Goal: Task Accomplishment & Management: Complete application form

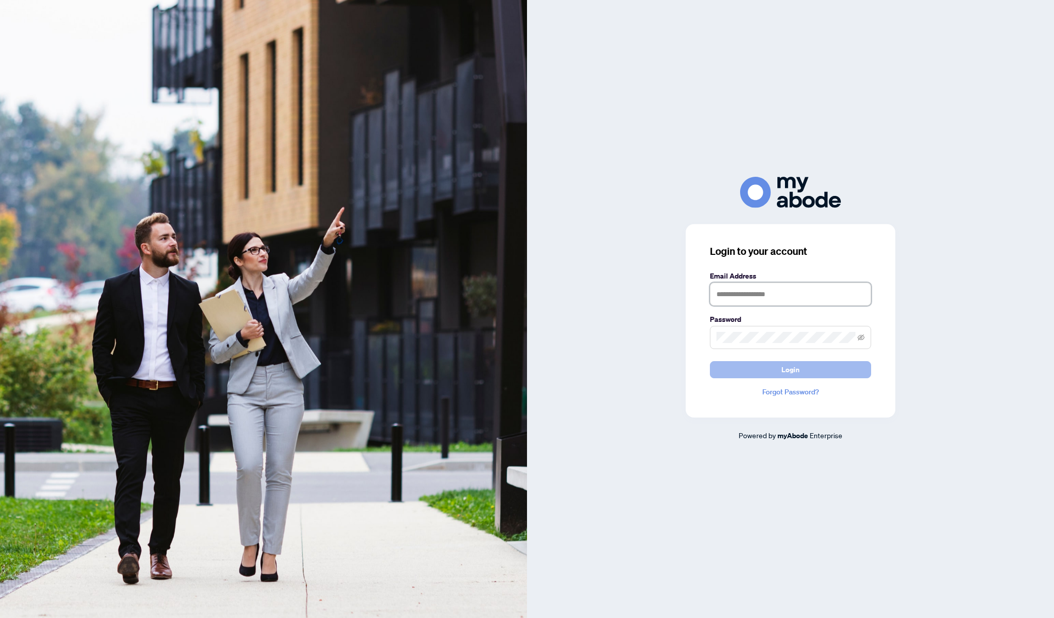
type input "**********"
click at [781, 375] on button "Login" at bounding box center [790, 369] width 161 height 17
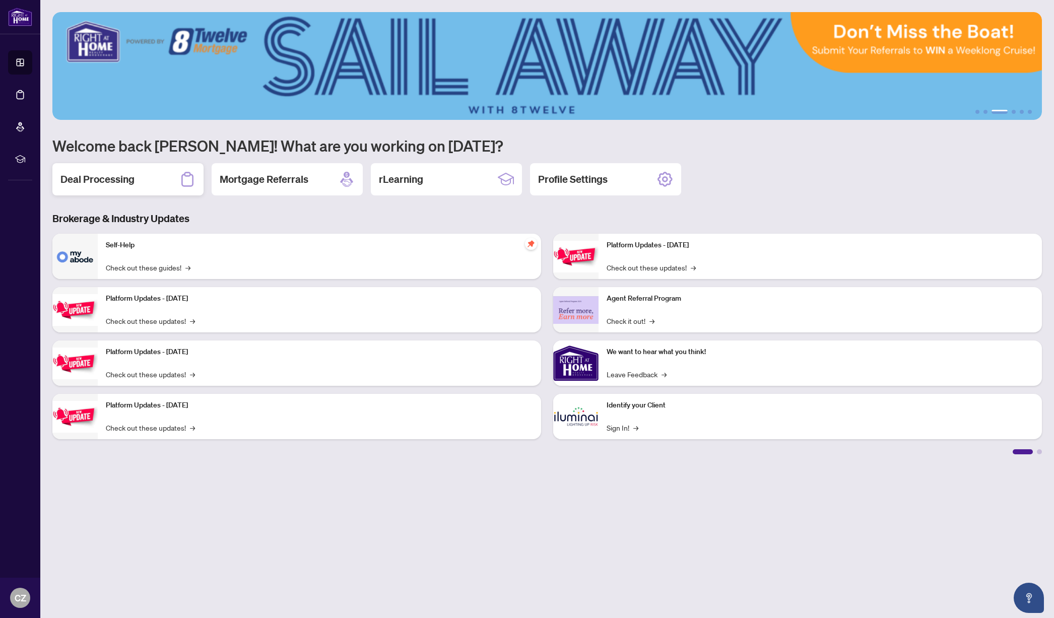
click at [96, 183] on h2 "Deal Processing" at bounding box center [97, 179] width 74 height 14
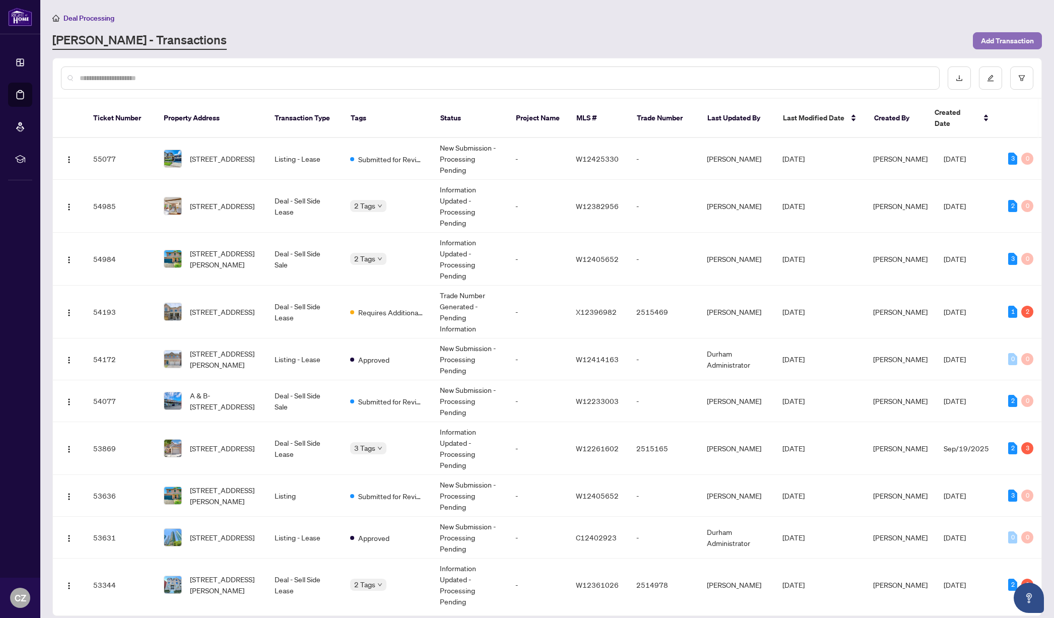
click at [1000, 41] on span "Add Transaction" at bounding box center [1007, 41] width 53 height 16
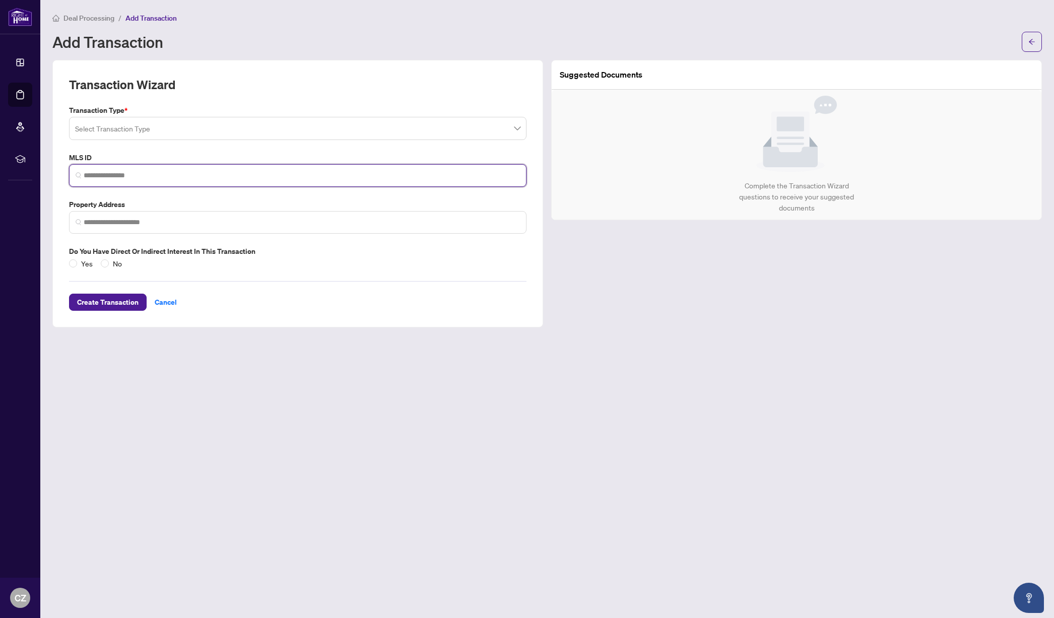
click at [107, 175] on input "search" at bounding box center [302, 175] width 436 height 11
paste input "*********"
type input "*********"
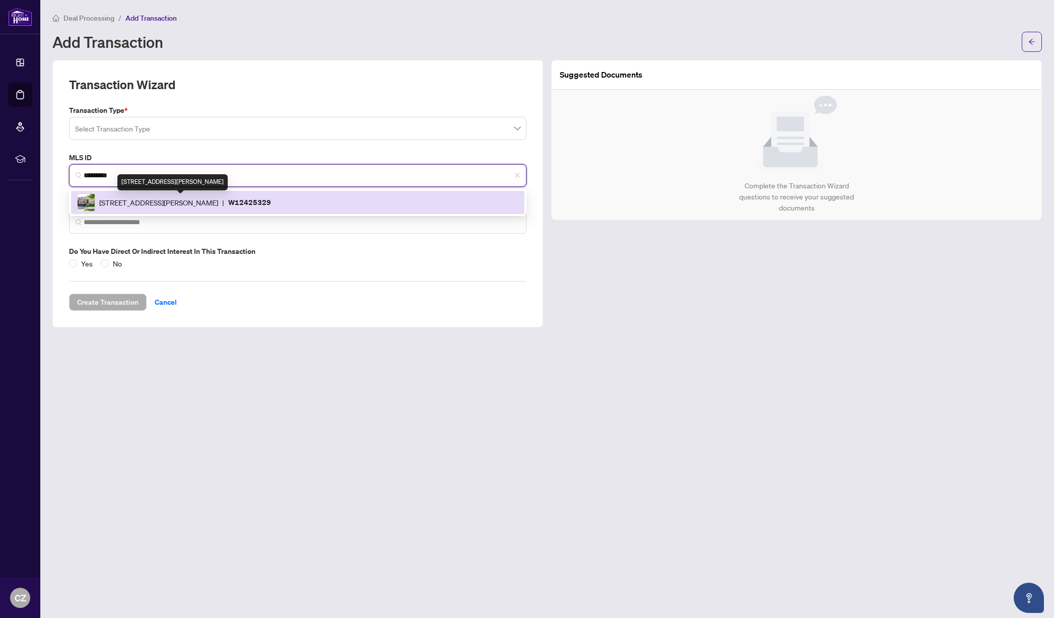
click at [218, 198] on span "[STREET_ADDRESS][PERSON_NAME]" at bounding box center [158, 202] width 119 height 11
type input "**********"
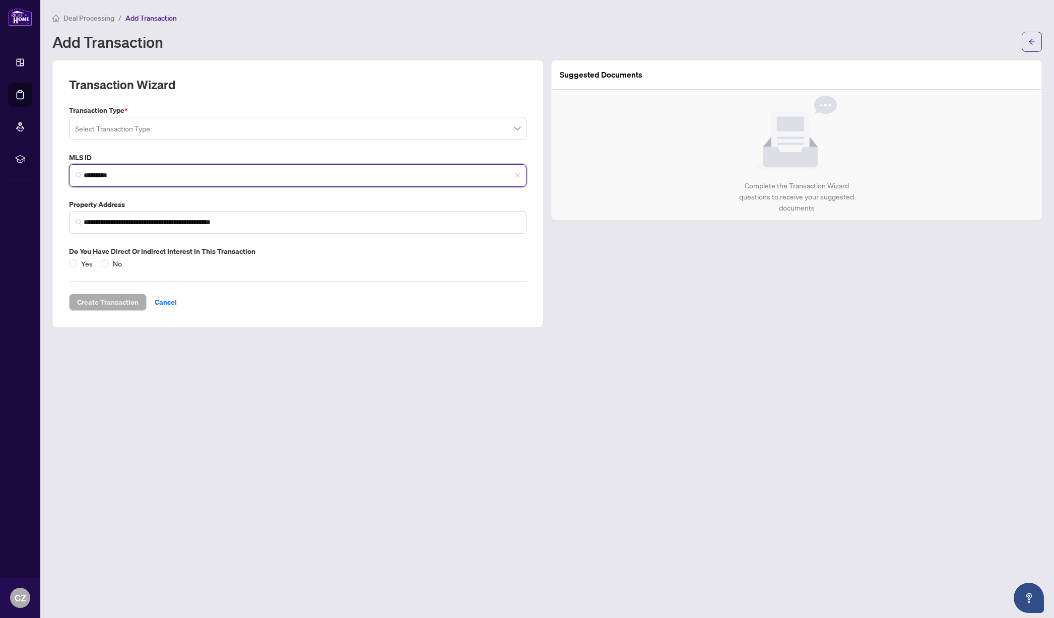
type input "*********"
click at [251, 128] on input "search" at bounding box center [293, 130] width 436 height 22
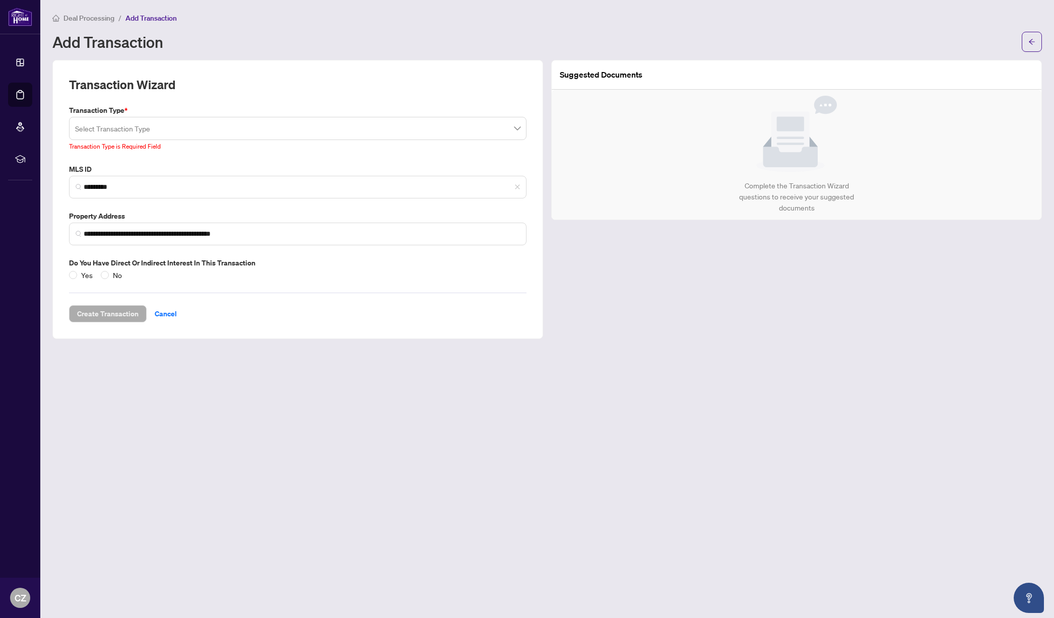
click at [288, 94] on div "Transaction Wizard" at bounding box center [297, 91] width 457 height 28
click at [163, 186] on input "*********" at bounding box center [302, 187] width 436 height 11
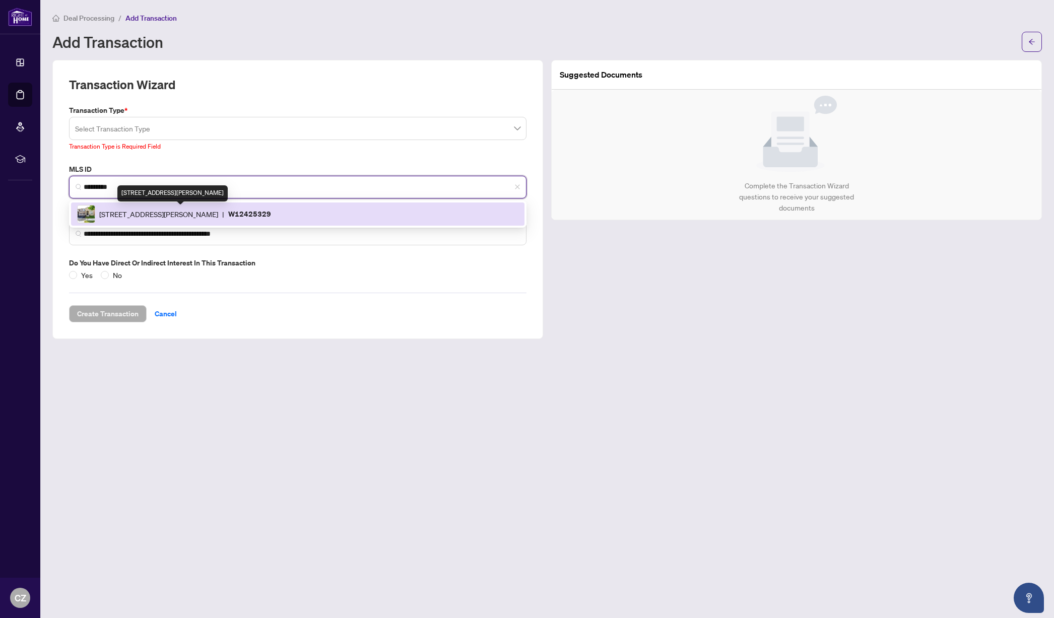
click at [218, 213] on span "[STREET_ADDRESS][PERSON_NAME]" at bounding box center [158, 214] width 119 height 11
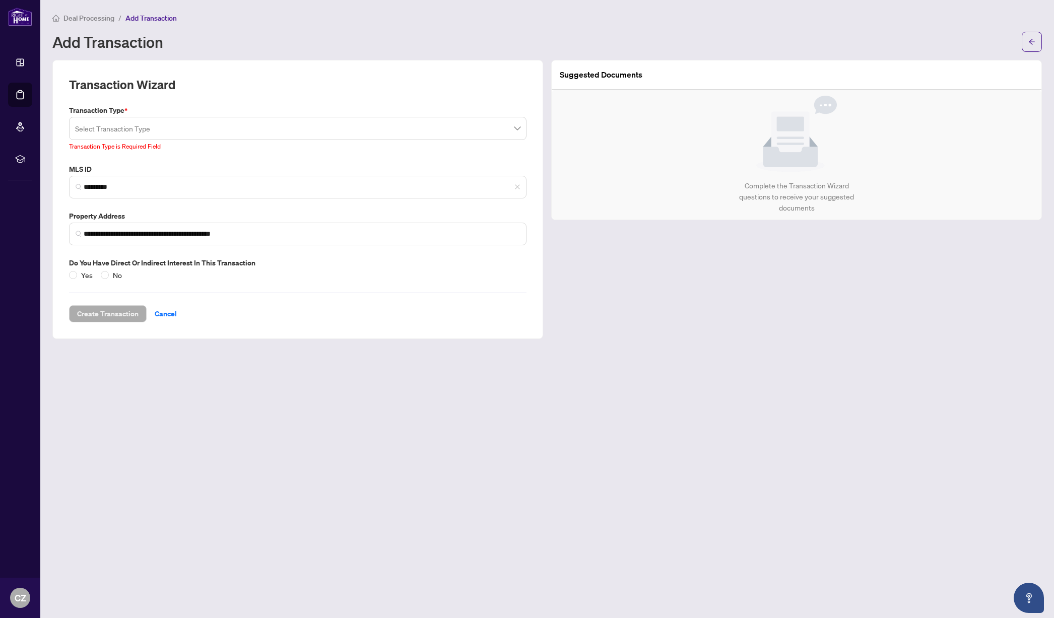
click at [175, 129] on input "search" at bounding box center [293, 130] width 436 height 22
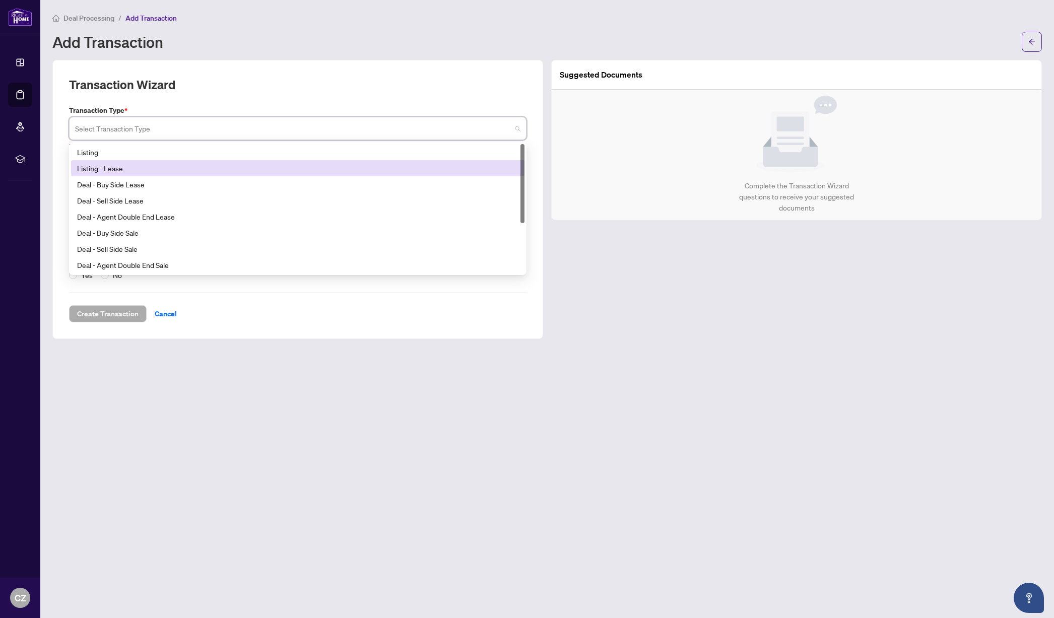
click at [104, 170] on div "Listing - Lease" at bounding box center [297, 168] width 441 height 11
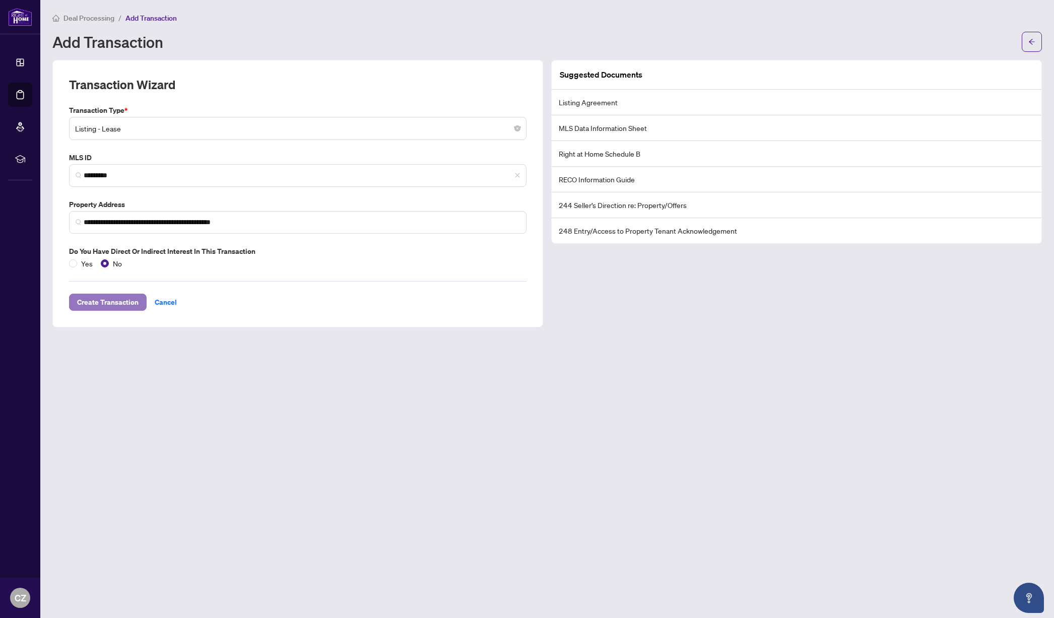
click at [109, 306] on span "Create Transaction" at bounding box center [107, 302] width 61 height 16
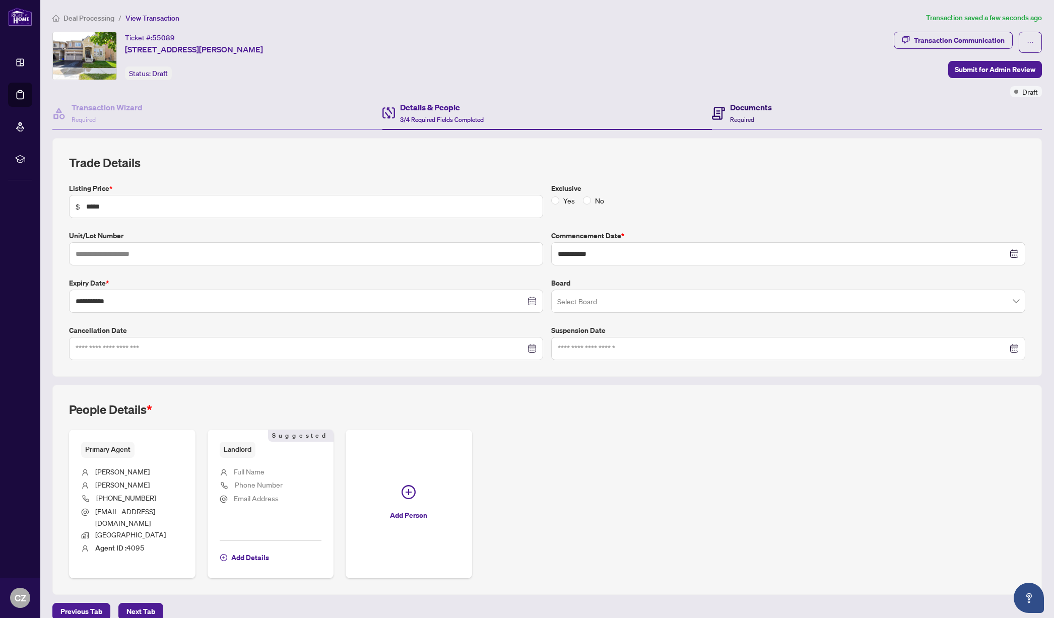
click at [744, 108] on h4 "Documents" at bounding box center [751, 107] width 42 height 12
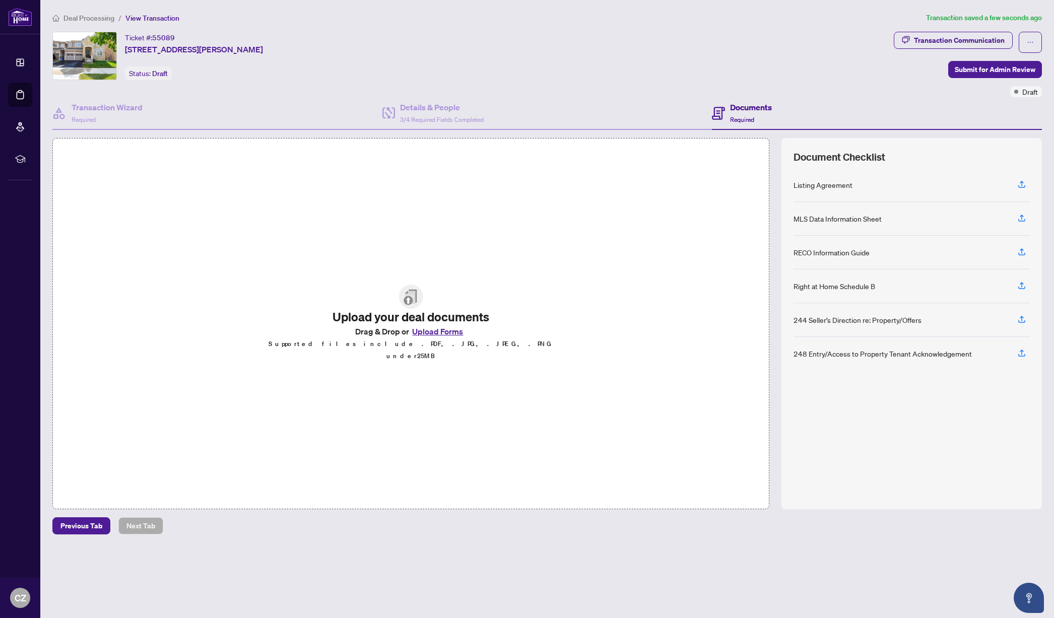
click at [437, 336] on button "Upload Forms" at bounding box center [437, 331] width 57 height 13
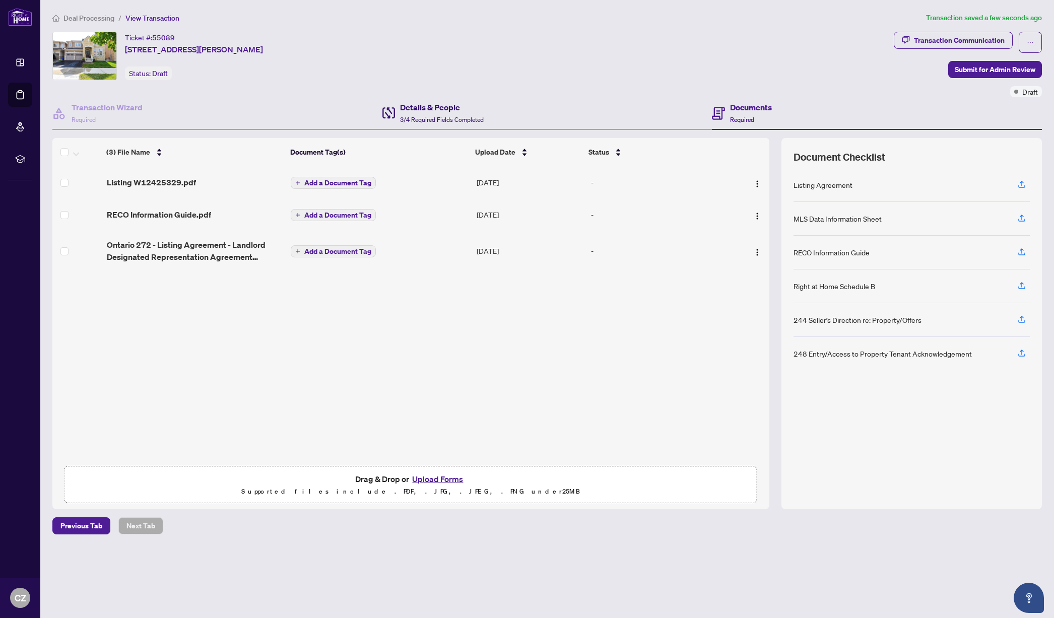
click at [422, 111] on h4 "Details & People" at bounding box center [442, 107] width 84 height 12
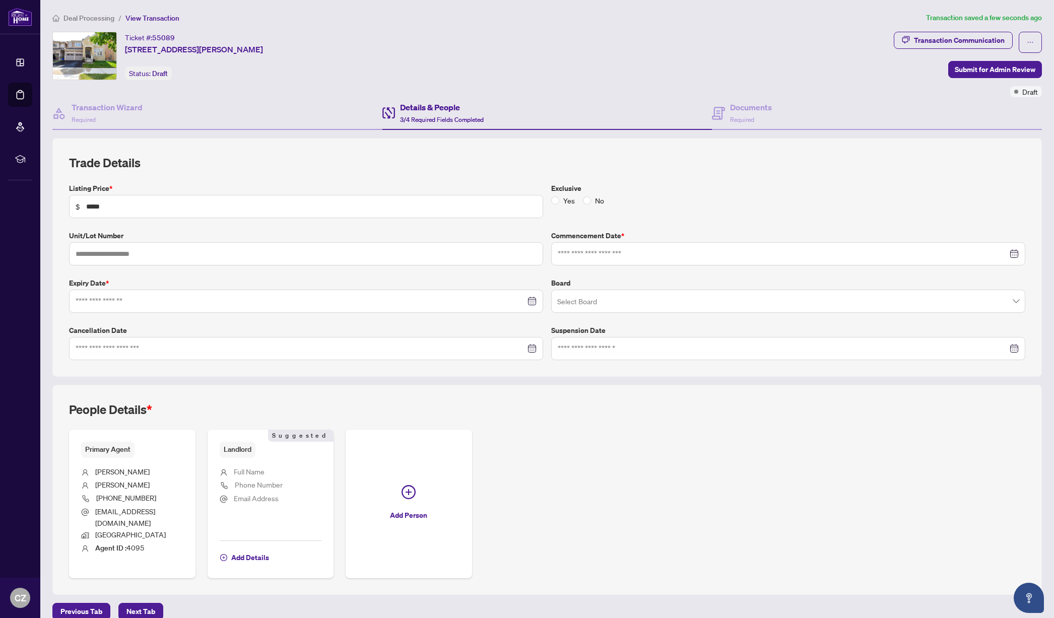
type input "**********"
click at [263, 550] on span "Add Details" at bounding box center [250, 558] width 38 height 16
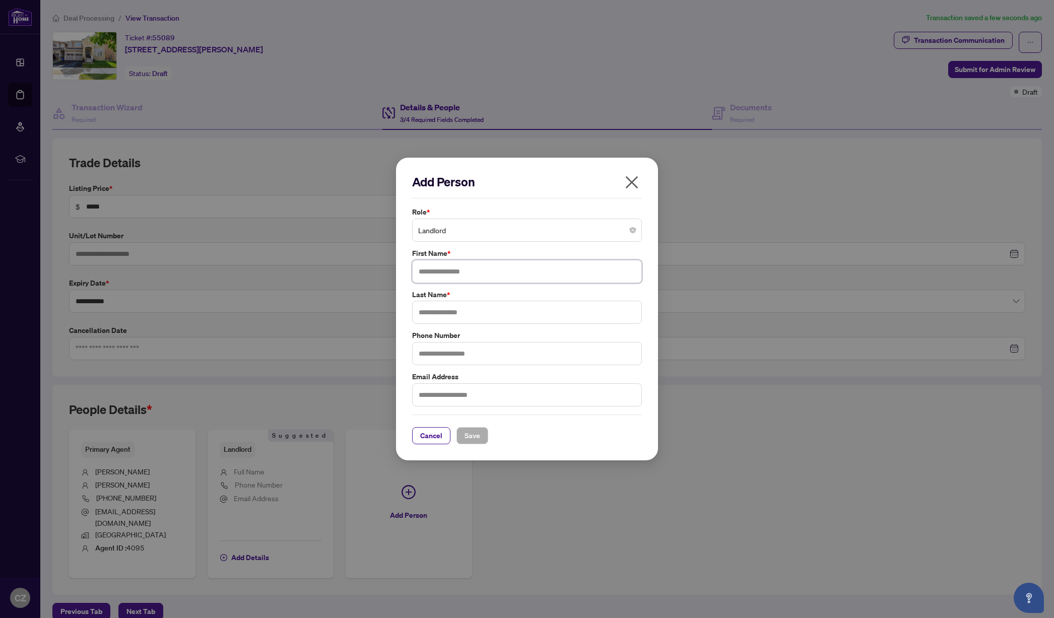
click at [451, 277] on input "text" at bounding box center [527, 271] width 230 height 23
type input "********"
click at [448, 308] on input "text" at bounding box center [527, 312] width 230 height 23
type input "*****"
click at [471, 437] on span "Save" at bounding box center [473, 436] width 16 height 16
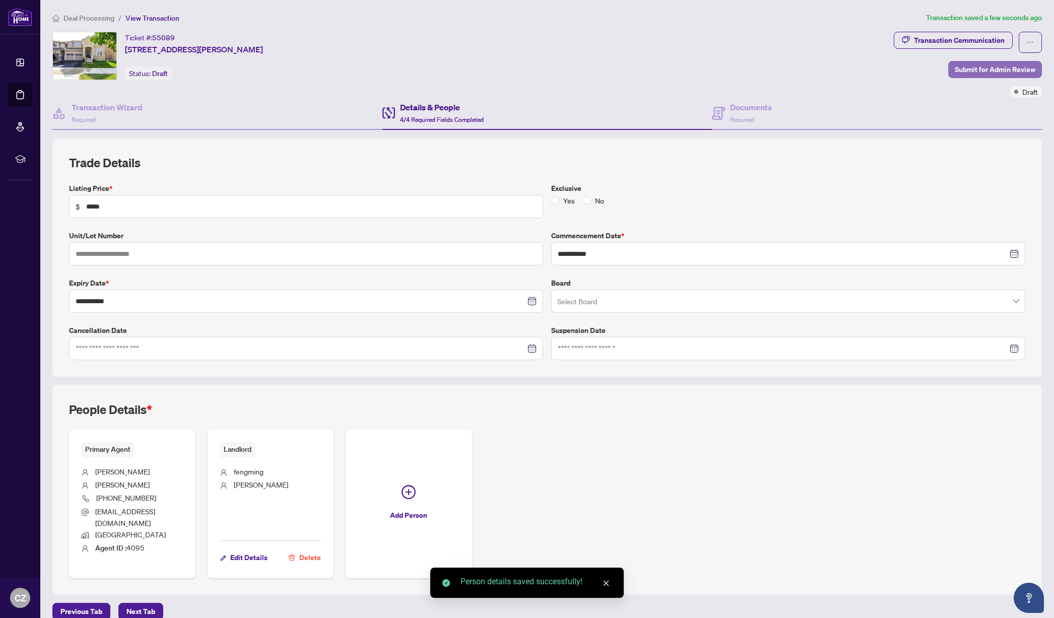
click at [972, 66] on span "Submit for Admin Review" at bounding box center [995, 69] width 81 height 16
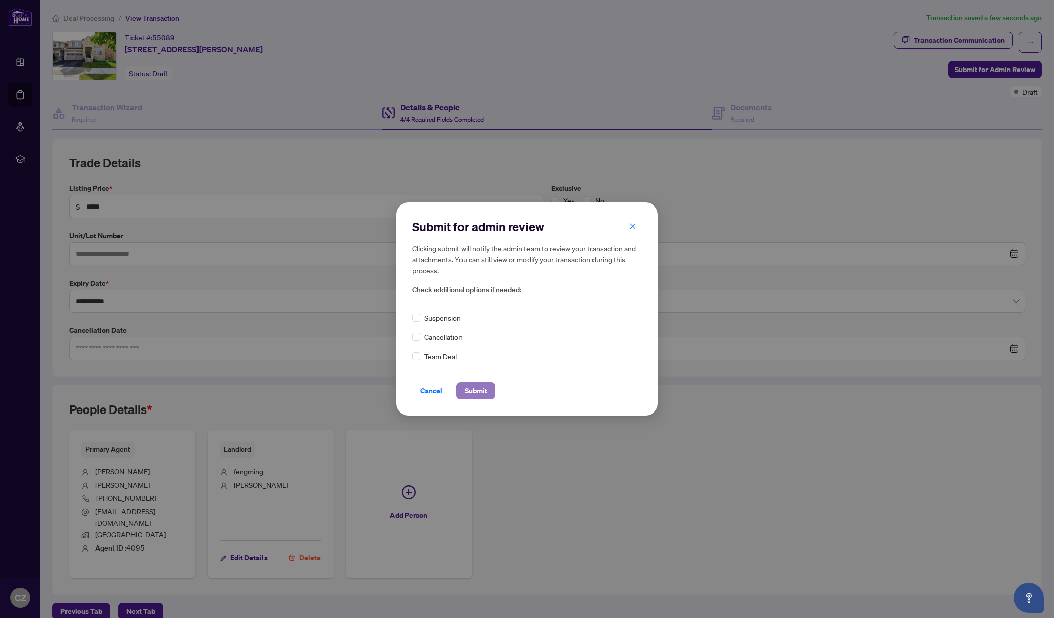
click at [479, 388] on span "Submit" at bounding box center [476, 391] width 23 height 16
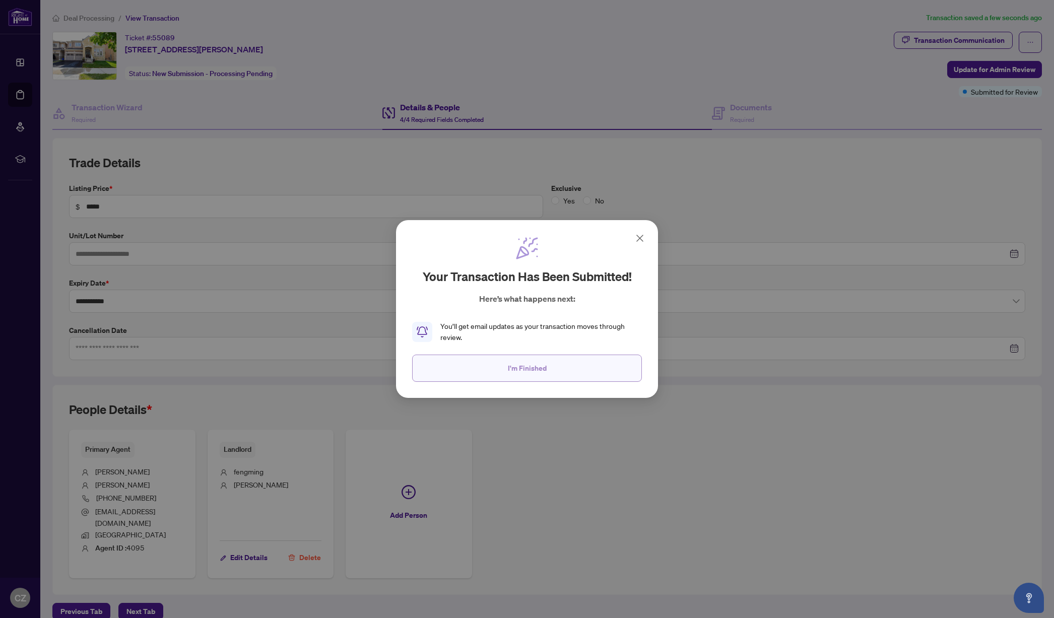
click at [531, 373] on span "I'm Finished" at bounding box center [527, 368] width 39 height 16
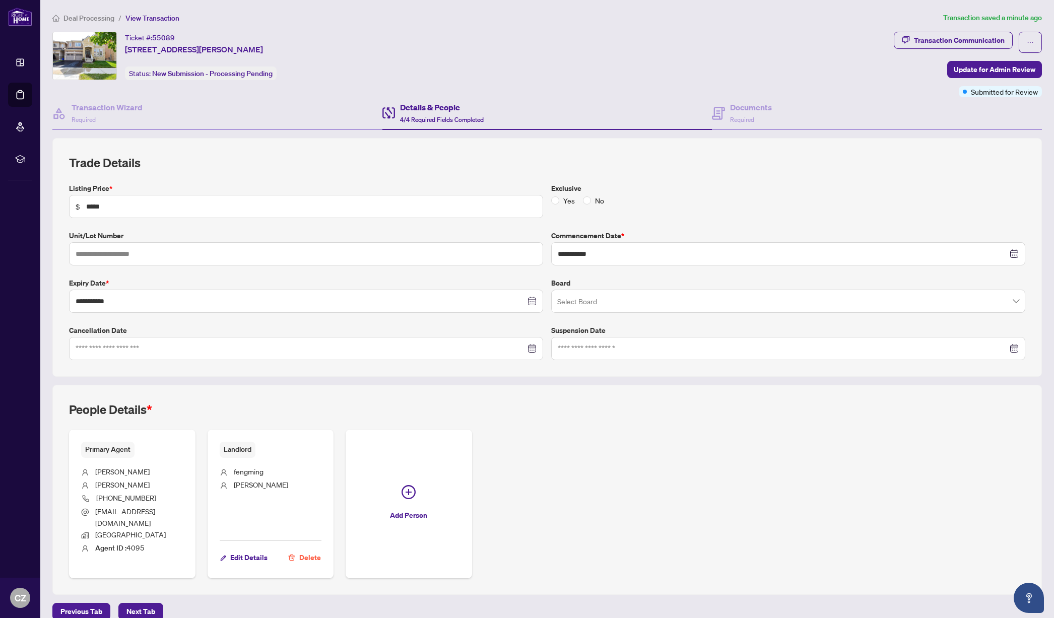
click at [87, 17] on span "Deal Processing" at bounding box center [88, 18] width 51 height 9
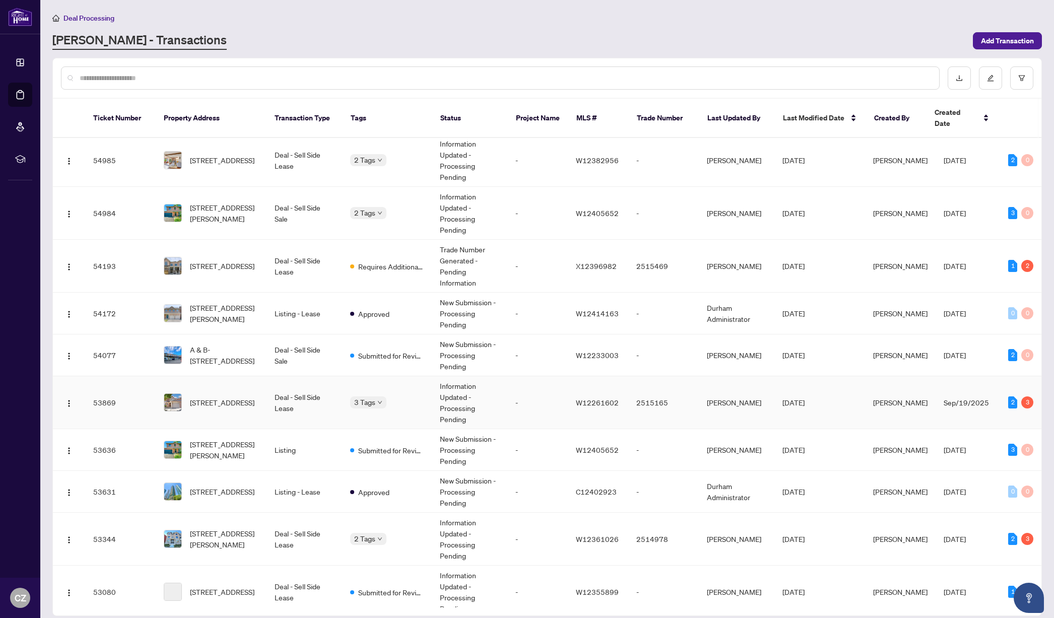
scroll to position [110, 0]
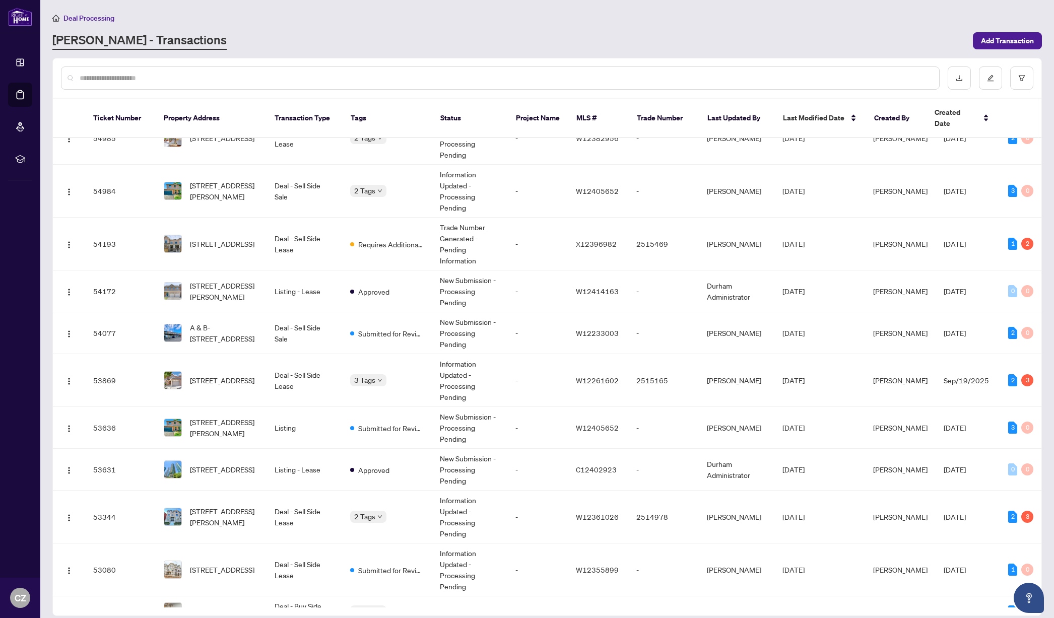
click at [263, 76] on input "text" at bounding box center [505, 78] width 851 height 11
type input "***"
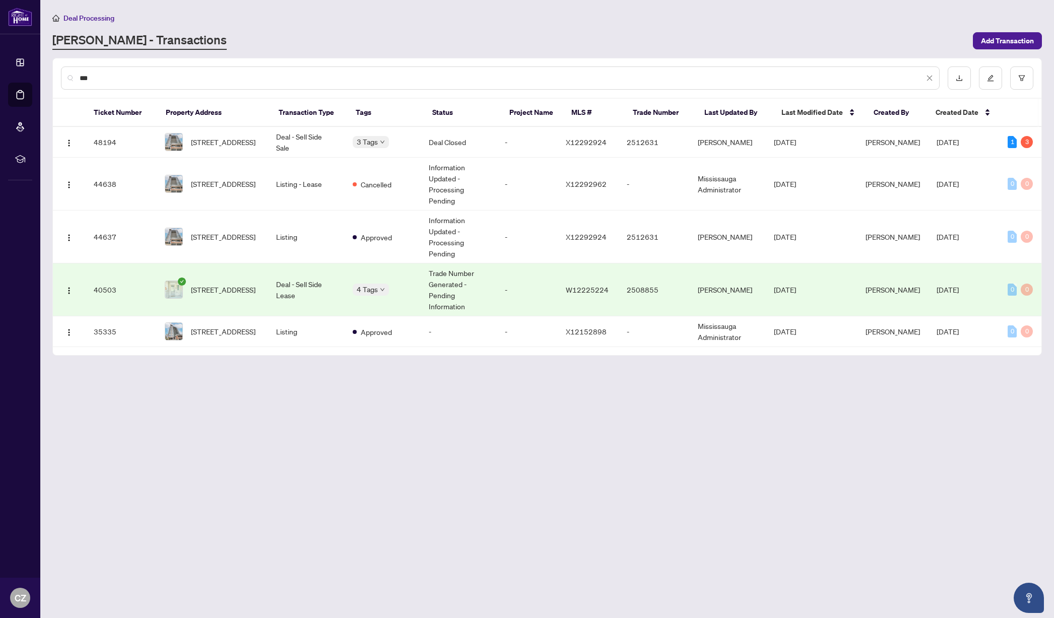
scroll to position [0, 0]
click at [240, 140] on span "405-85 Duke St, Kitchener, Ontario N2H 0B7, Canada" at bounding box center [223, 142] width 64 height 11
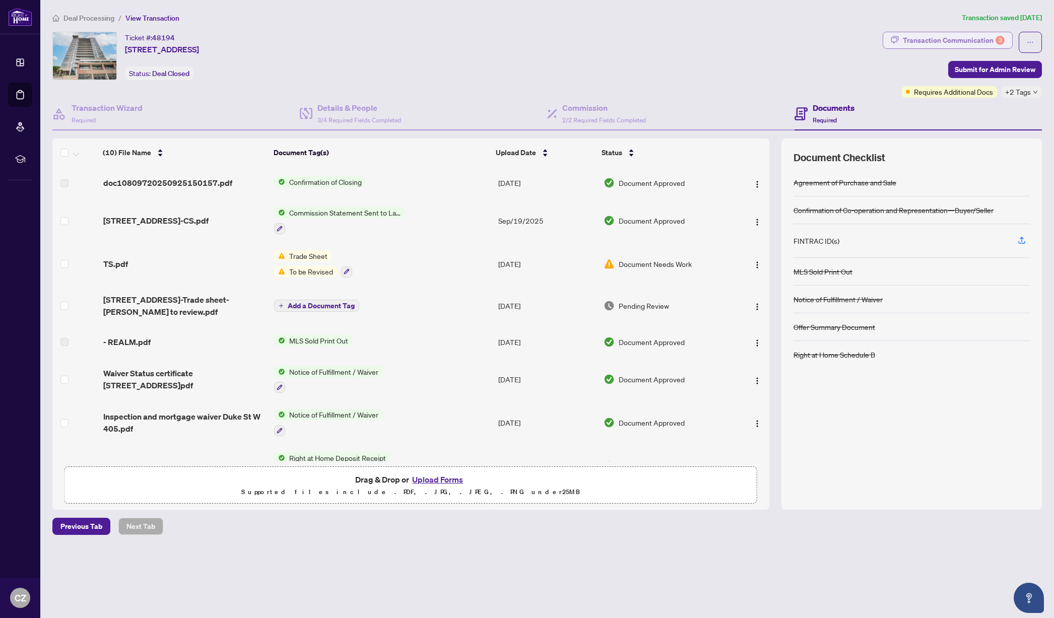
click at [922, 38] on div "Transaction Communication 3" at bounding box center [954, 40] width 102 height 16
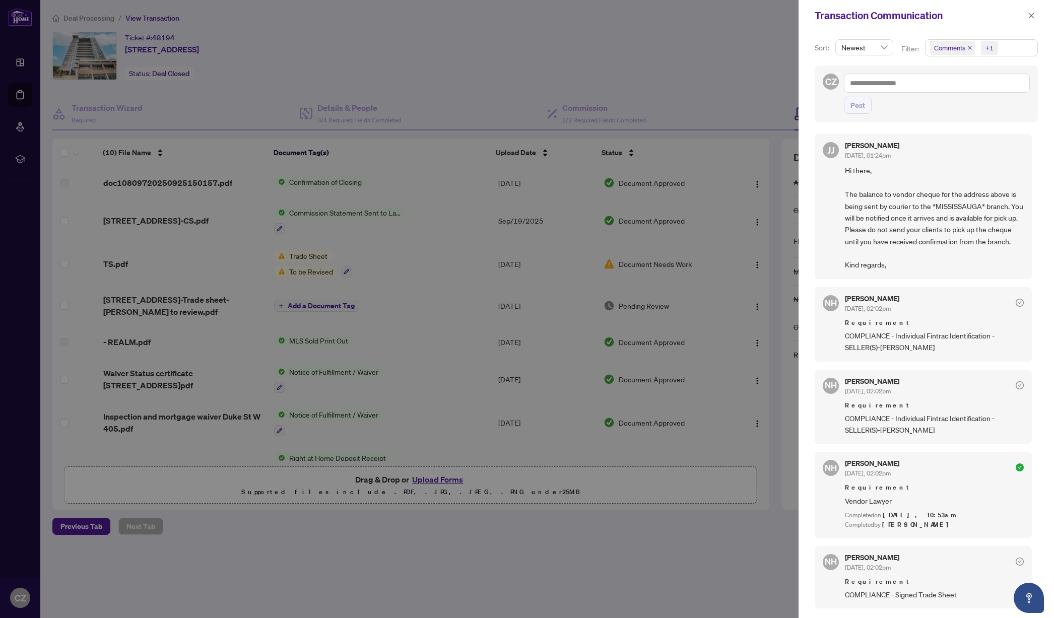
click at [971, 47] on icon "close" at bounding box center [969, 47] width 5 height 5
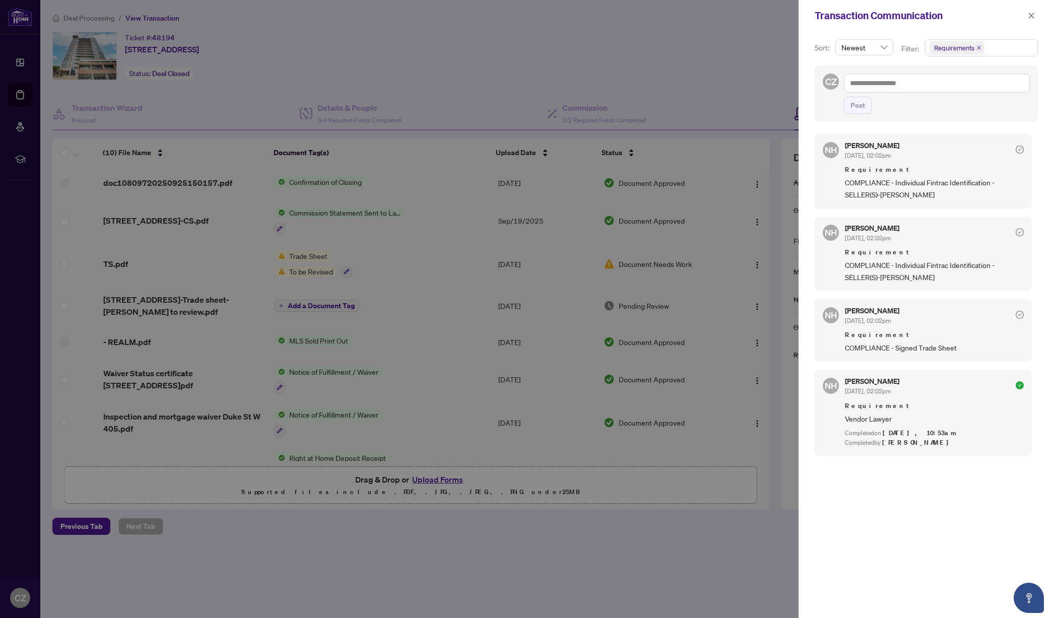
click at [424, 64] on div at bounding box center [527, 309] width 1054 height 618
click at [1032, 15] on icon "close" at bounding box center [1031, 15] width 7 height 7
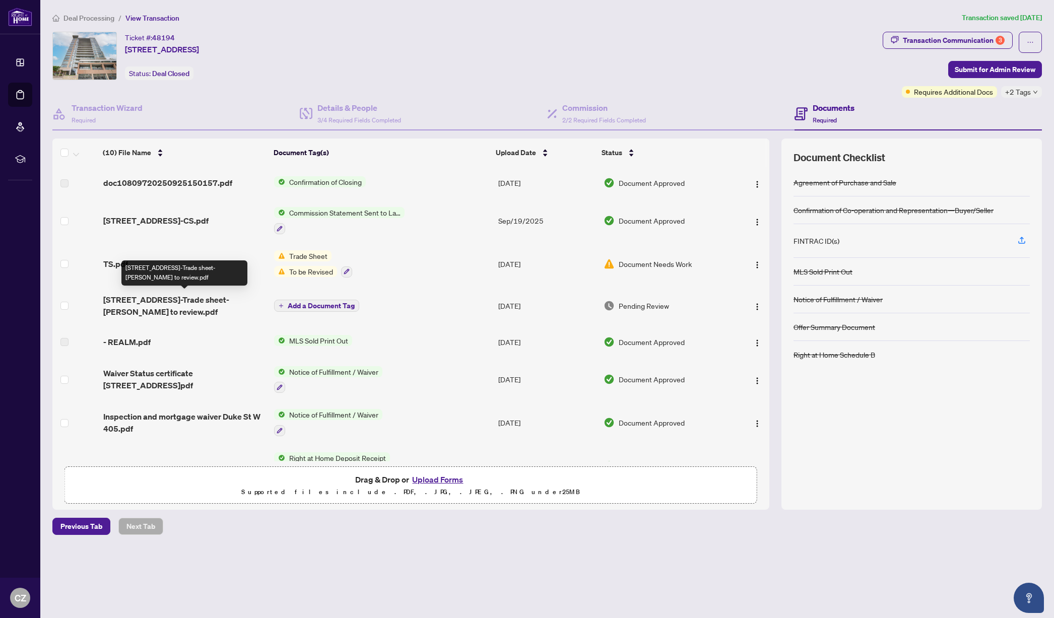
click at [208, 301] on span "85 Duke St W 405-Trade sheet-Cindy to review.pdf" at bounding box center [184, 306] width 163 height 24
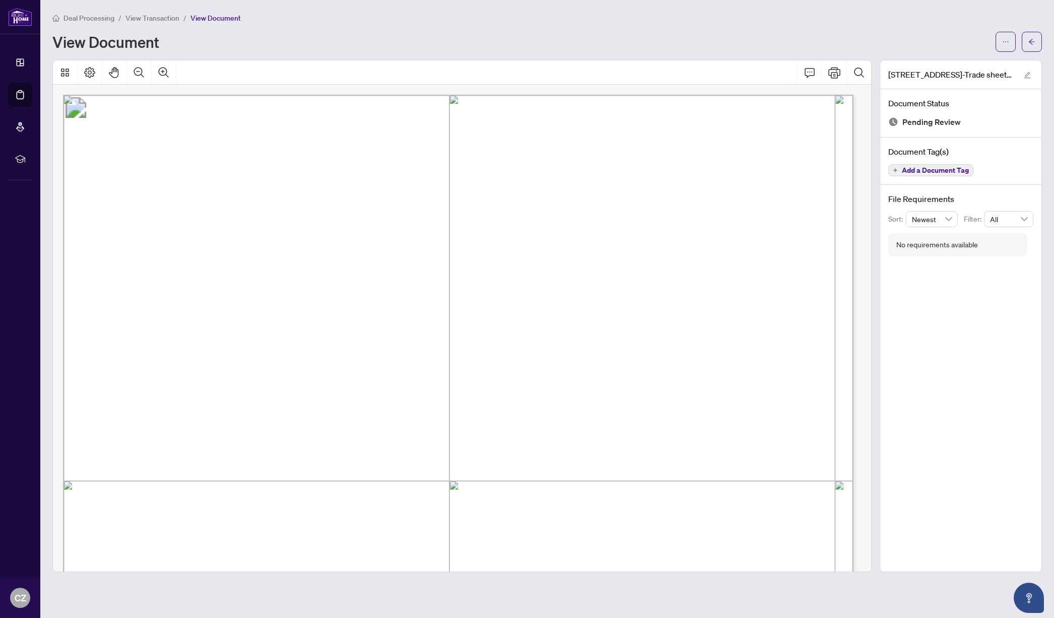
scroll to position [476, 0]
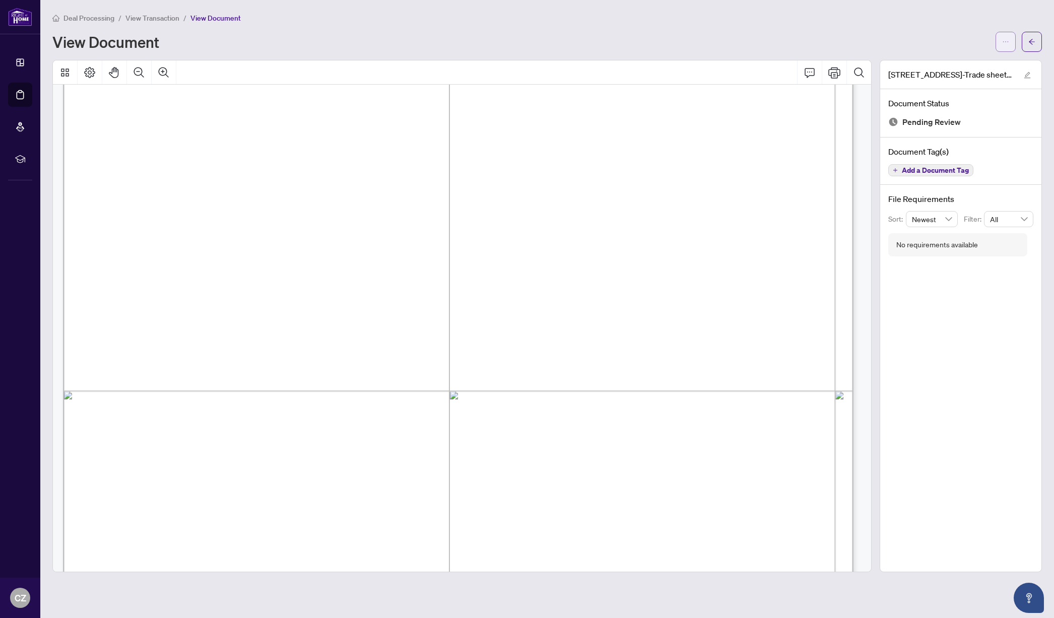
click at [1006, 39] on icon "ellipsis" at bounding box center [1005, 41] width 7 height 7
click at [947, 61] on span "Download" at bounding box center [969, 63] width 77 height 11
click at [151, 15] on span "View Transaction" at bounding box center [152, 18] width 54 height 9
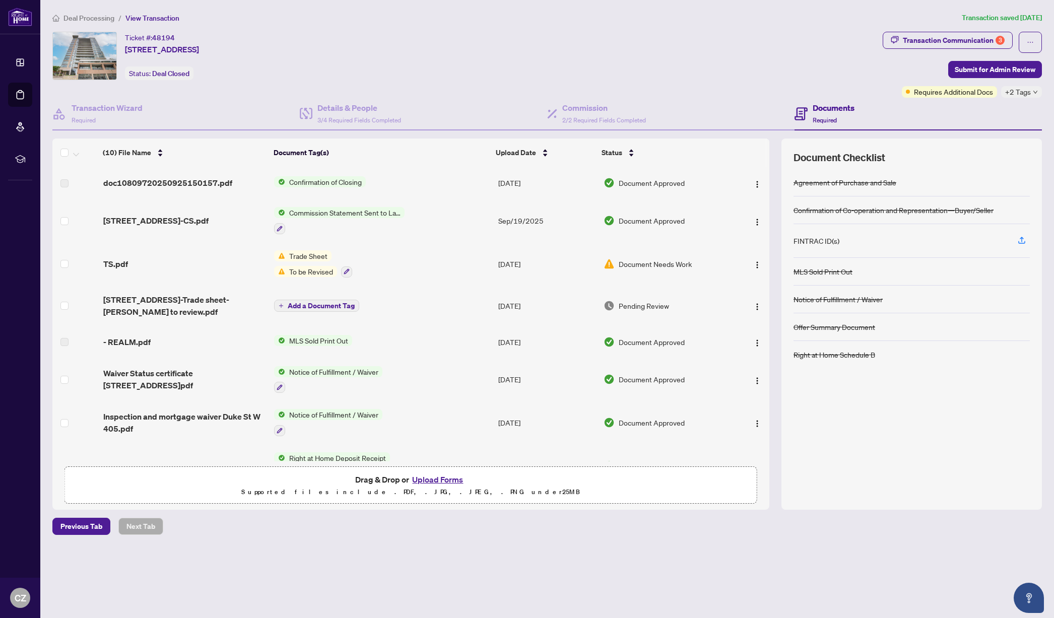
scroll to position [110, 0]
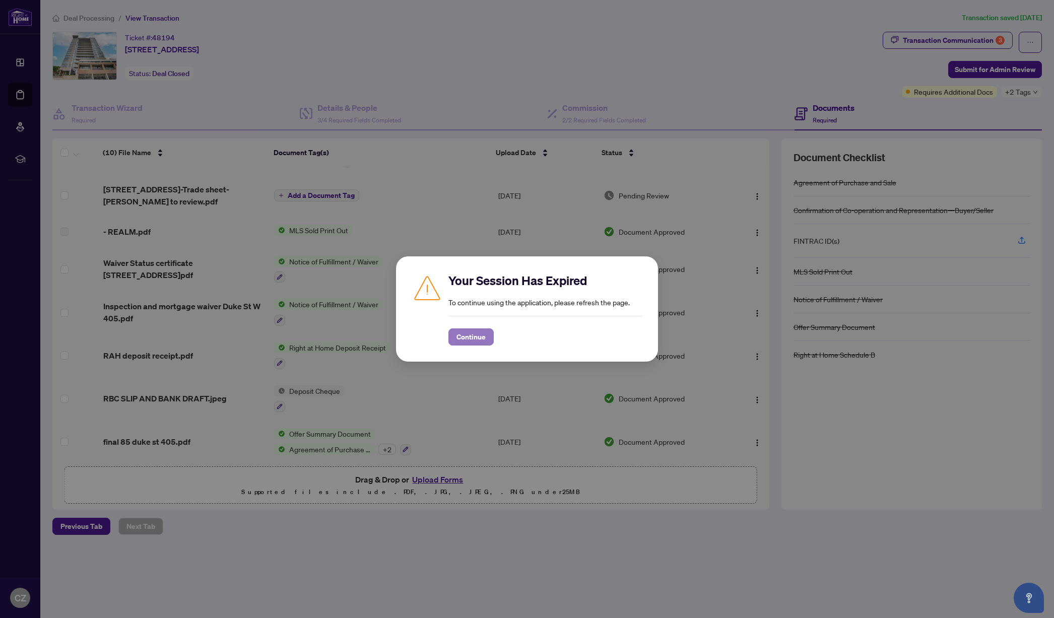
click at [469, 340] on span "Continue" at bounding box center [470, 337] width 29 height 16
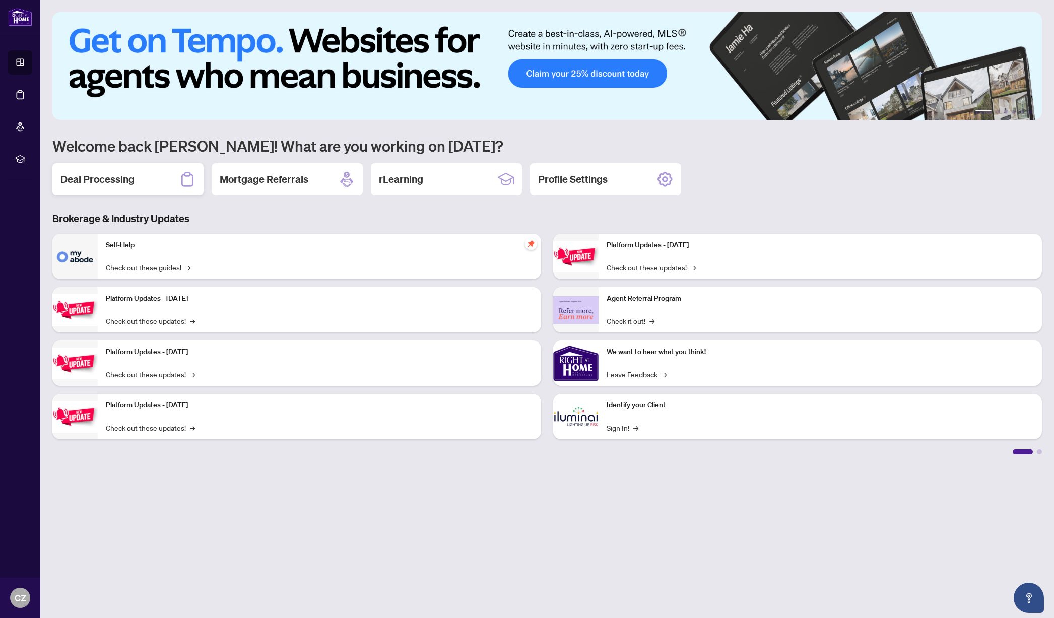
click at [106, 179] on h2 "Deal Processing" at bounding box center [97, 179] width 74 height 14
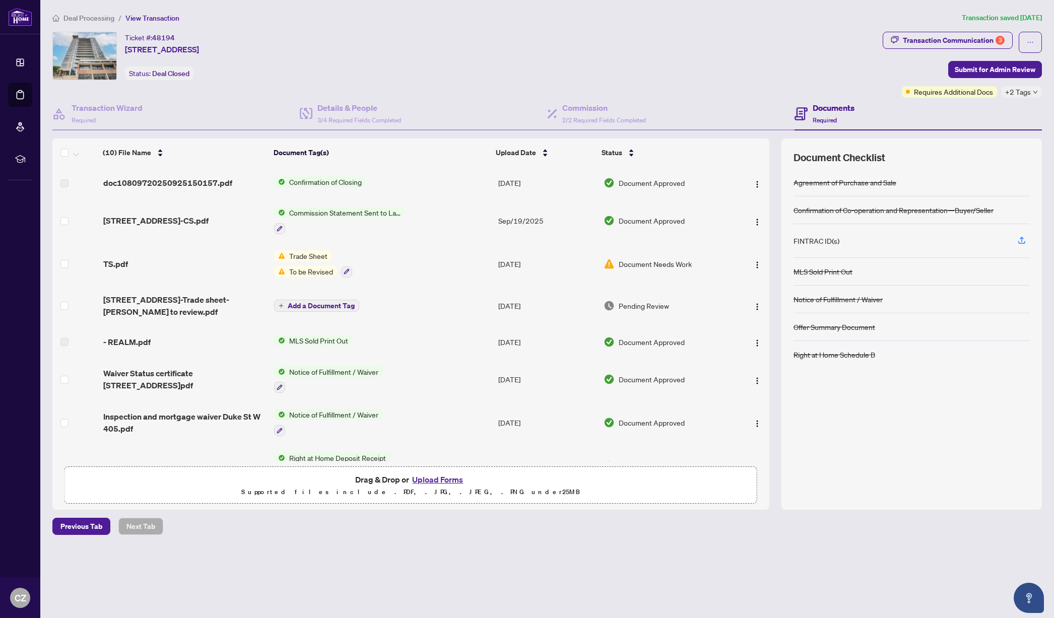
drag, startPoint x: 125, startPoint y: 48, endPoint x: 321, endPoint y: 48, distance: 196.0
click at [321, 48] on div "Ticket #: 48194 405-85 Duke St, Kitchener, Ontario N2H 0B7, Canada Status: Deal…" at bounding box center [465, 56] width 826 height 48
copy span "405-85 Duke St, Kitchener, Ontario N2H 0B7, Canada"
click at [1005, 70] on span "Submit for Admin Review" at bounding box center [995, 69] width 81 height 16
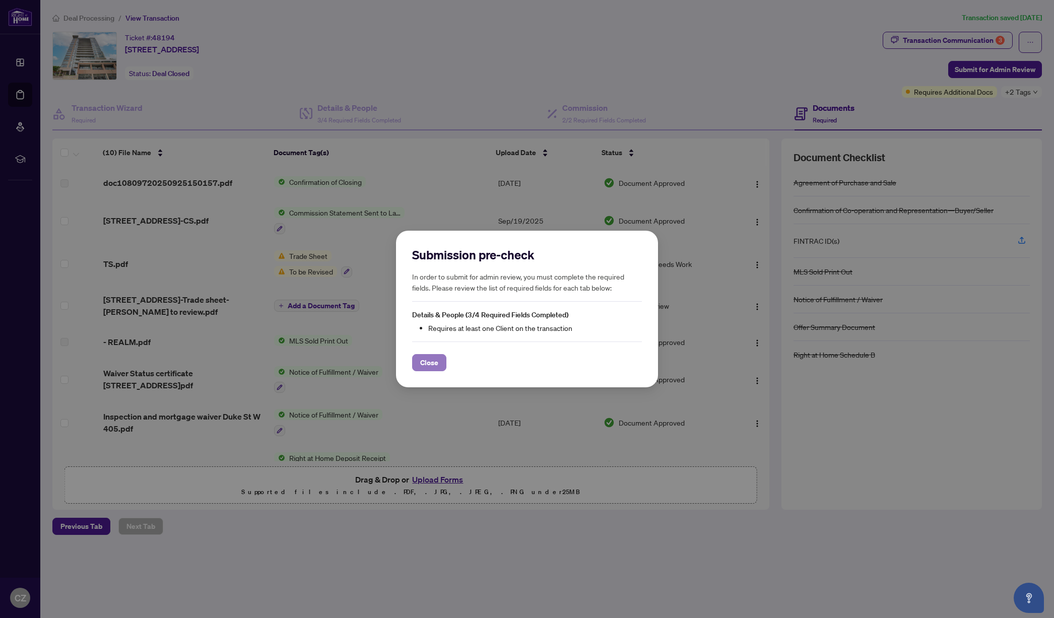
click at [419, 356] on button "Close" at bounding box center [429, 362] width 34 height 17
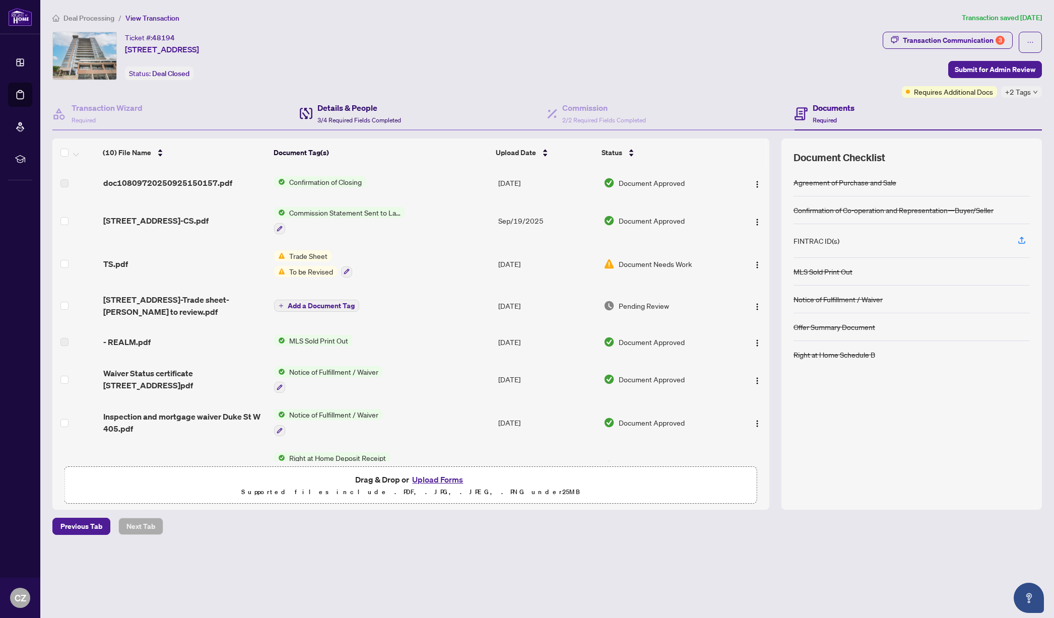
click at [344, 109] on h4 "Details & People" at bounding box center [359, 108] width 84 height 12
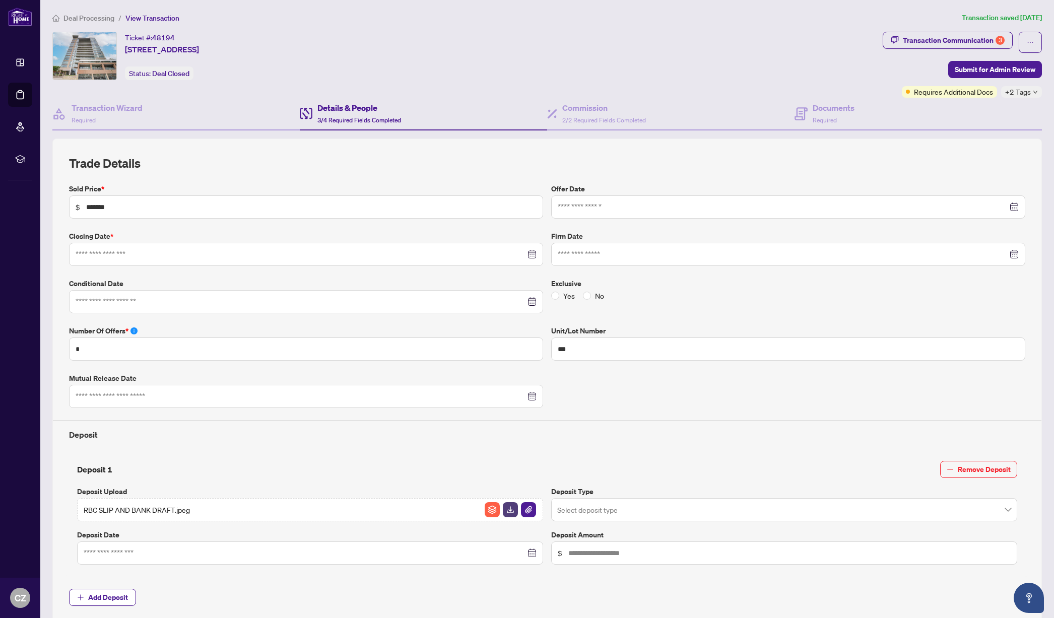
type input "**********"
click at [823, 106] on h4 "Documents" at bounding box center [834, 108] width 42 height 12
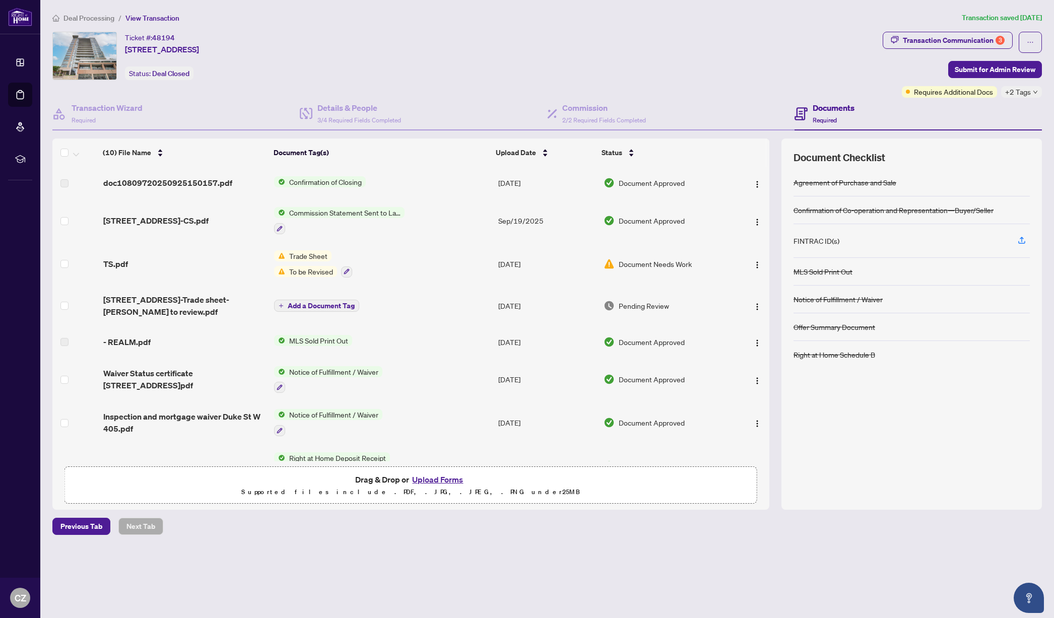
click at [434, 480] on button "Upload Forms" at bounding box center [437, 479] width 57 height 13
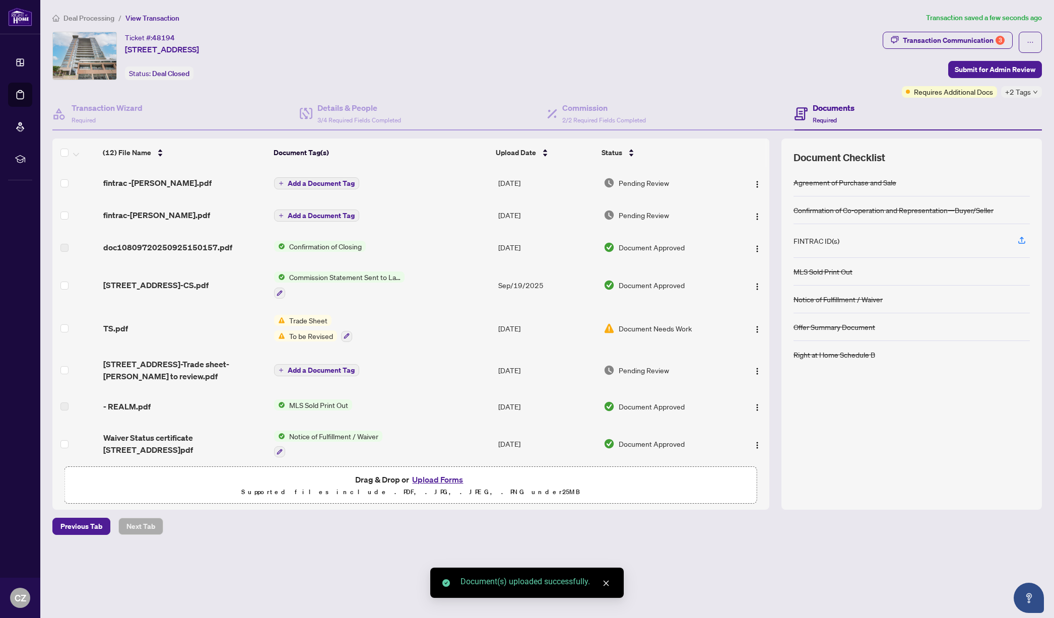
scroll to position [175, 0]
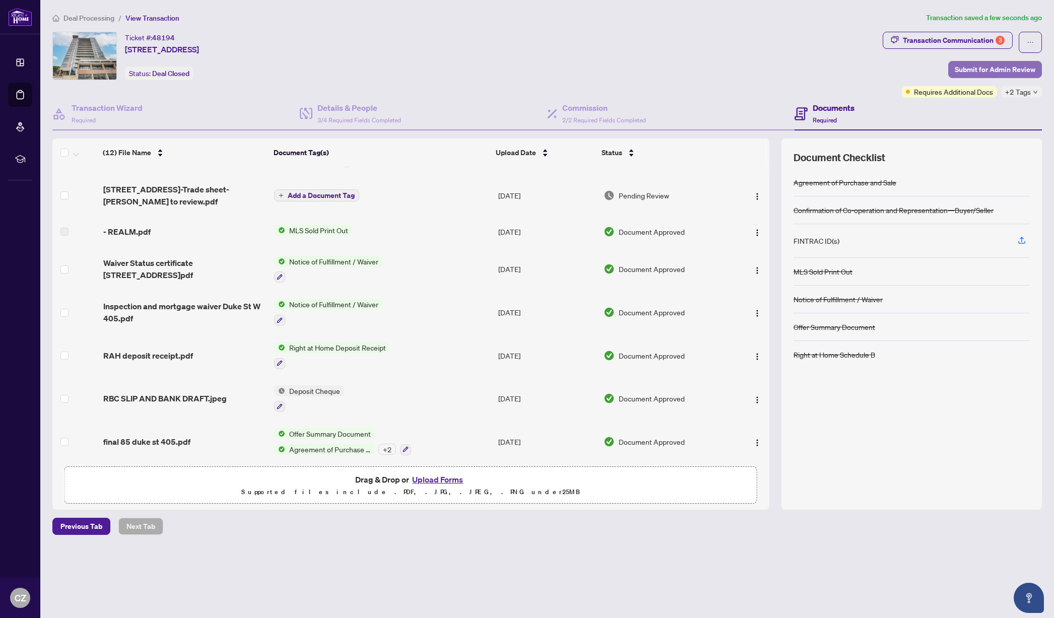
click at [986, 66] on span "Submit for Admin Review" at bounding box center [995, 69] width 81 height 16
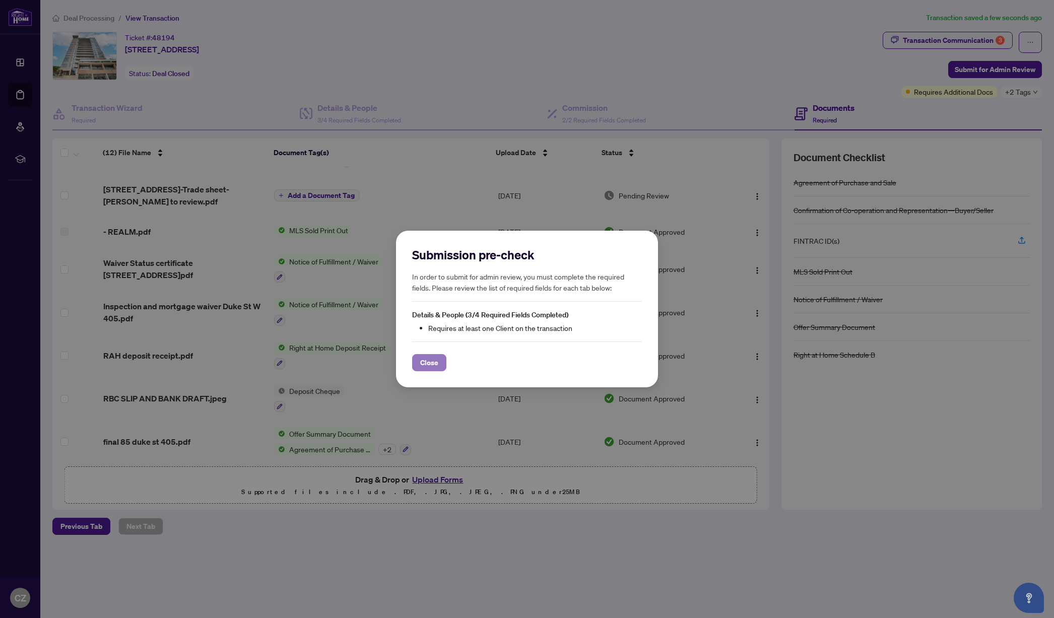
click at [429, 364] on span "Close" at bounding box center [429, 363] width 18 height 16
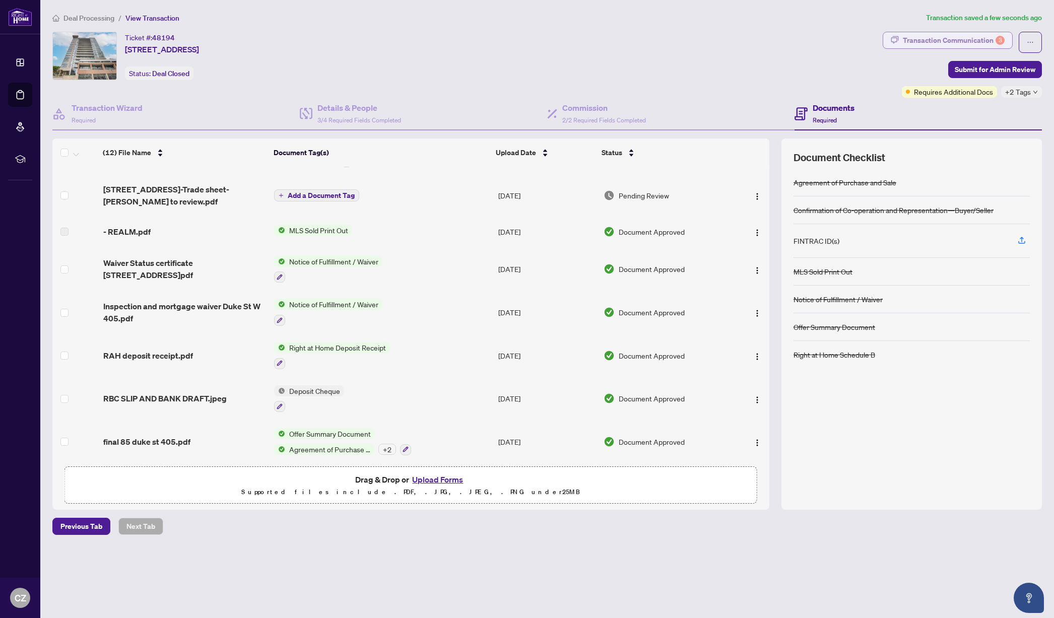
click at [960, 39] on div "Transaction Communication 3" at bounding box center [954, 40] width 102 height 16
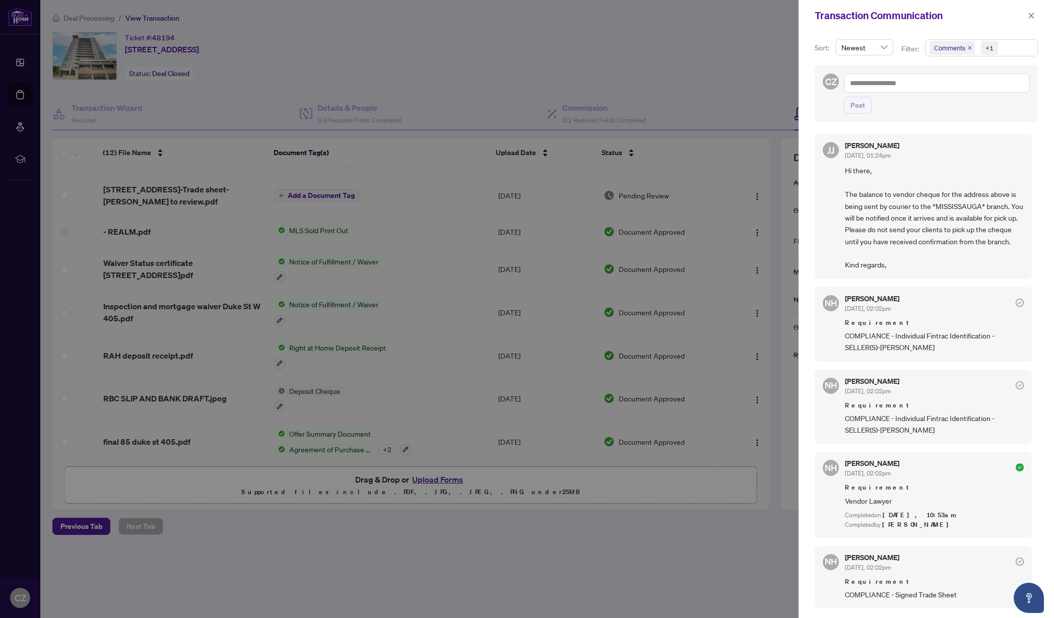
click at [972, 47] on icon "close" at bounding box center [969, 47] width 5 height 5
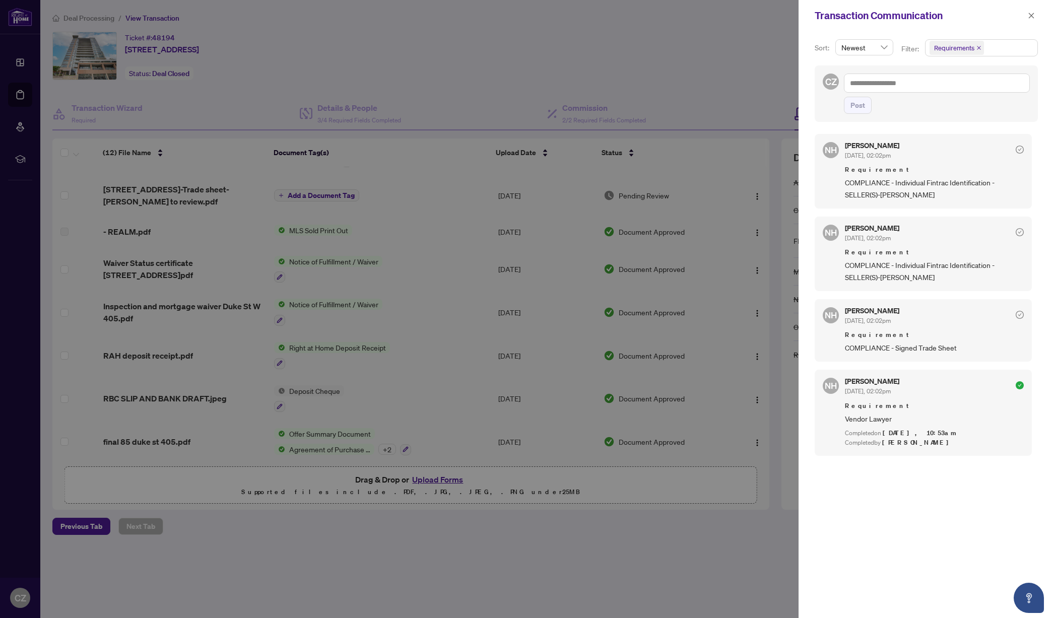
click at [701, 56] on div at bounding box center [527, 309] width 1054 height 618
click at [1030, 14] on icon "close" at bounding box center [1031, 15] width 7 height 7
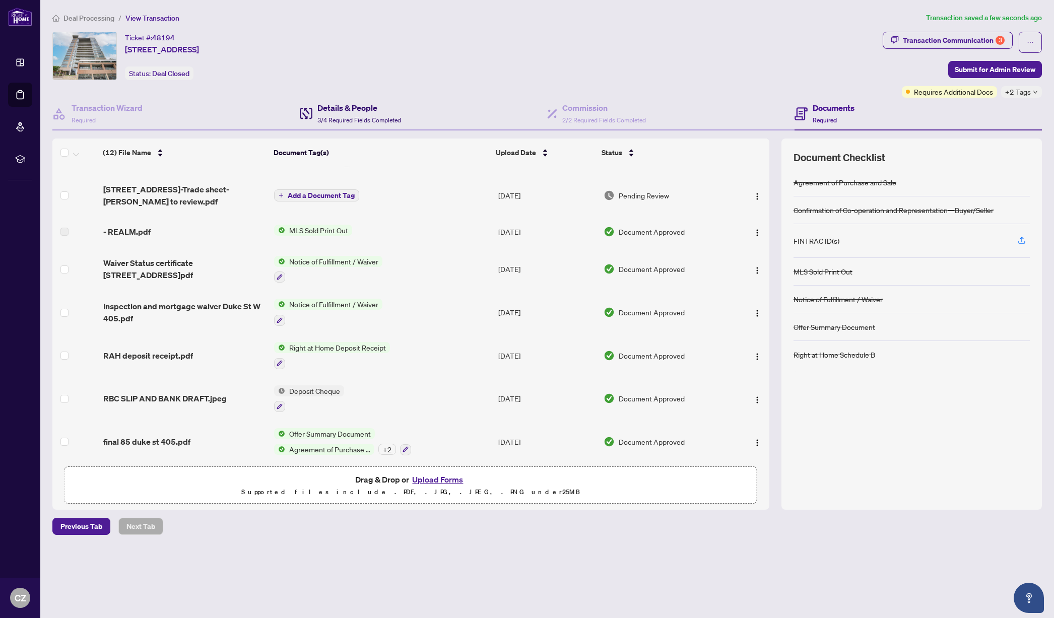
click at [355, 117] on span "3/4 Required Fields Completed" at bounding box center [359, 120] width 84 height 8
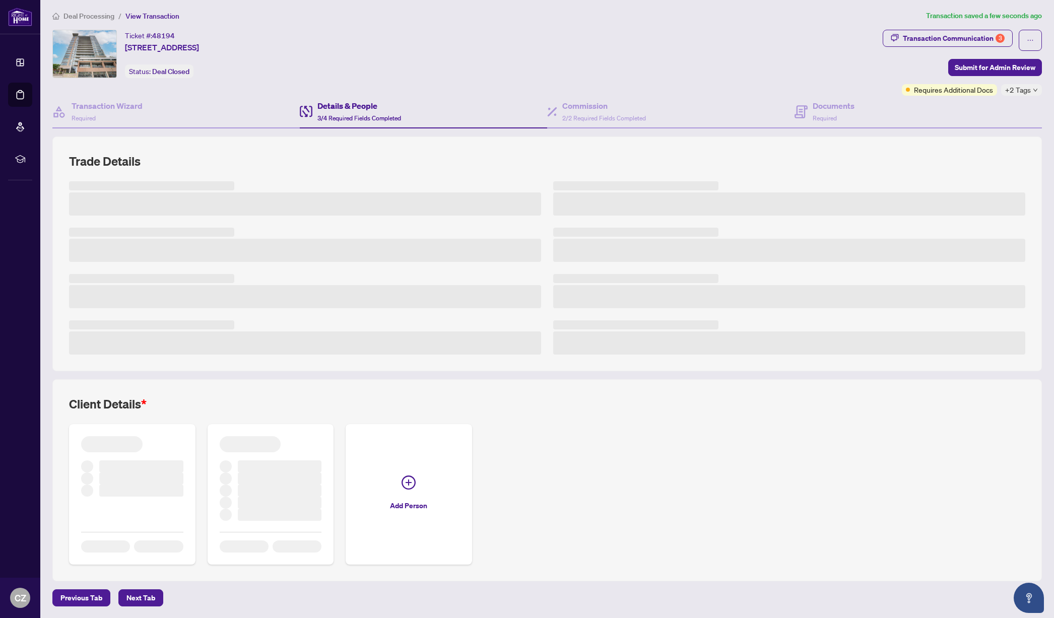
scroll to position [3, 0]
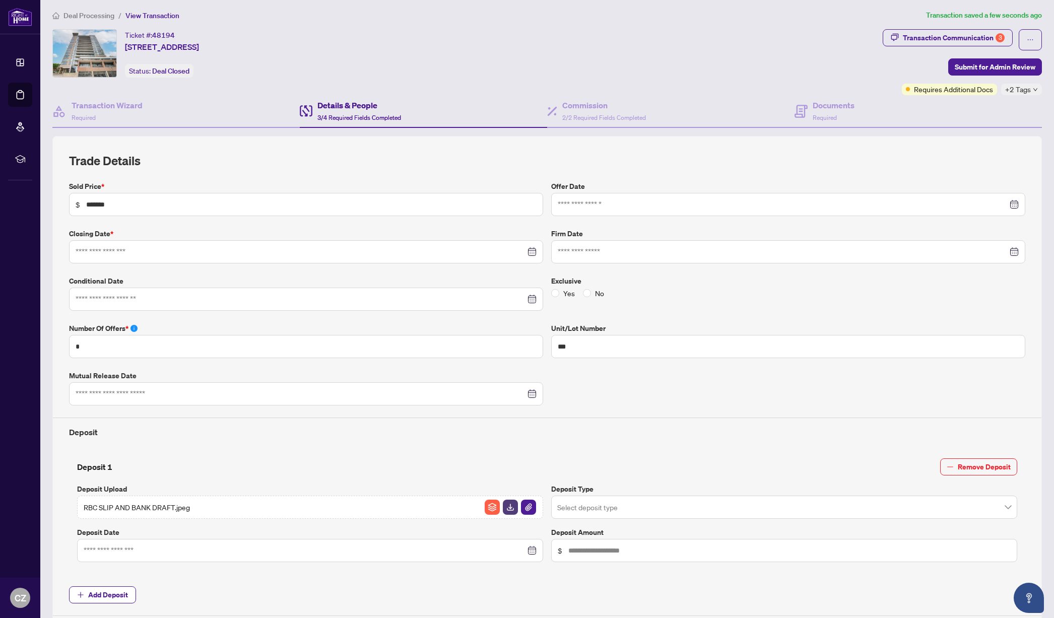
type input "**********"
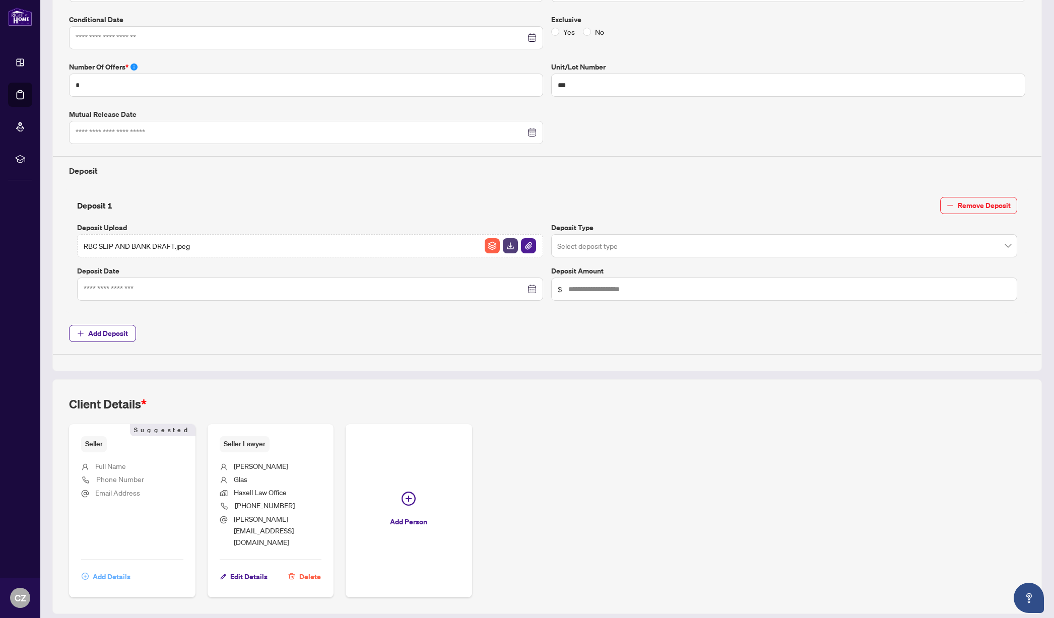
click at [104, 569] on span "Add Details" at bounding box center [112, 577] width 38 height 16
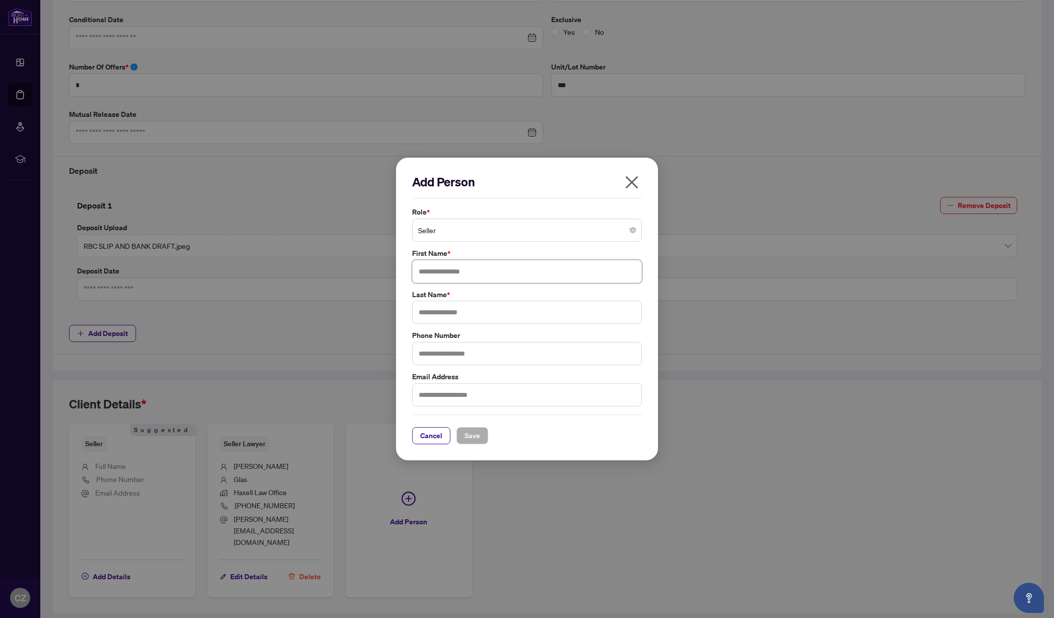
click at [469, 275] on input "text" at bounding box center [527, 271] width 230 height 23
type input "*****"
click at [493, 305] on input "text" at bounding box center [527, 312] width 230 height 23
type input "*"
type input "****"
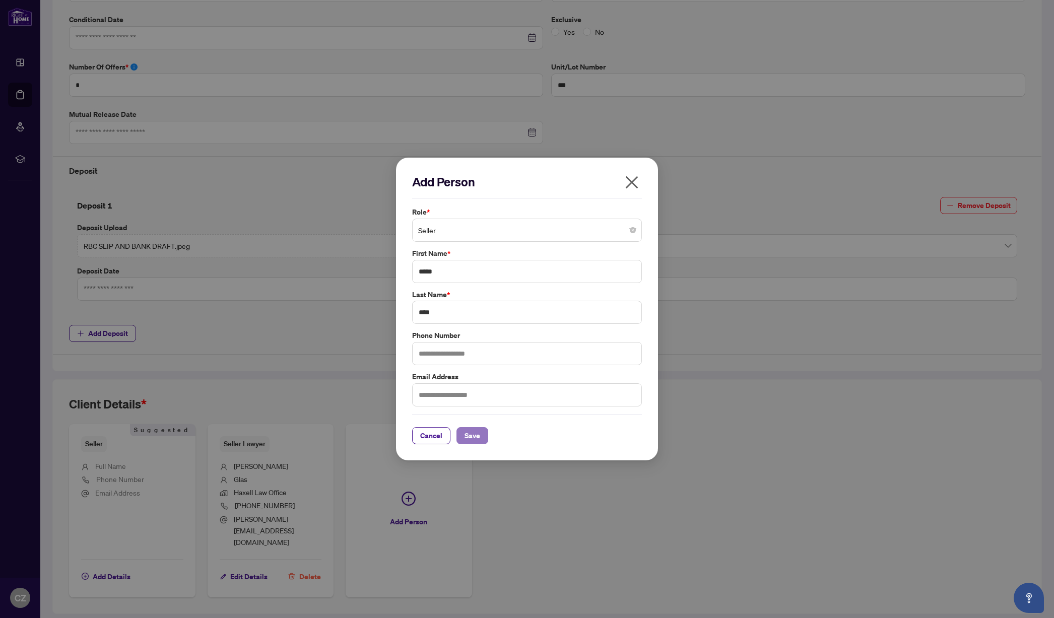
click at [471, 434] on span "Save" at bounding box center [473, 436] width 16 height 16
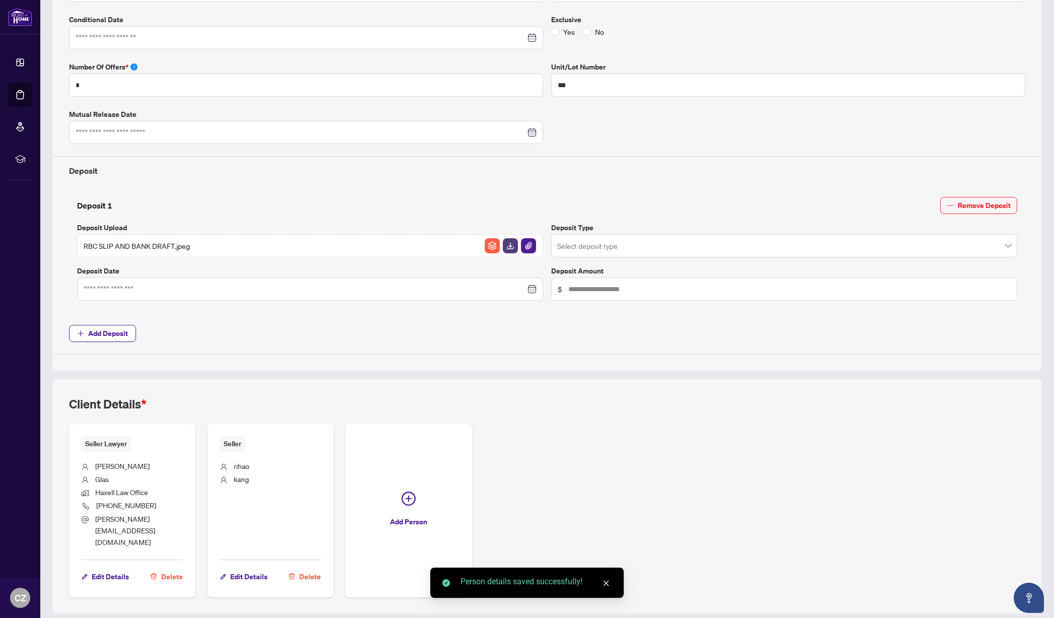
scroll to position [0, 0]
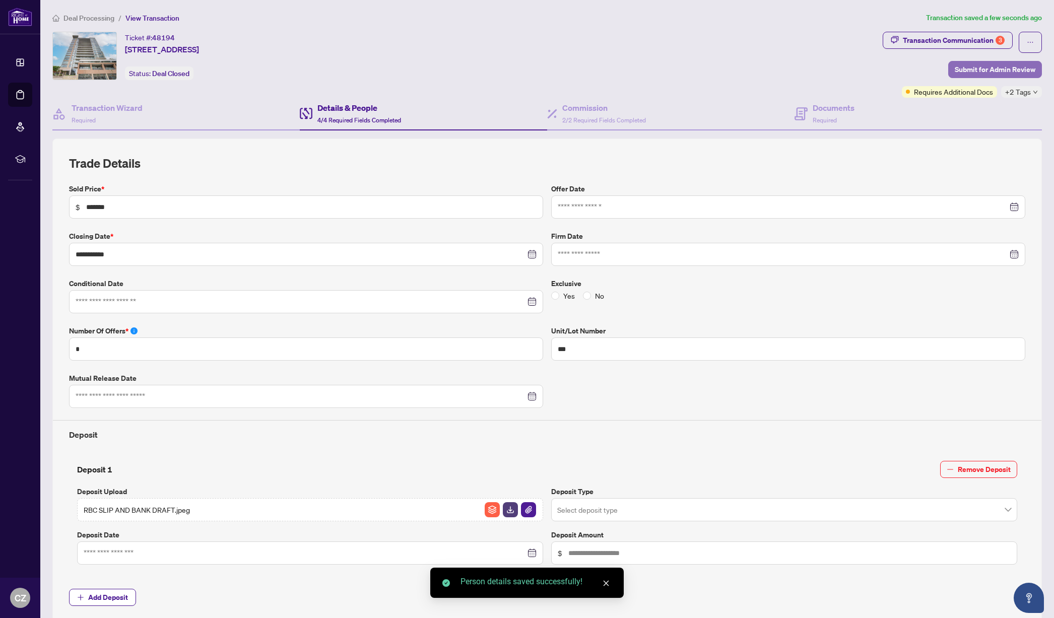
click at [961, 70] on span "Submit for Admin Review" at bounding box center [995, 69] width 81 height 16
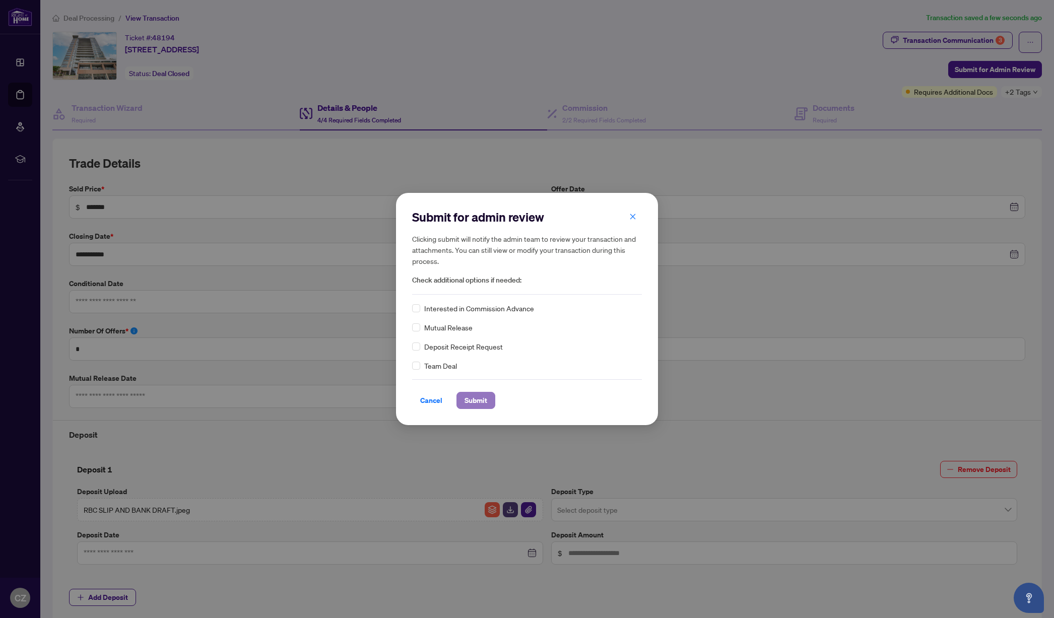
click at [475, 401] on span "Submit" at bounding box center [476, 400] width 23 height 16
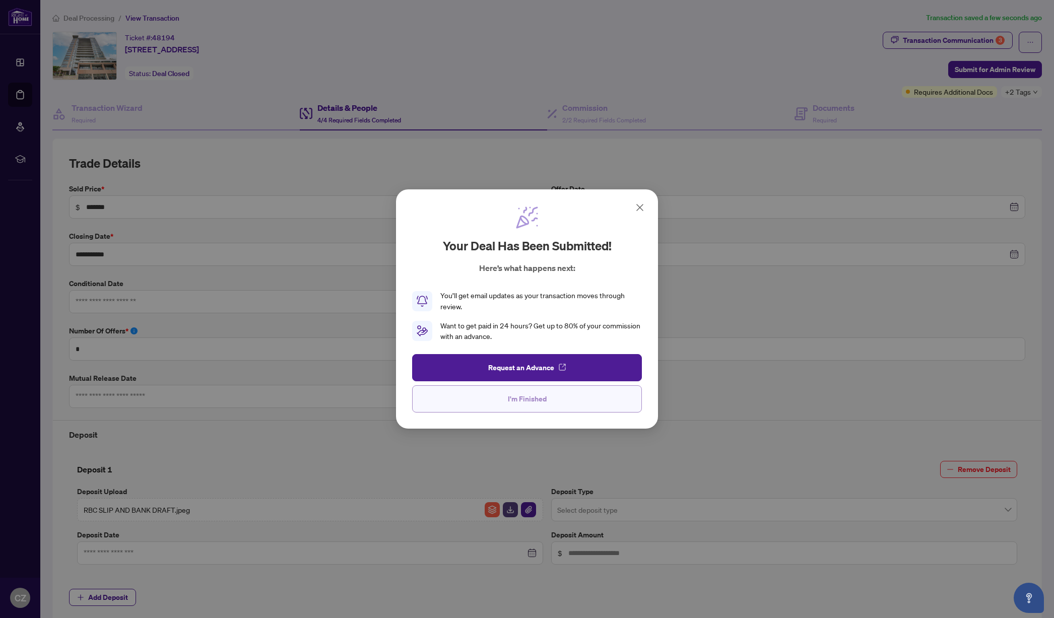
click at [581, 401] on button "I'm Finished" at bounding box center [527, 398] width 230 height 27
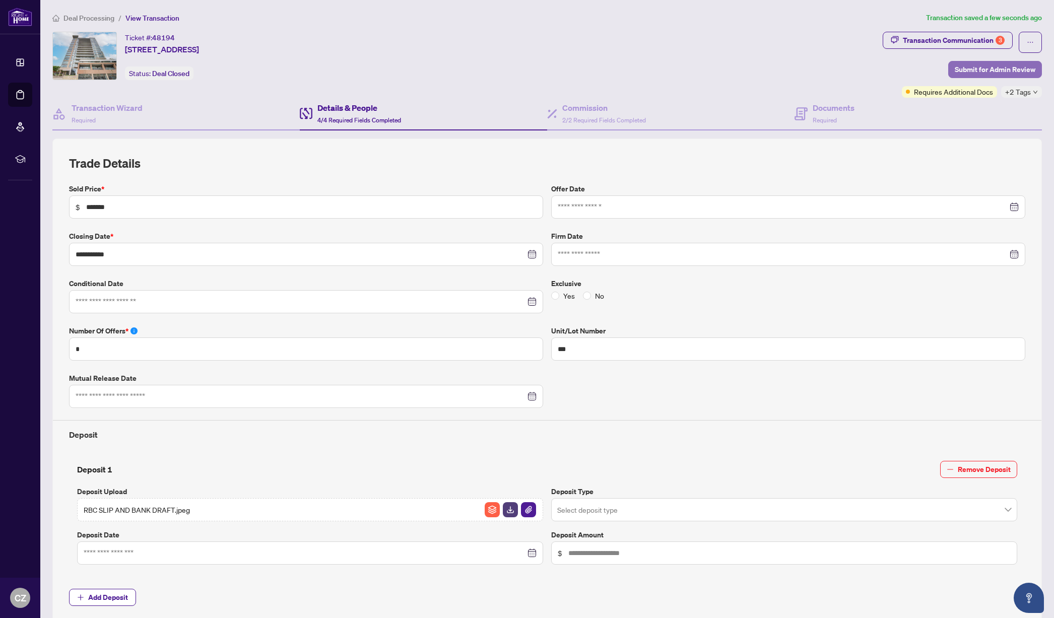
click at [979, 72] on span "Submit for Admin Review" at bounding box center [995, 69] width 81 height 16
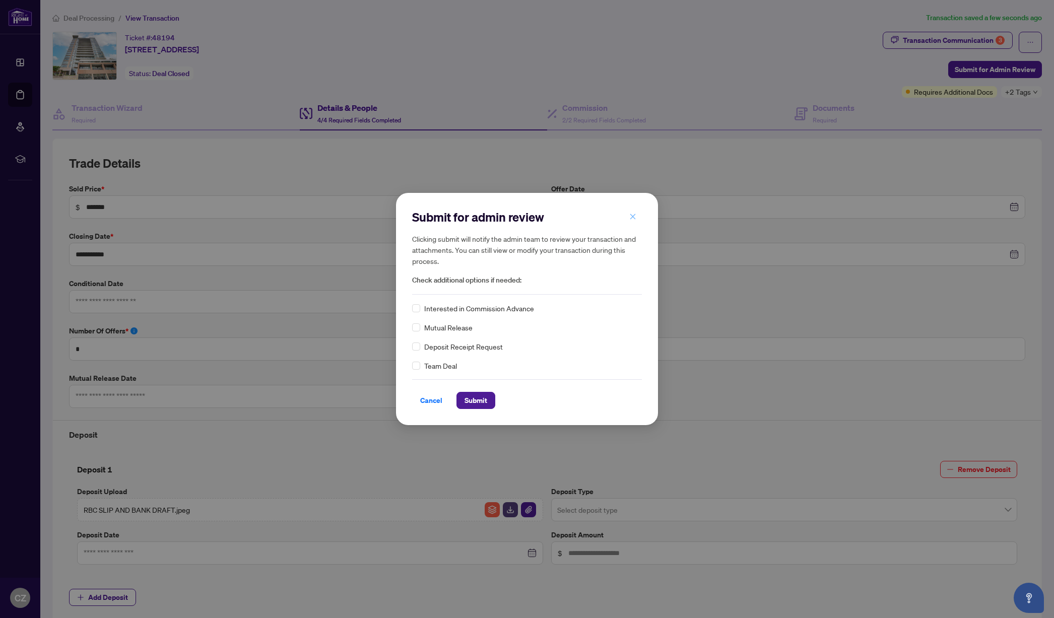
click at [631, 214] on icon "close" at bounding box center [632, 216] width 7 height 7
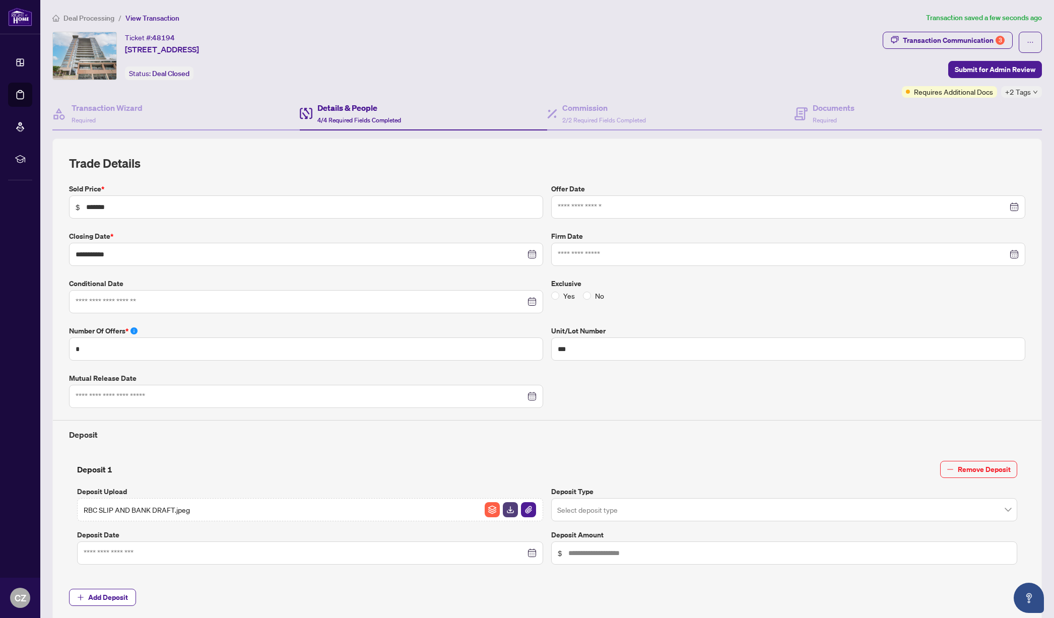
click at [78, 20] on span "Deal Processing" at bounding box center [88, 18] width 51 height 9
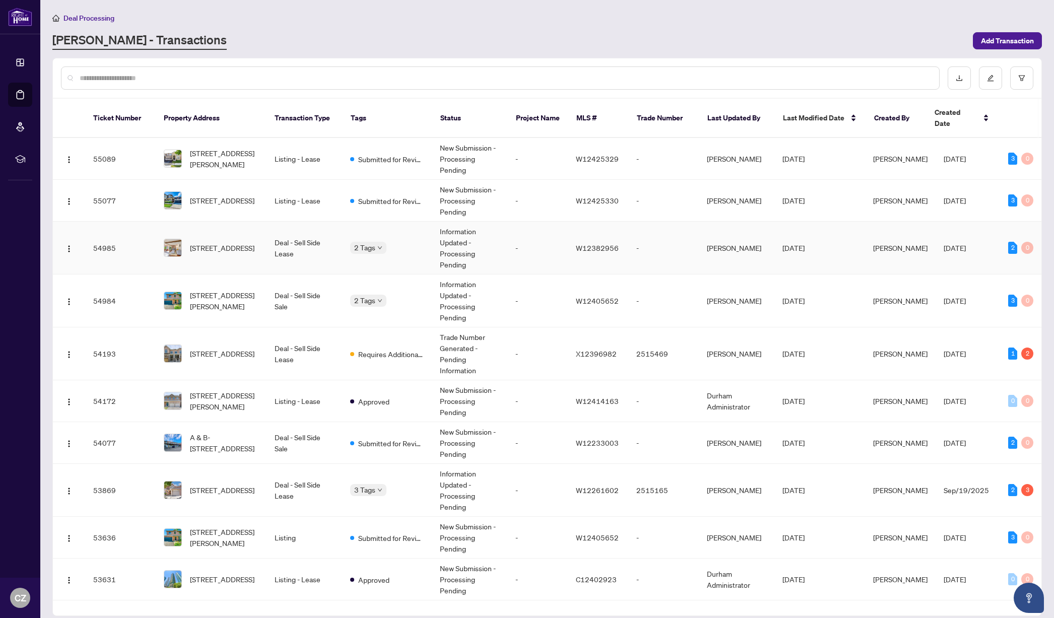
click at [383, 242] on td "2 Tags" at bounding box center [387, 248] width 90 height 53
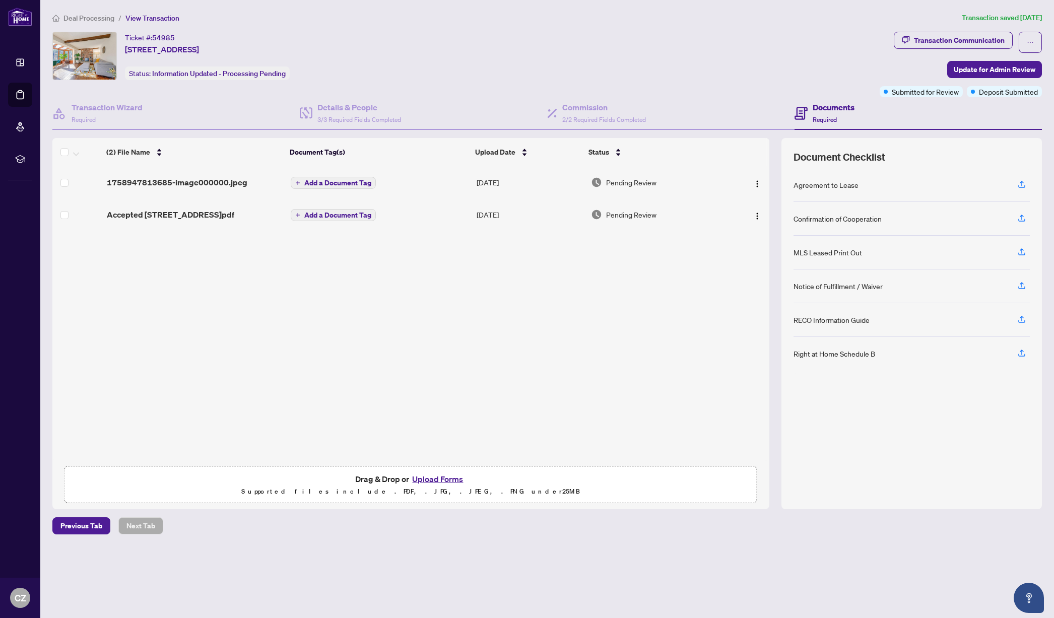
click at [95, 20] on span "Deal Processing" at bounding box center [88, 18] width 51 height 9
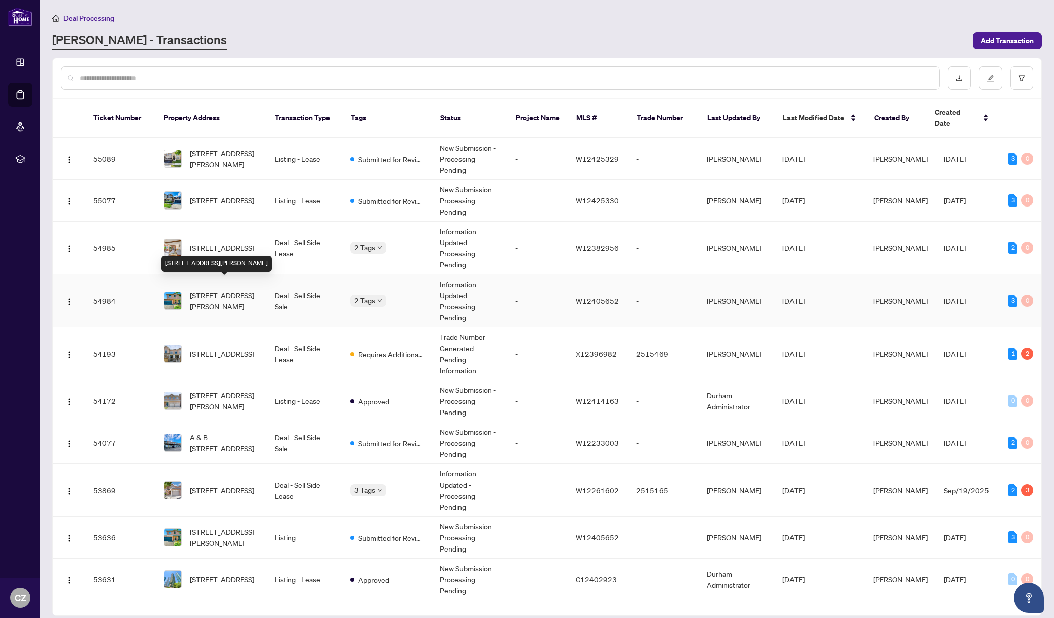
click at [223, 291] on span "[STREET_ADDRESS][PERSON_NAME]" at bounding box center [224, 301] width 69 height 22
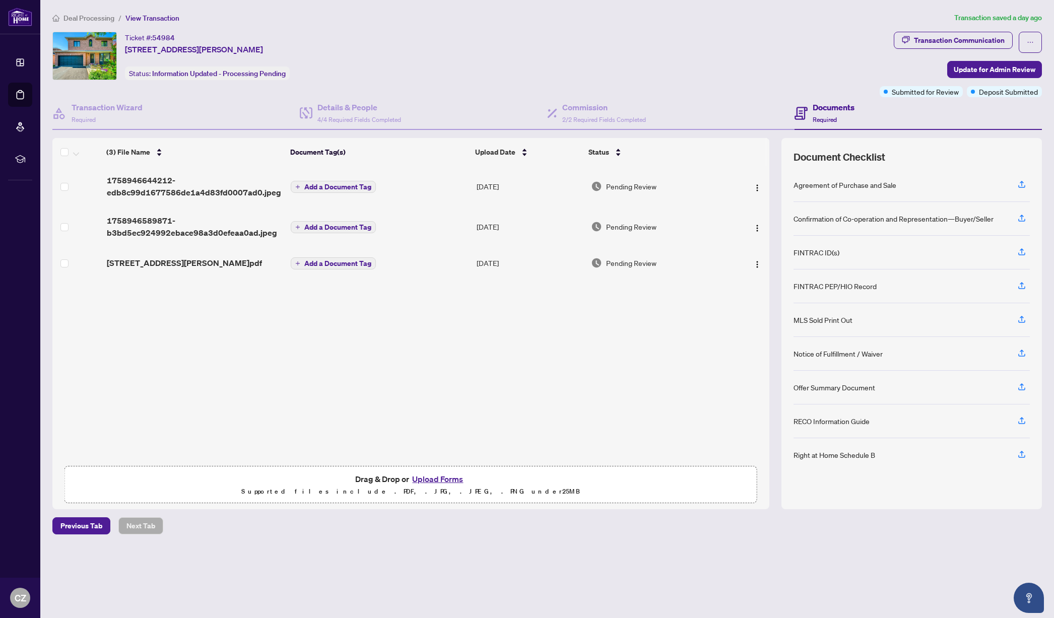
click at [97, 16] on span "Deal Processing" at bounding box center [88, 18] width 51 height 9
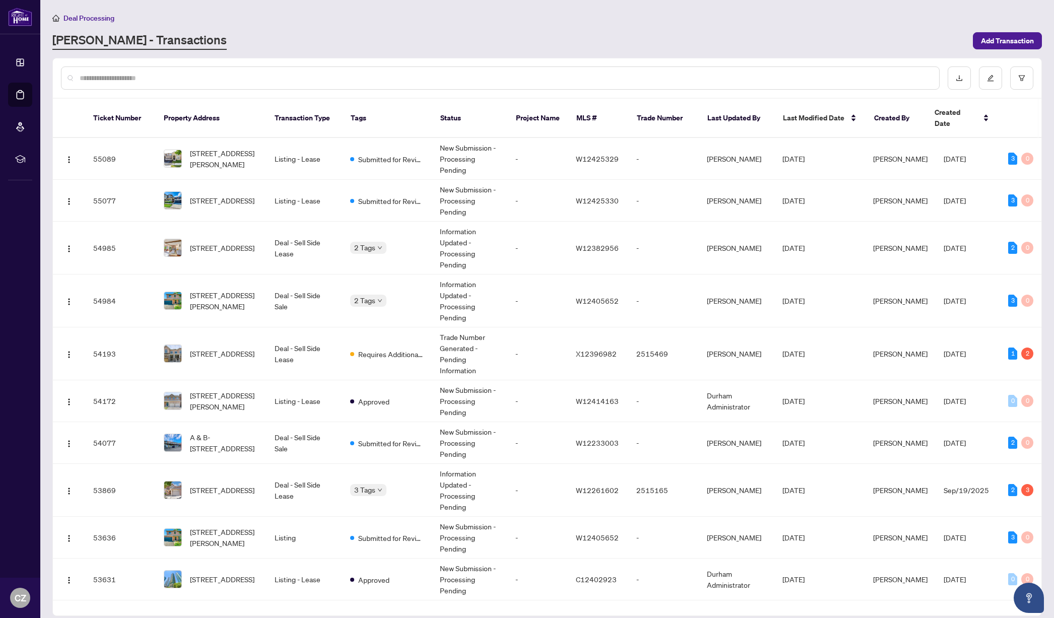
click at [525, 33] on div "[PERSON_NAME] - Transactions" at bounding box center [509, 41] width 914 height 18
click at [203, 78] on input "text" at bounding box center [505, 78] width 851 height 11
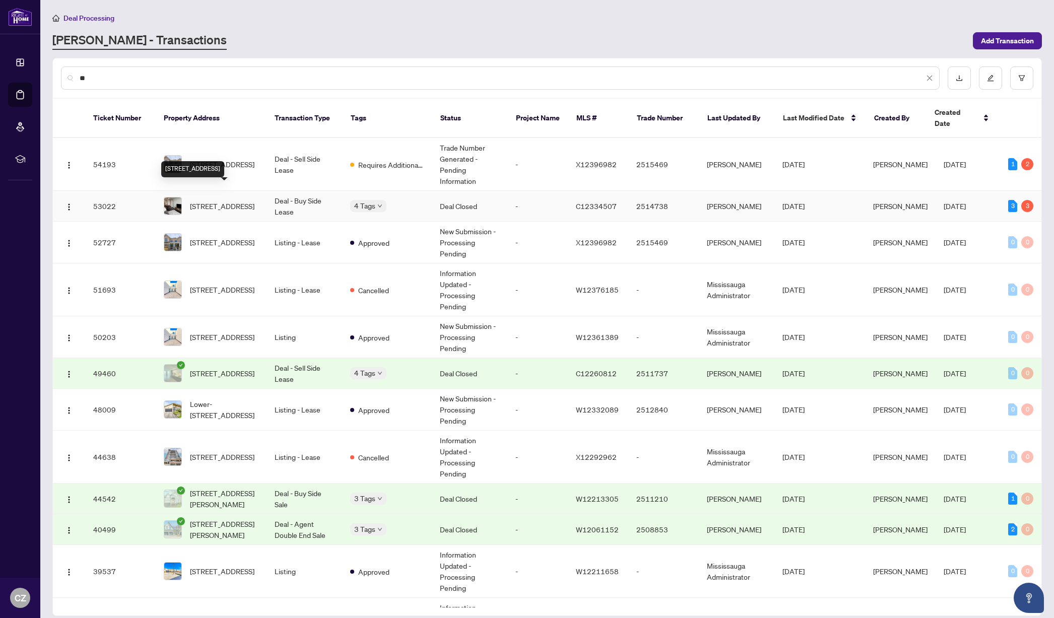
type input "**"
click at [220, 201] on span "[STREET_ADDRESS]" at bounding box center [222, 206] width 64 height 11
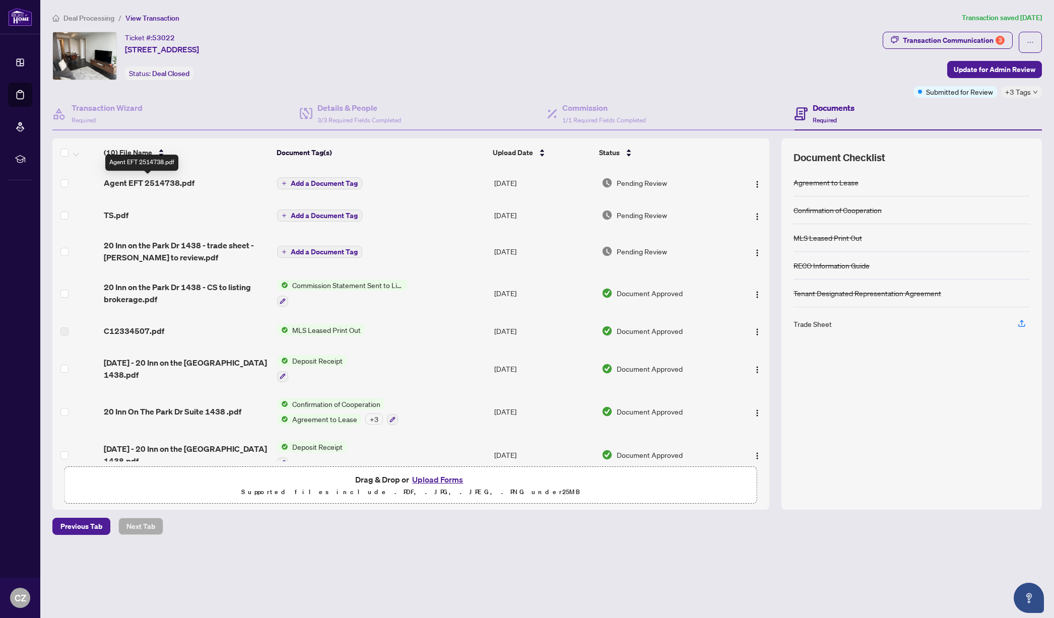
click at [166, 182] on span "Agent EFT 2514738.pdf" at bounding box center [149, 183] width 91 height 12
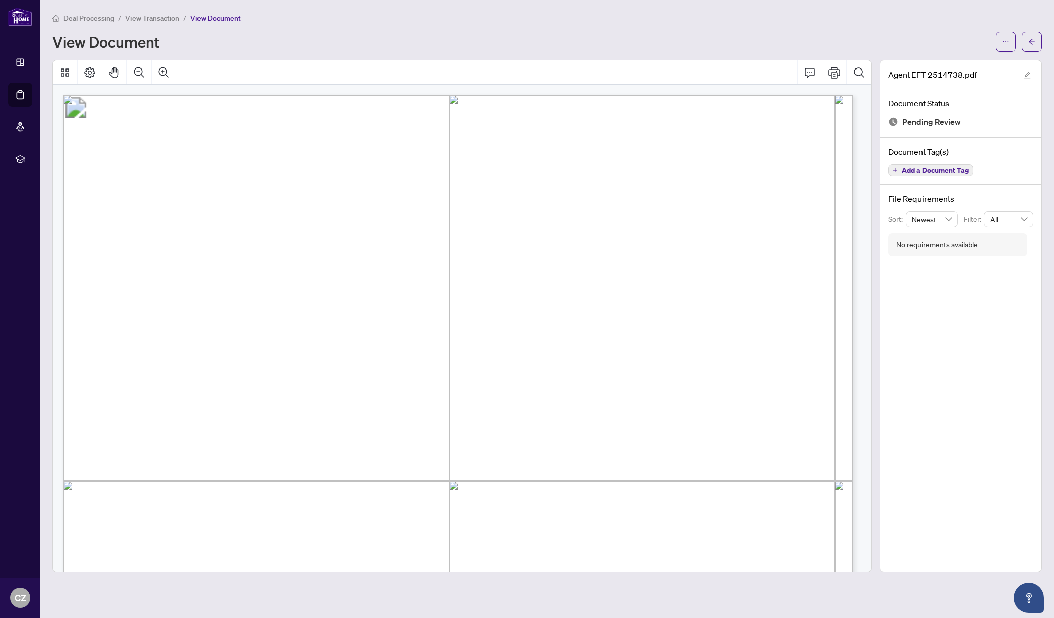
scroll to position [12, 0]
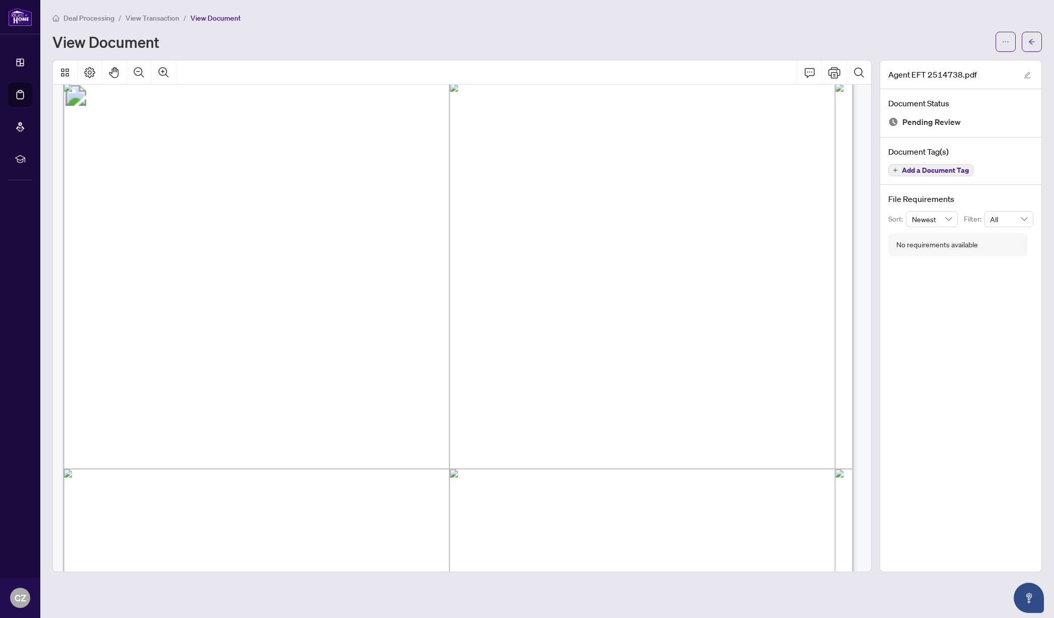
click at [149, 17] on span "View Transaction" at bounding box center [152, 18] width 54 height 9
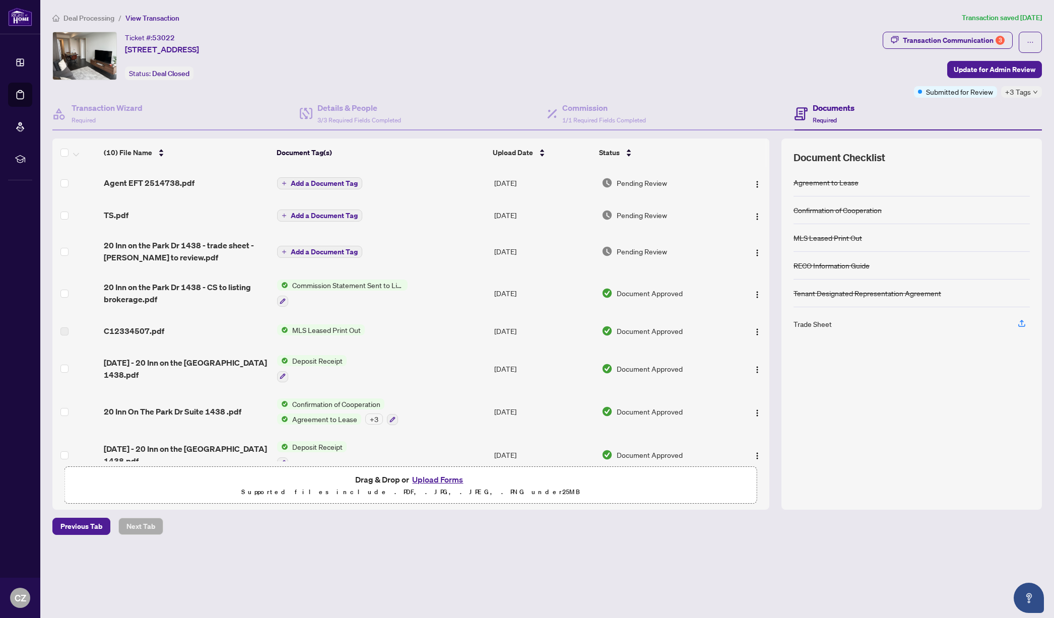
click at [87, 21] on span "Deal Processing" at bounding box center [88, 18] width 51 height 9
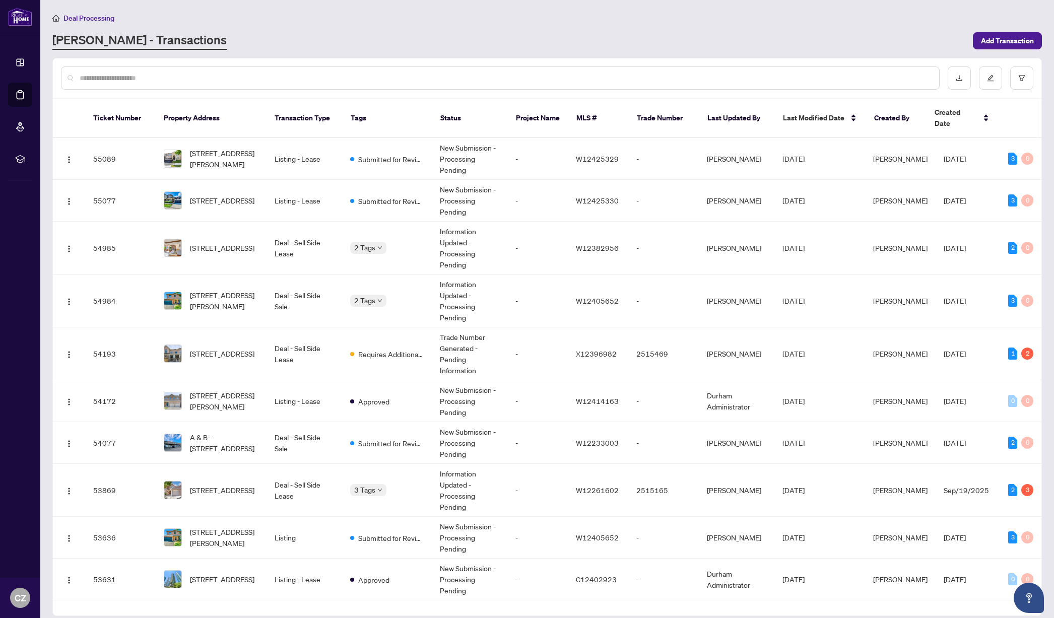
click at [293, 78] on input "text" at bounding box center [505, 78] width 851 height 11
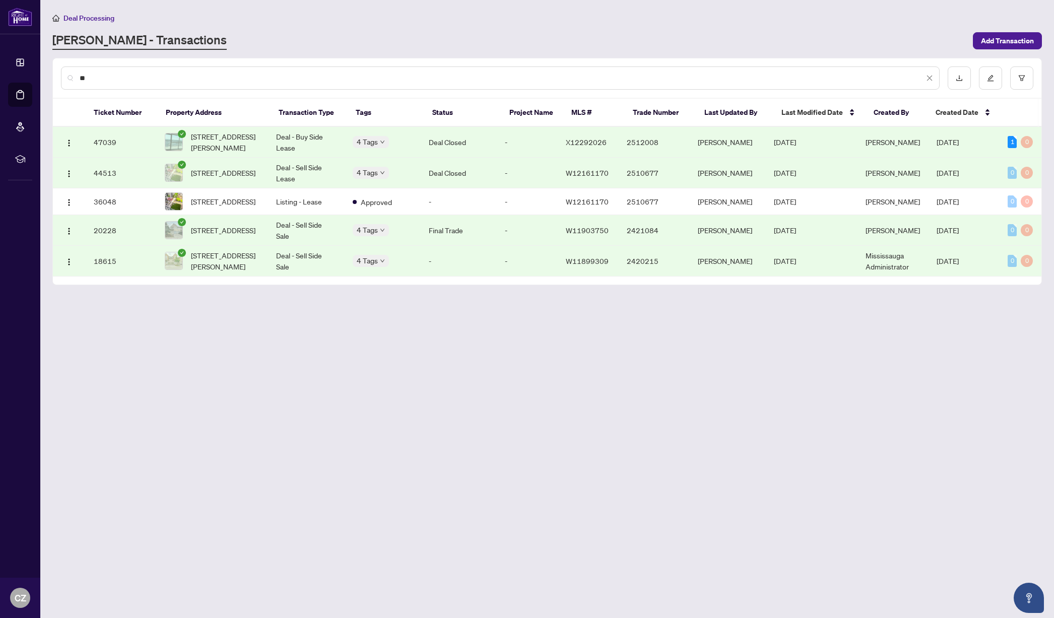
type input "**"
click at [212, 141] on span "2407-60 Frederick St, Kitchener, Ontario N2H 0C7, Canada" at bounding box center [226, 142] width 70 height 22
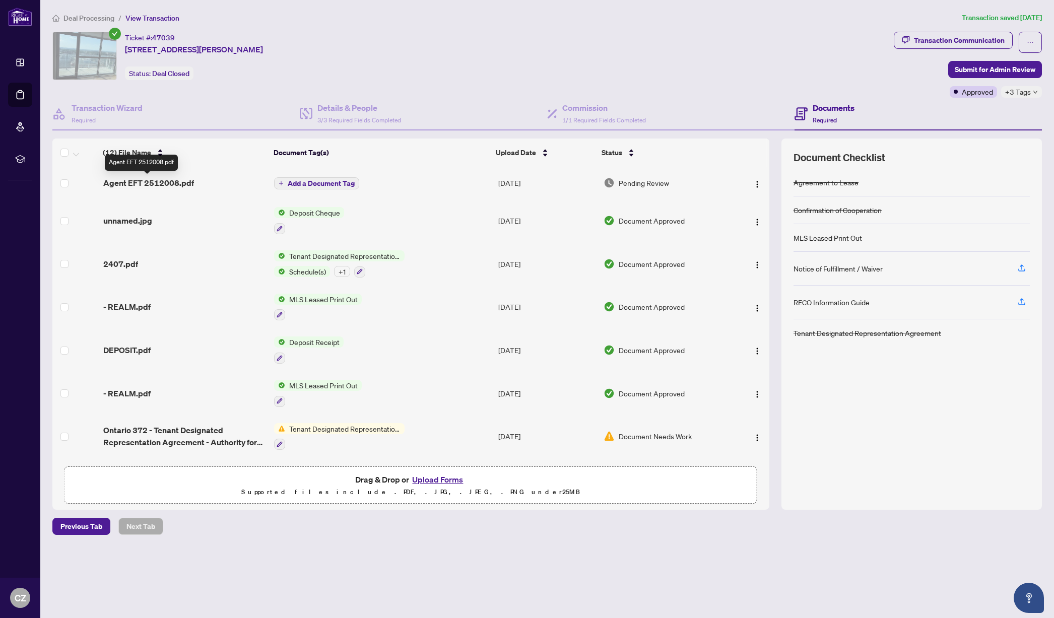
click at [159, 184] on span "Agent EFT 2512008.pdf" at bounding box center [148, 183] width 91 height 12
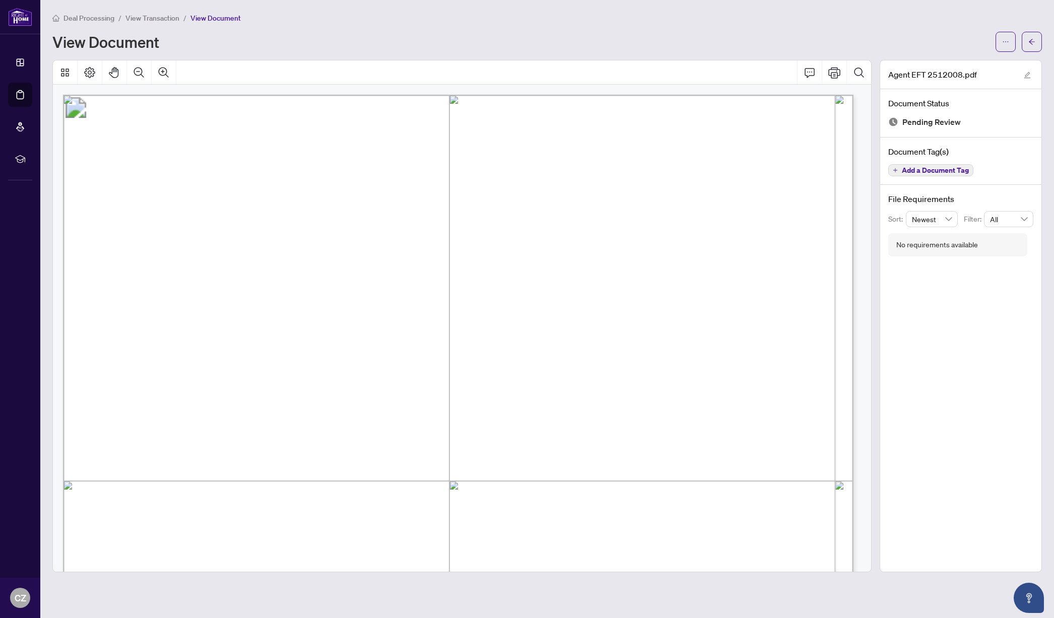
click at [96, 20] on span "Deal Processing" at bounding box center [88, 18] width 51 height 9
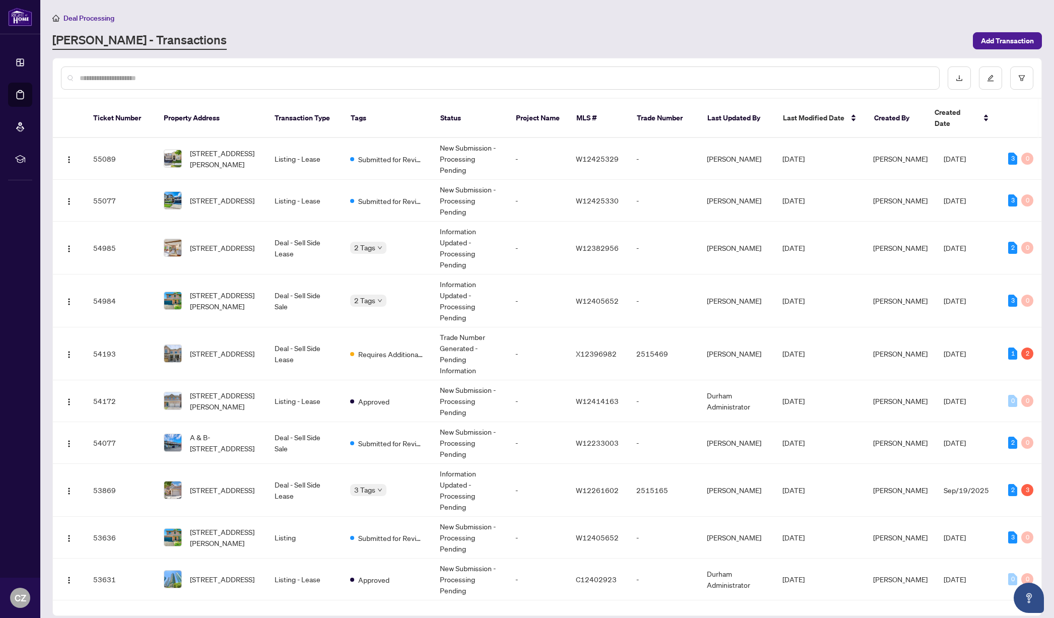
click at [271, 81] on input "text" at bounding box center [505, 78] width 851 height 11
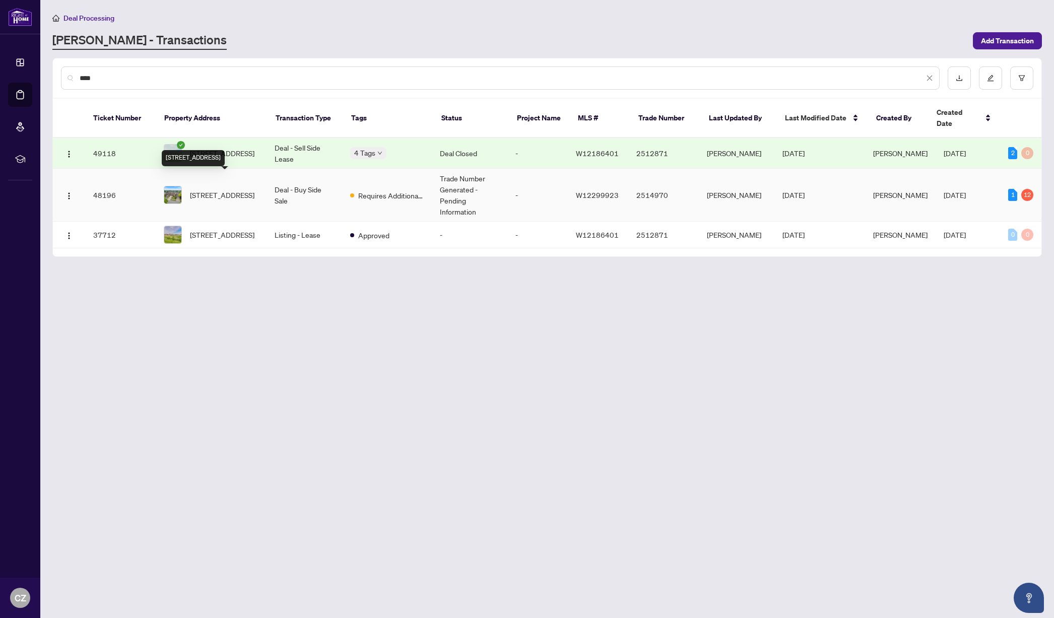
type input "****"
click at [222, 189] on span "1220 Grandview Dr, Oakville, Ontario L6H 4Z1, Canada" at bounding box center [222, 194] width 64 height 11
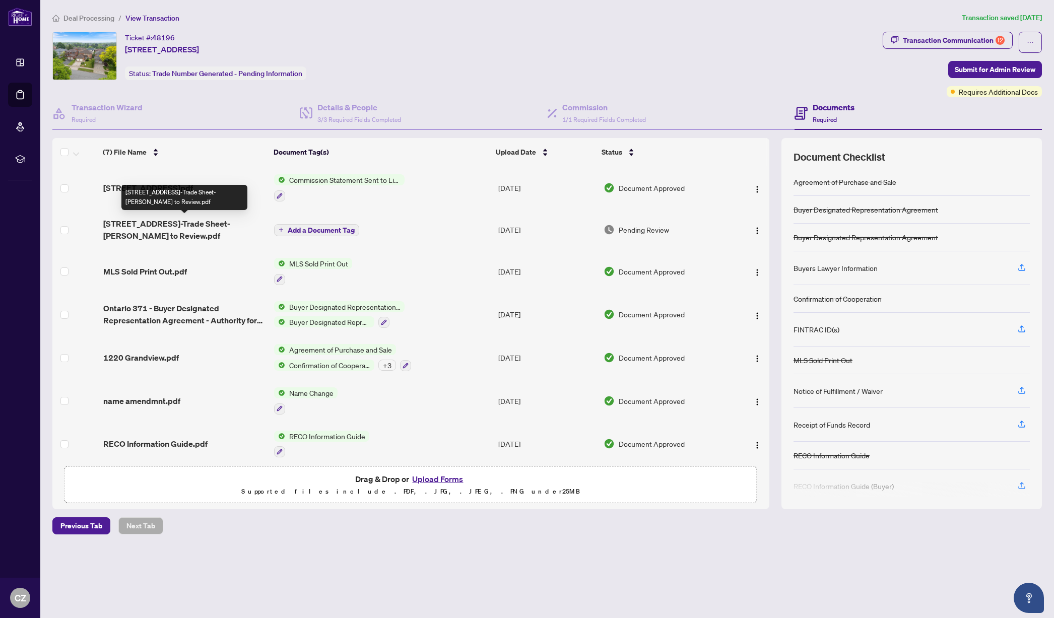
click at [127, 223] on span "1220 Grandview Dr-Trade Sheet-Cindy to Review.pdf" at bounding box center [184, 230] width 163 height 24
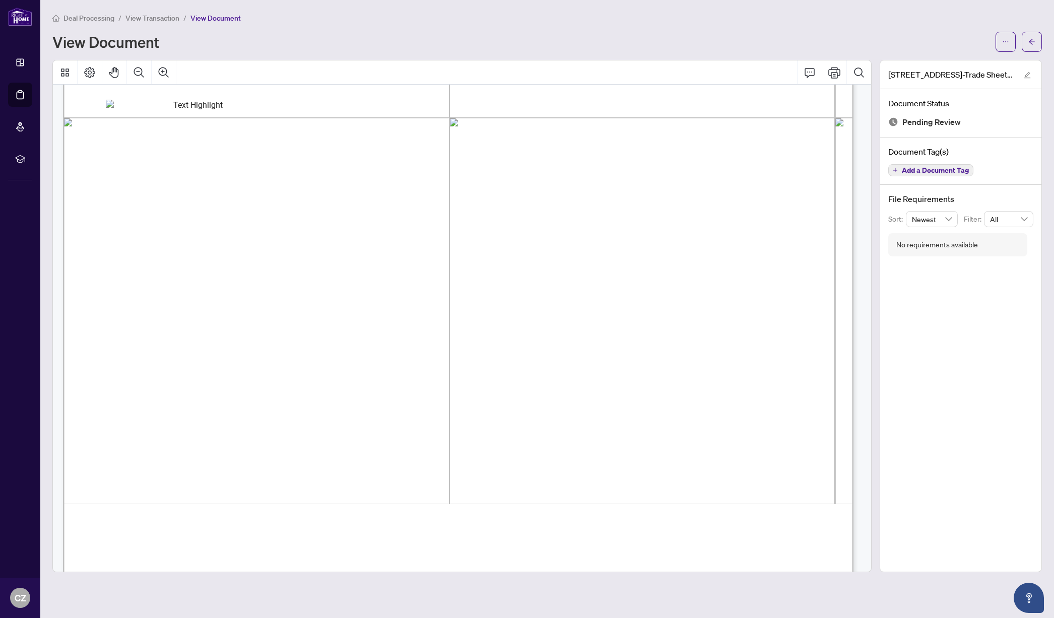
scroll to position [406, 0]
click at [1002, 40] on icon "ellipsis" at bounding box center [1005, 41] width 7 height 7
click at [943, 61] on span "Download" at bounding box center [969, 63] width 77 height 11
click at [162, 16] on span "View Transaction" at bounding box center [152, 18] width 54 height 9
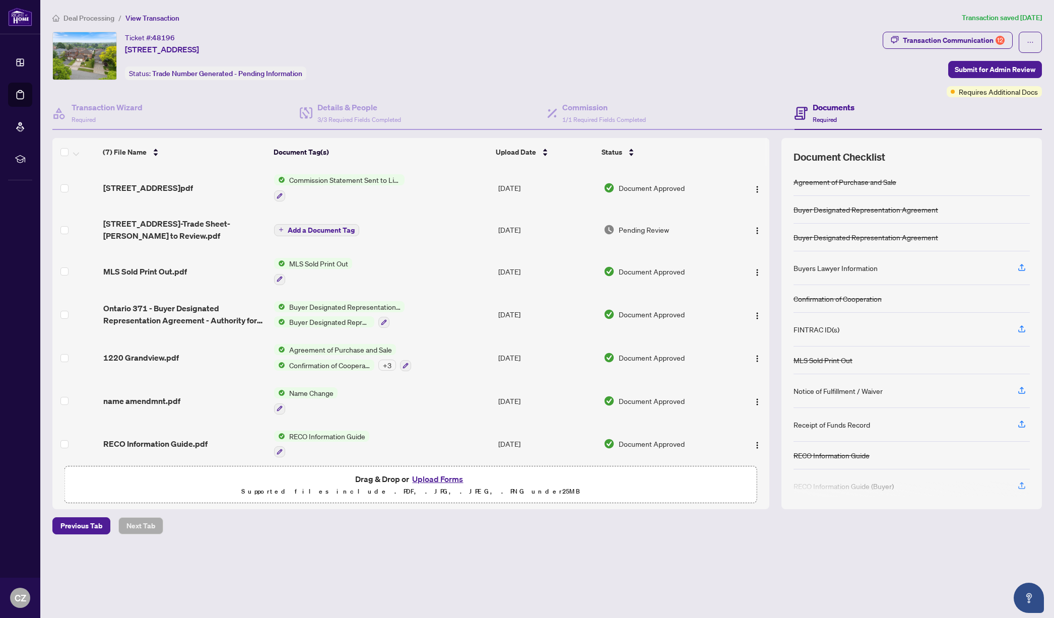
click at [87, 18] on span "Deal Processing" at bounding box center [88, 18] width 51 height 9
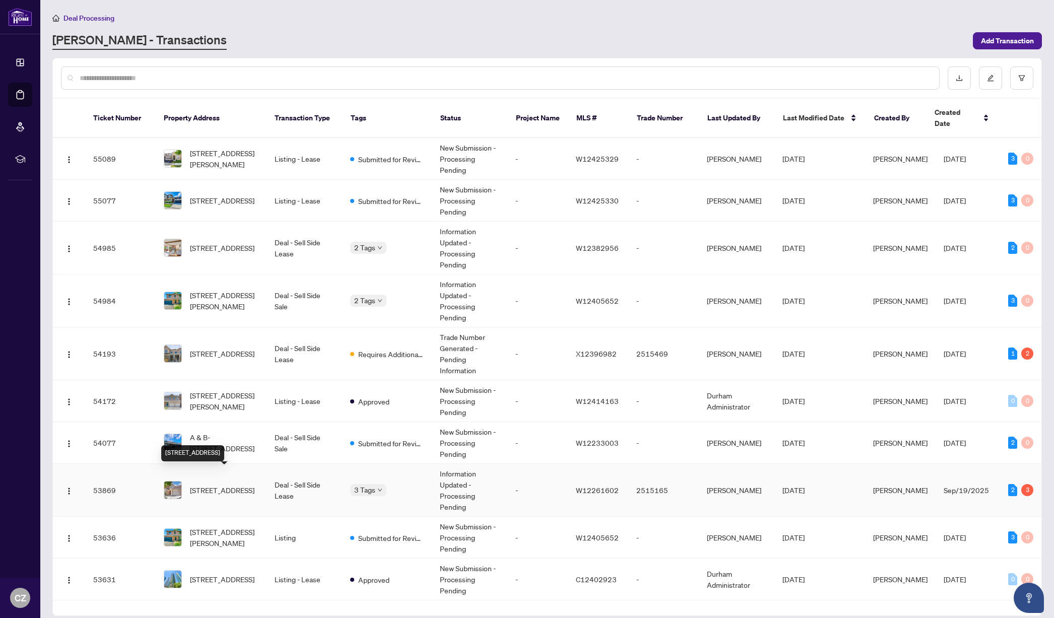
scroll to position [85, 0]
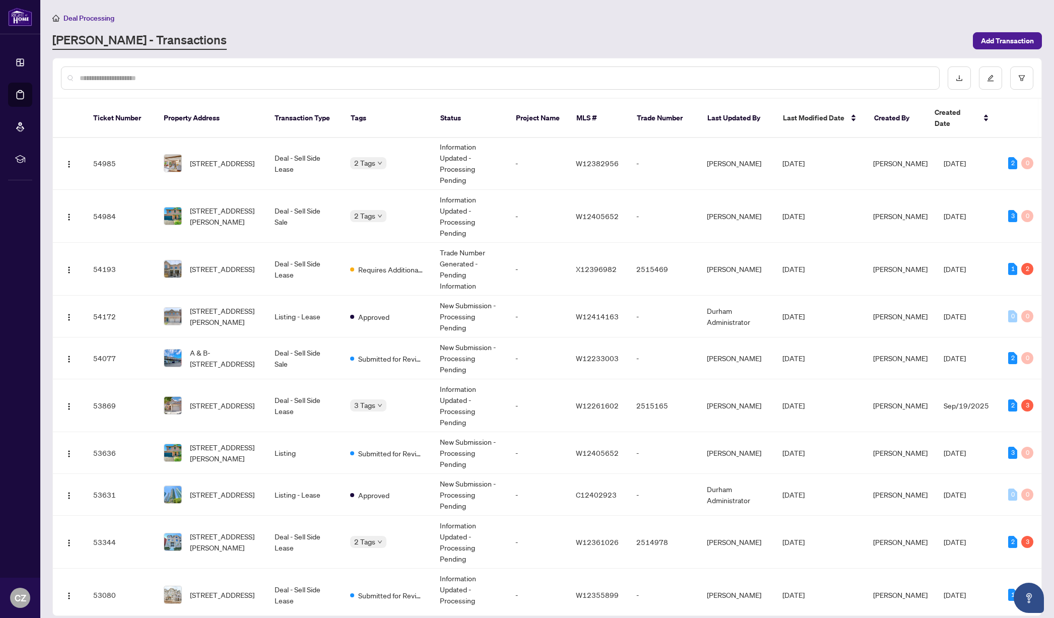
click at [204, 75] on input "text" at bounding box center [505, 78] width 851 height 11
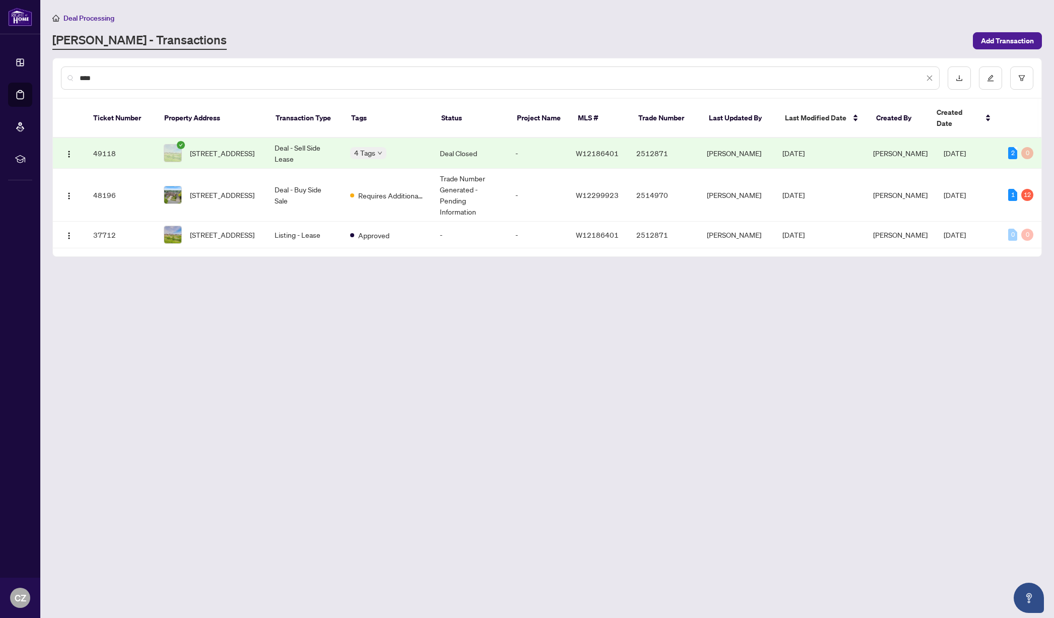
scroll to position [0, 0]
type input "****"
click at [222, 189] on span "1220 Grandview Dr, Oakville, Ontario L6H 4Z1, Canada" at bounding box center [222, 194] width 64 height 11
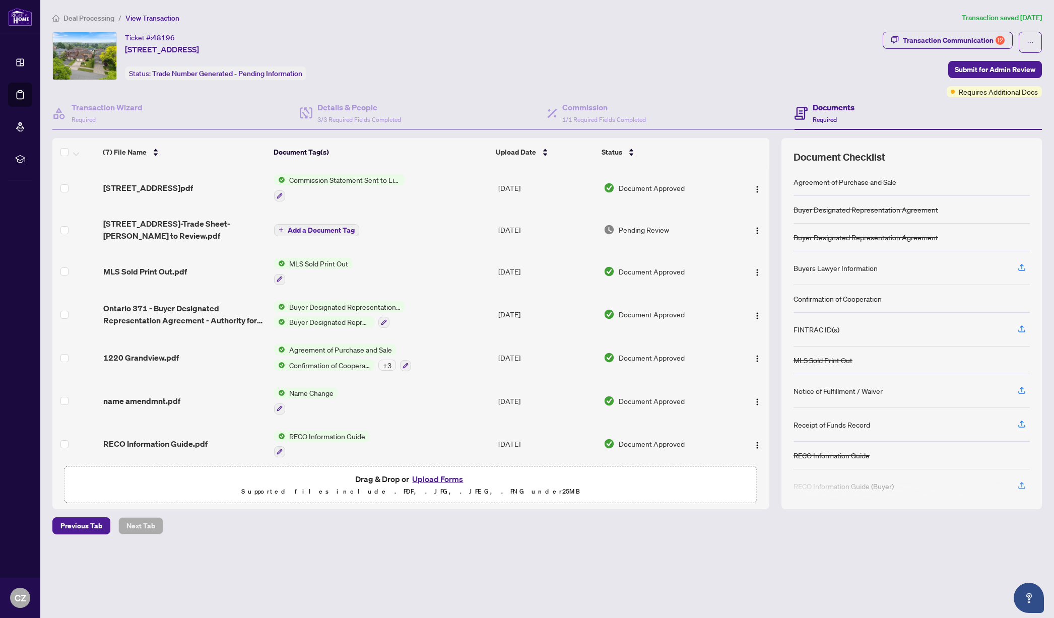
click at [443, 479] on button "Upload Forms" at bounding box center [437, 479] width 57 height 13
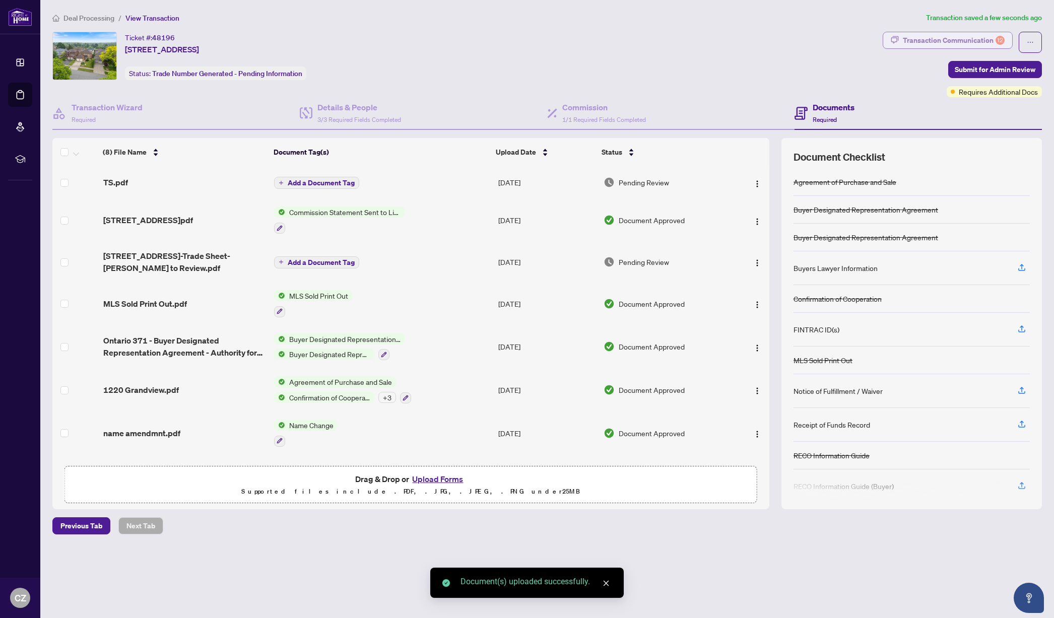
click at [926, 44] on div "Transaction Communication 12" at bounding box center [954, 40] width 102 height 16
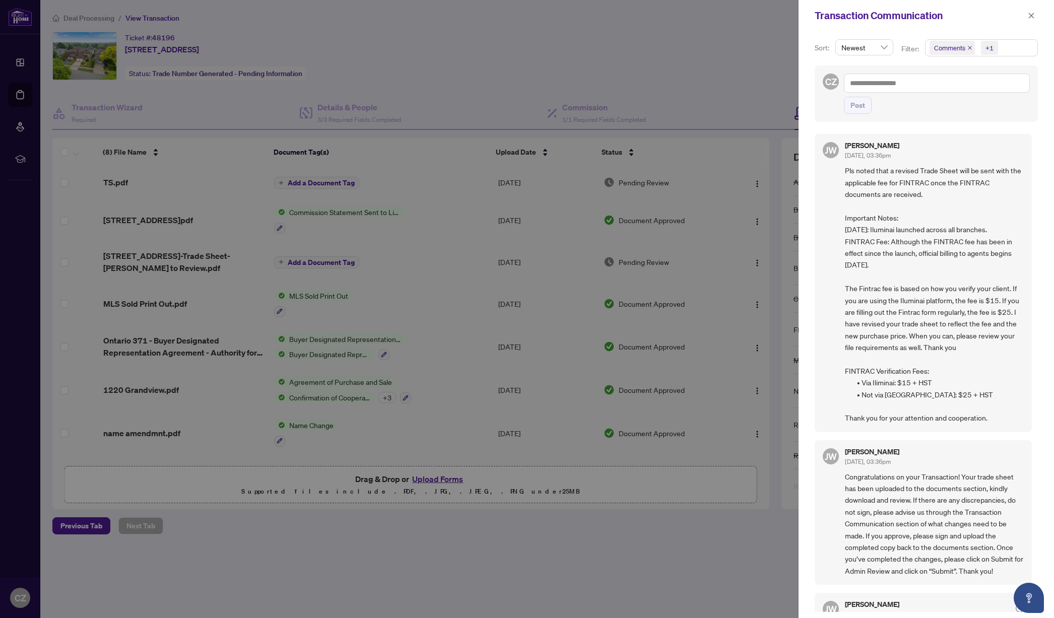
click at [970, 48] on icon "close" at bounding box center [969, 47] width 5 height 5
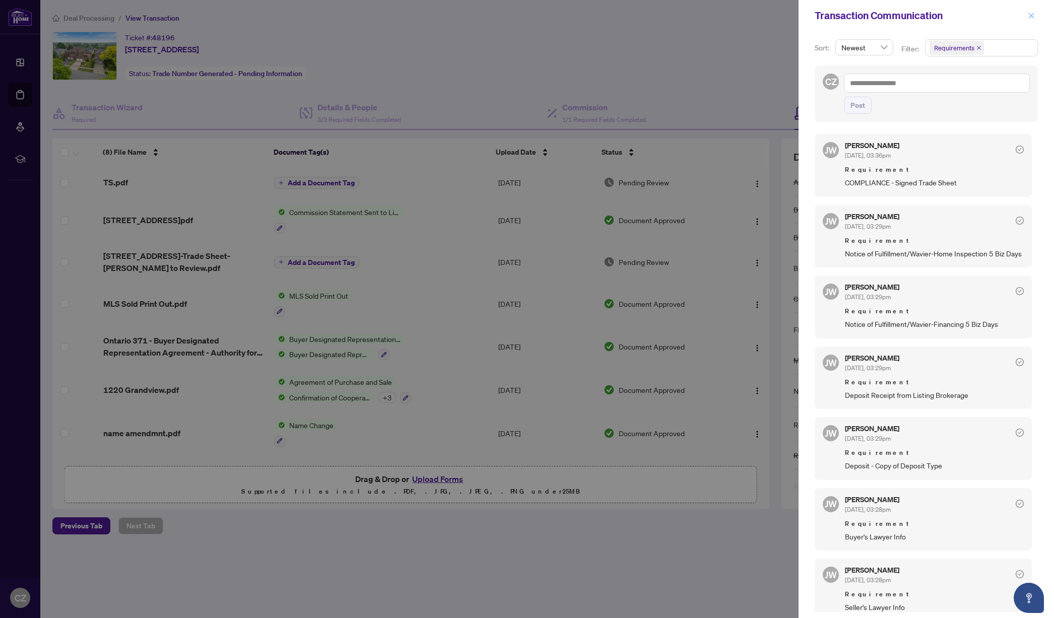
click at [1034, 16] on icon "close" at bounding box center [1031, 15] width 7 height 7
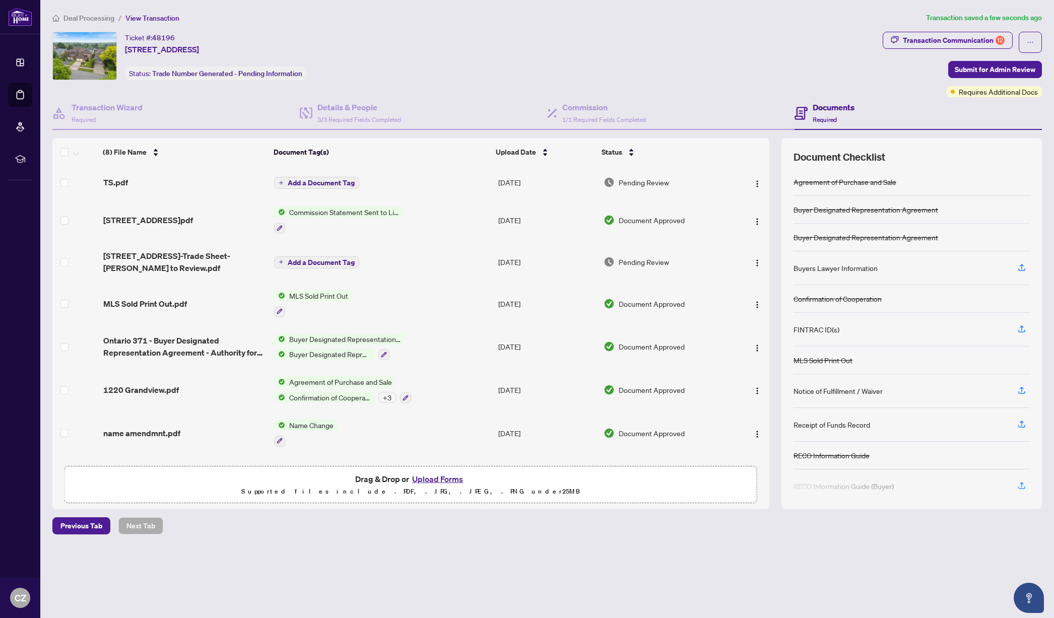
scroll to position [36, 0]
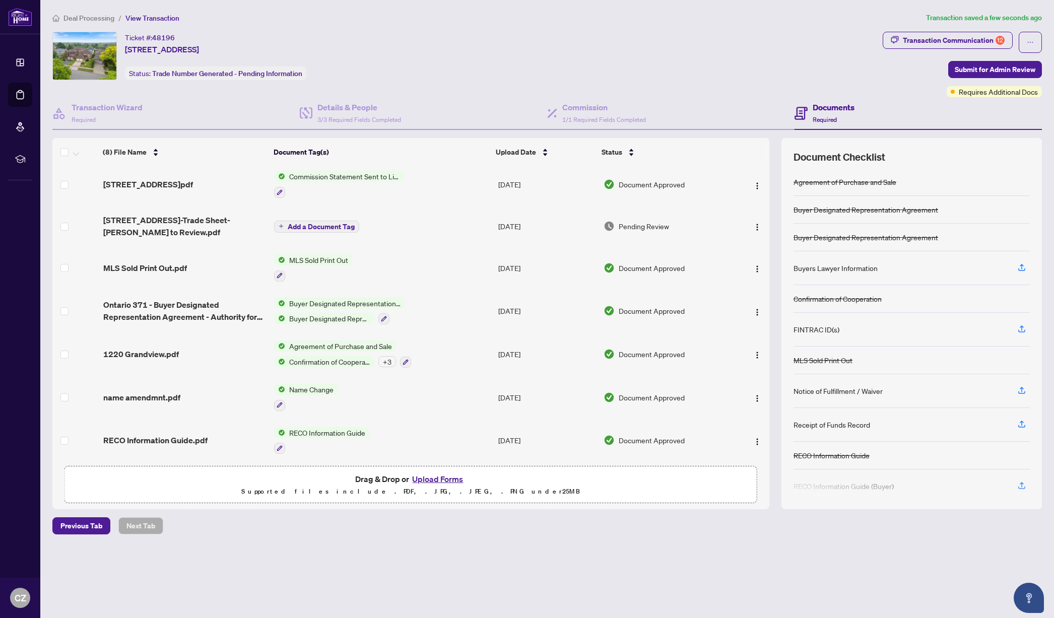
click at [445, 481] on button "Upload Forms" at bounding box center [437, 479] width 57 height 13
click at [442, 479] on button "Upload Forms" at bounding box center [437, 479] width 57 height 13
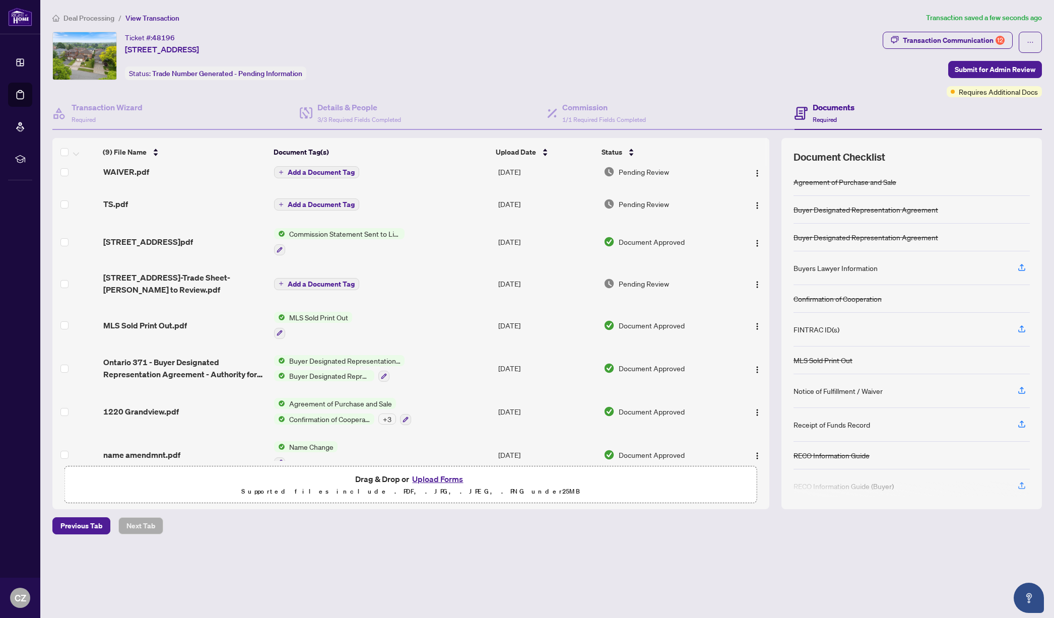
scroll to position [0, 0]
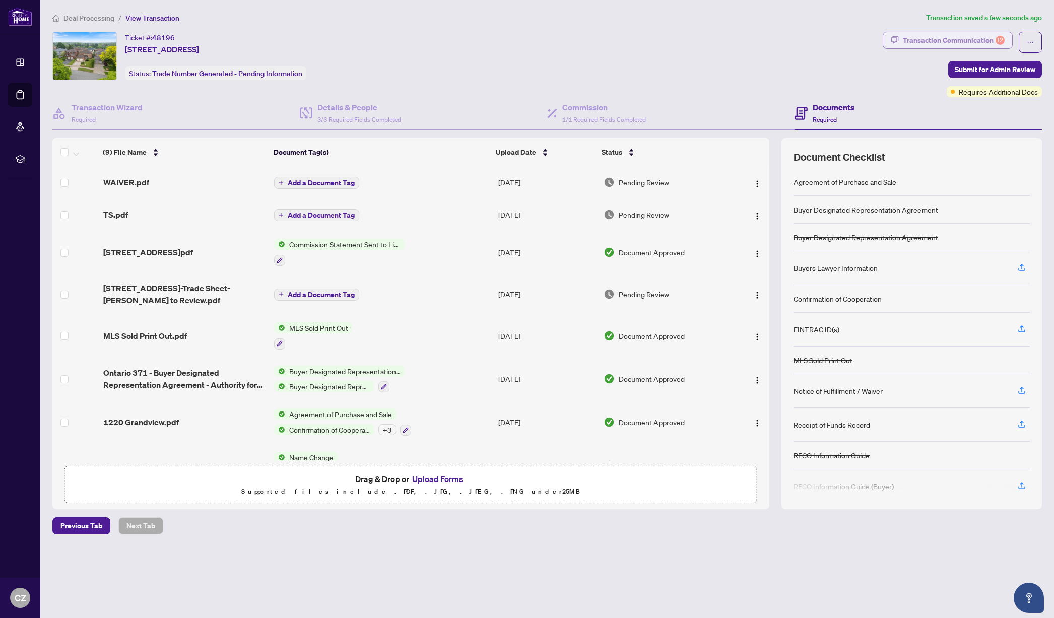
click at [930, 42] on div "Transaction Communication 12" at bounding box center [954, 40] width 102 height 16
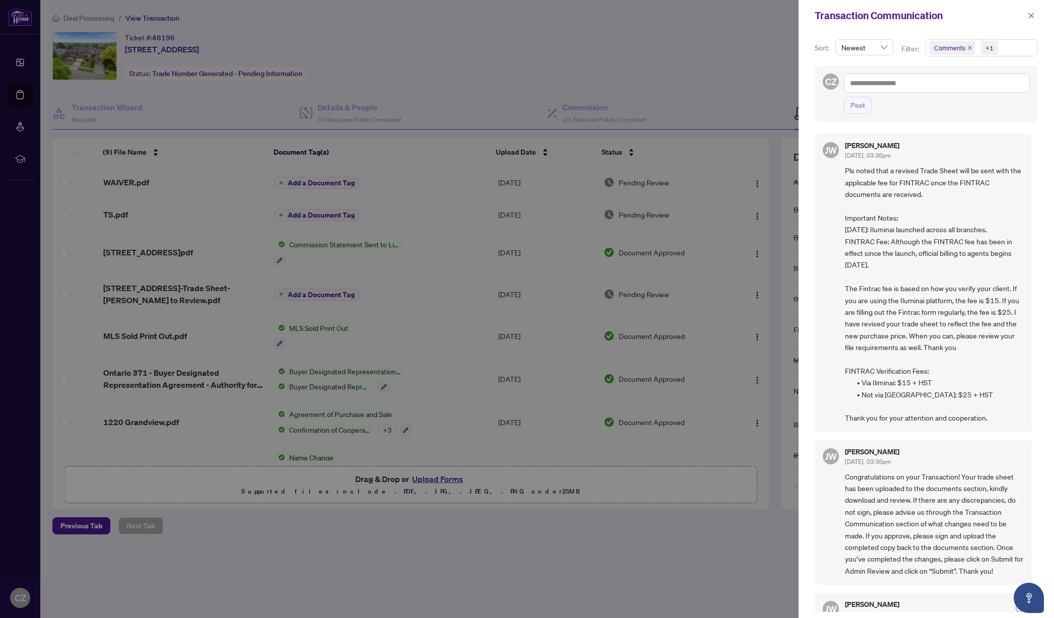
click at [971, 46] on icon "close" at bounding box center [969, 47] width 5 height 5
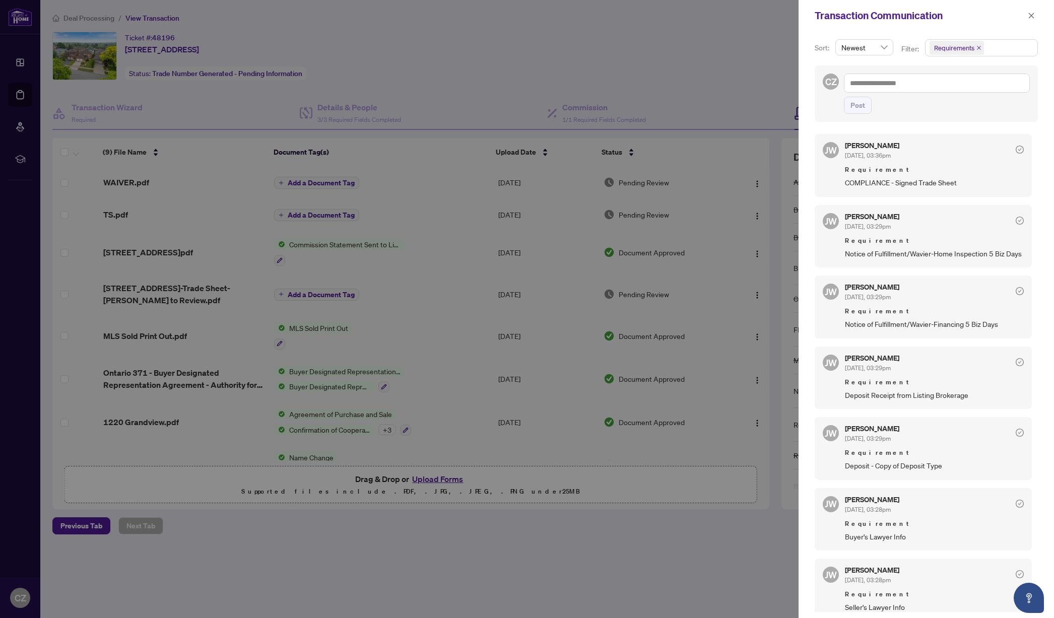
click at [614, 77] on div at bounding box center [527, 309] width 1054 height 618
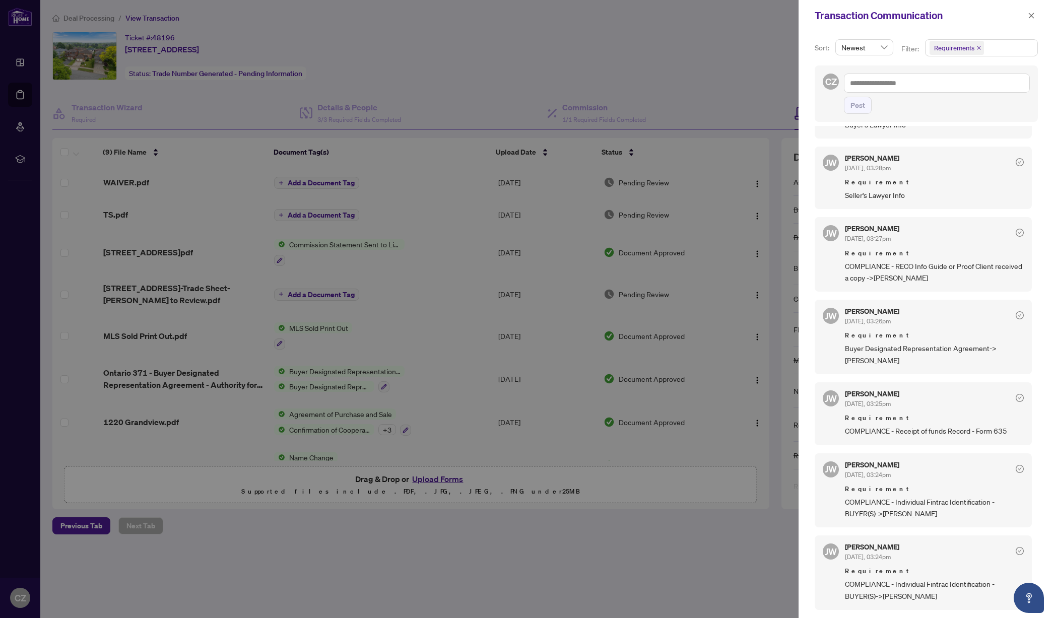
scroll to position [3, 0]
click at [1032, 18] on icon "close" at bounding box center [1031, 15] width 7 height 7
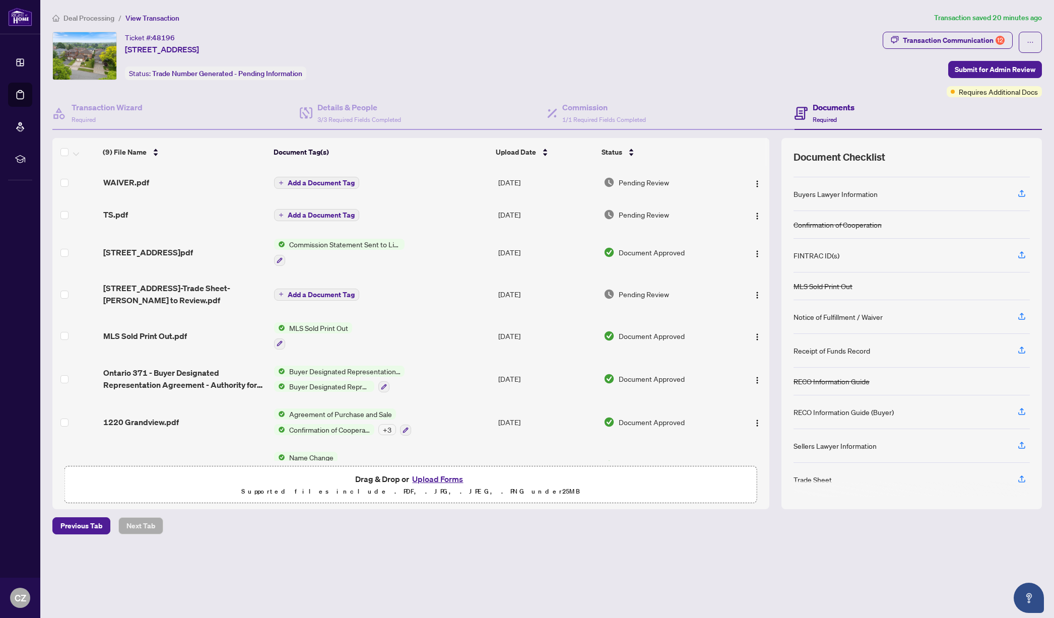
scroll to position [78, 0]
click at [883, 32] on button "Transaction Communication 12" at bounding box center [948, 40] width 130 height 17
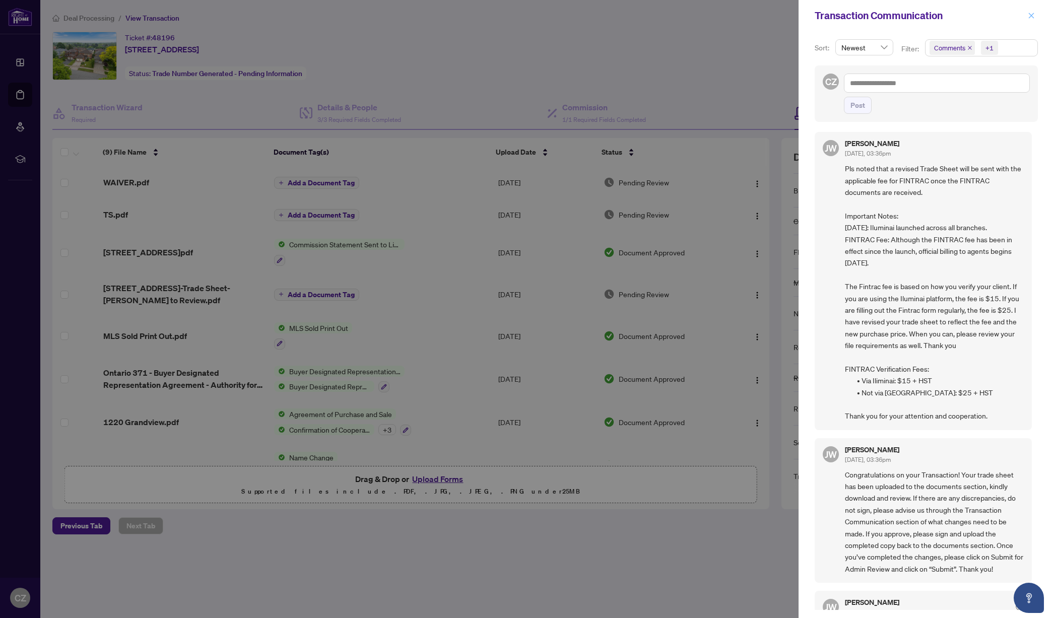
click at [1031, 15] on icon "close" at bounding box center [1032, 16] width 6 height 6
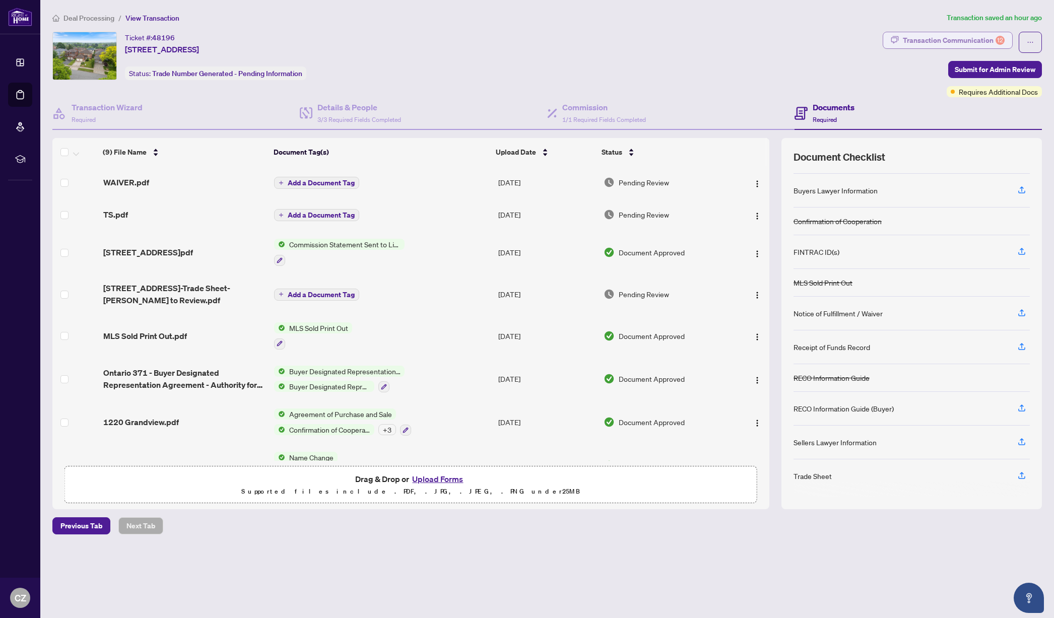
click at [979, 40] on div "Transaction Communication 12" at bounding box center [954, 40] width 102 height 16
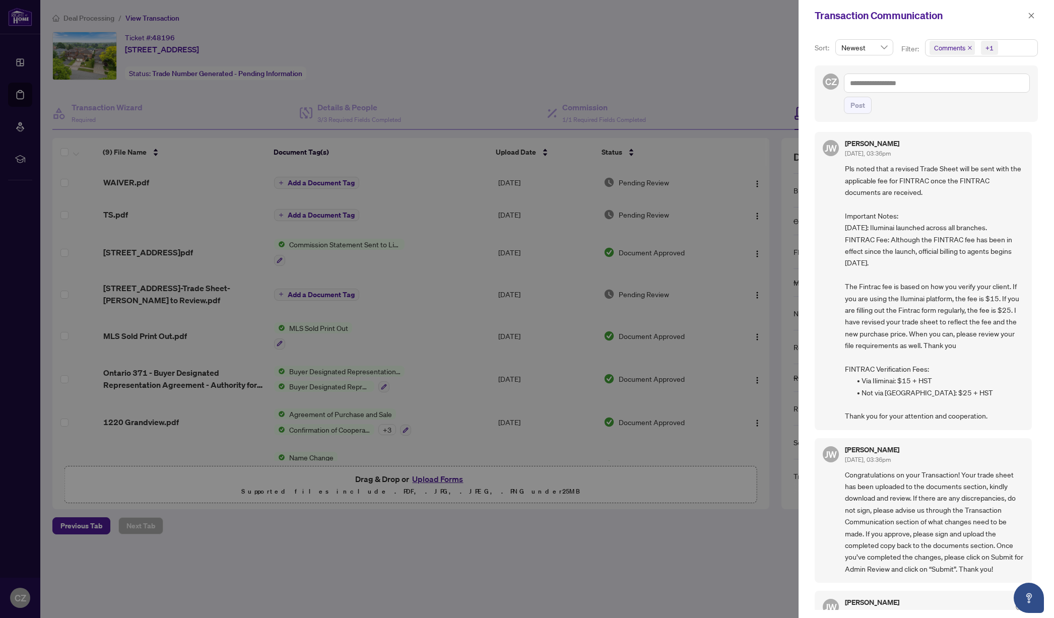
click at [972, 48] on icon "close" at bounding box center [970, 48] width 4 height 4
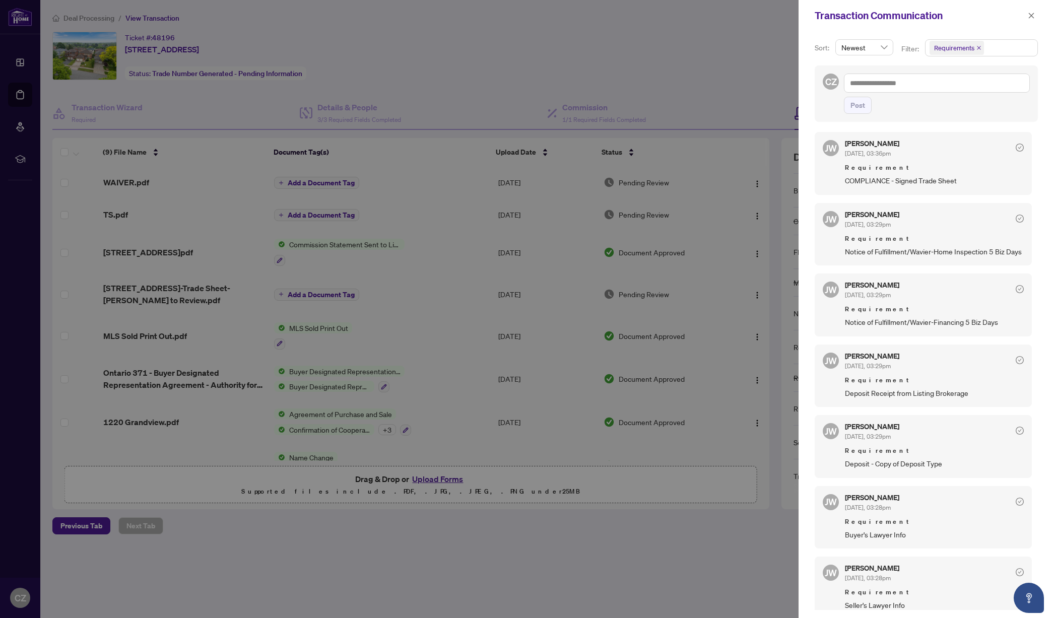
click at [662, 79] on div at bounding box center [527, 309] width 1054 height 618
click at [1032, 17] on icon "close" at bounding box center [1032, 16] width 6 height 6
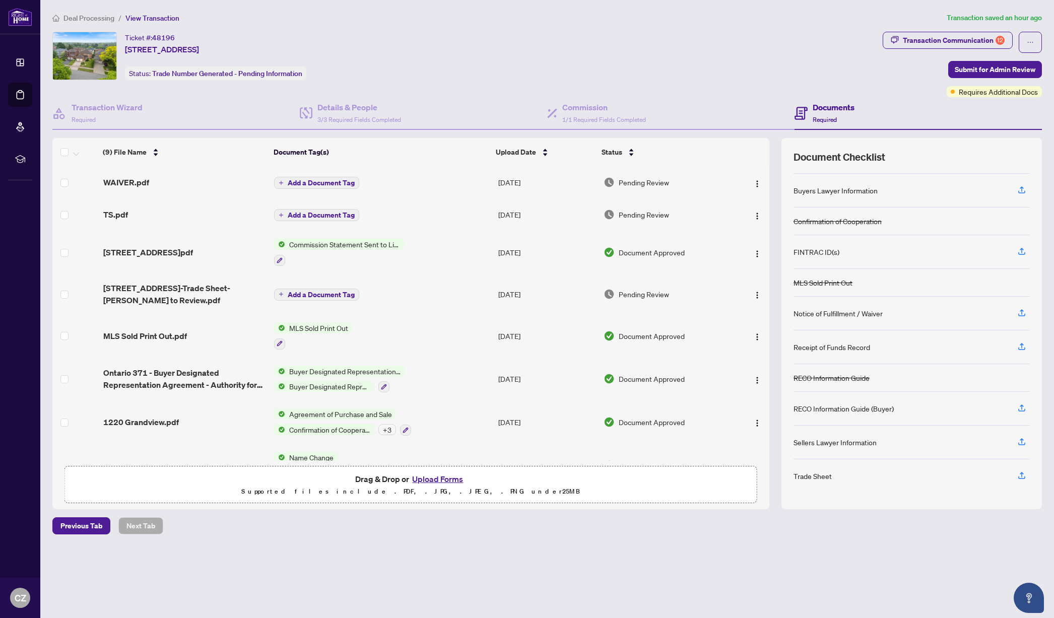
click at [434, 478] on button "Upload Forms" at bounding box center [437, 479] width 57 height 13
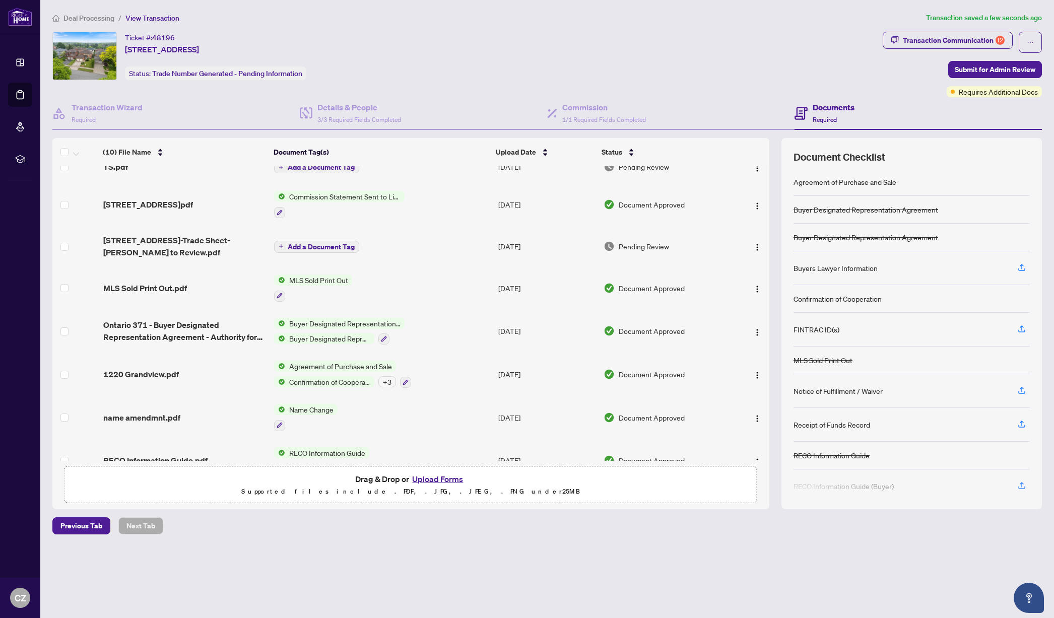
scroll to position [100, 0]
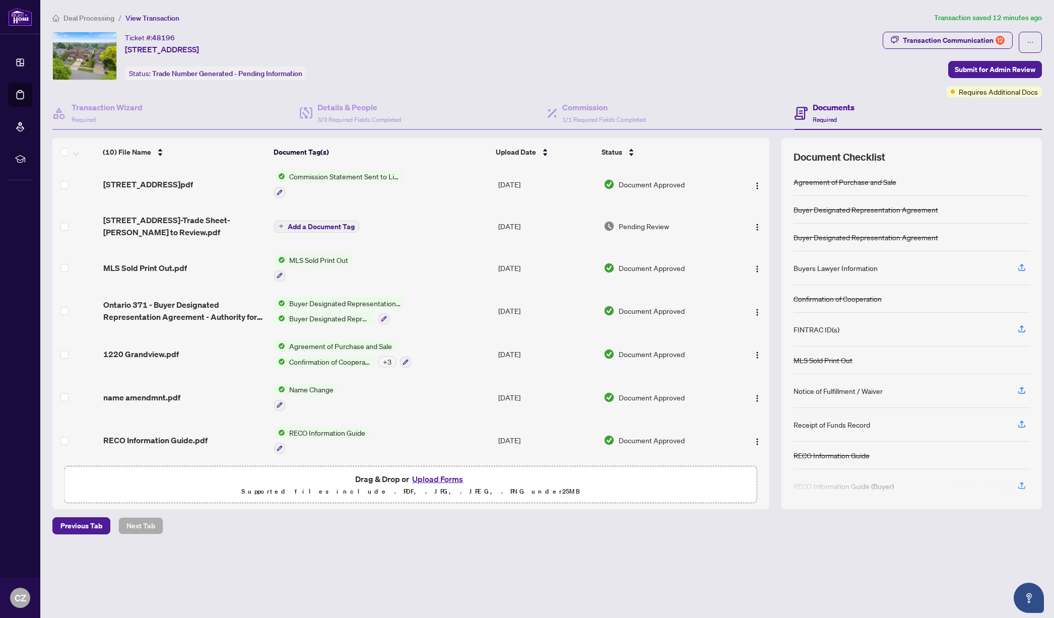
click at [77, 17] on span "Deal Processing" at bounding box center [88, 18] width 51 height 9
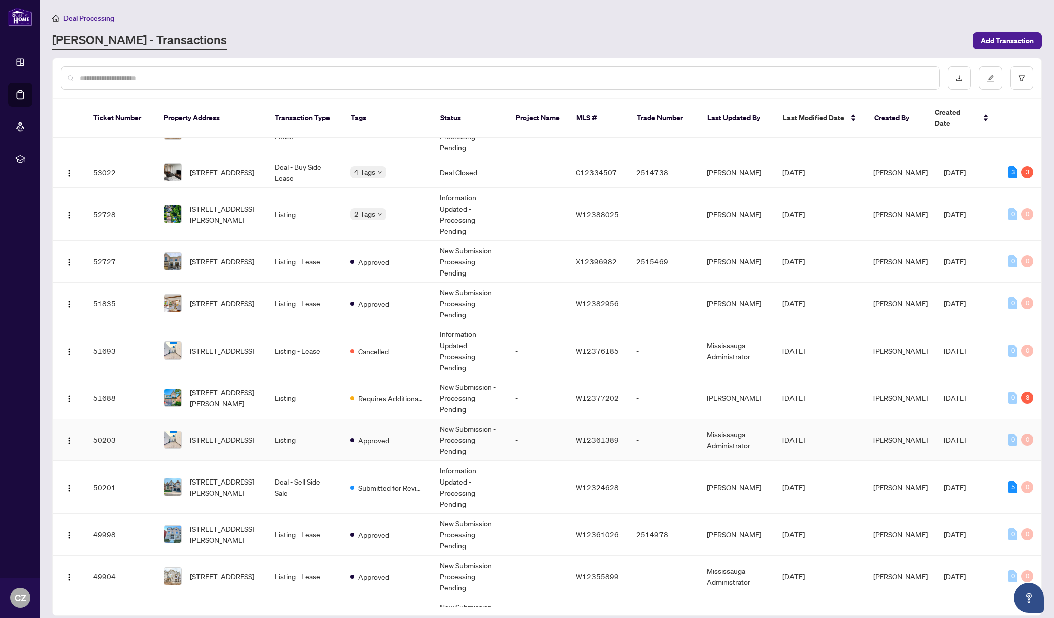
scroll to position [641, 0]
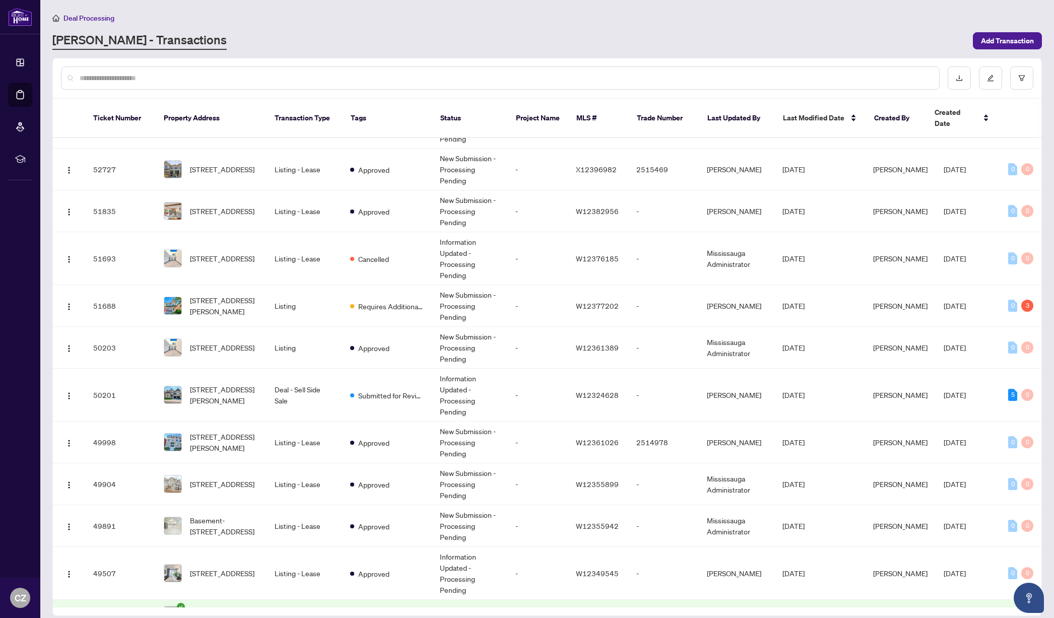
click at [183, 73] on input "text" at bounding box center [505, 78] width 851 height 11
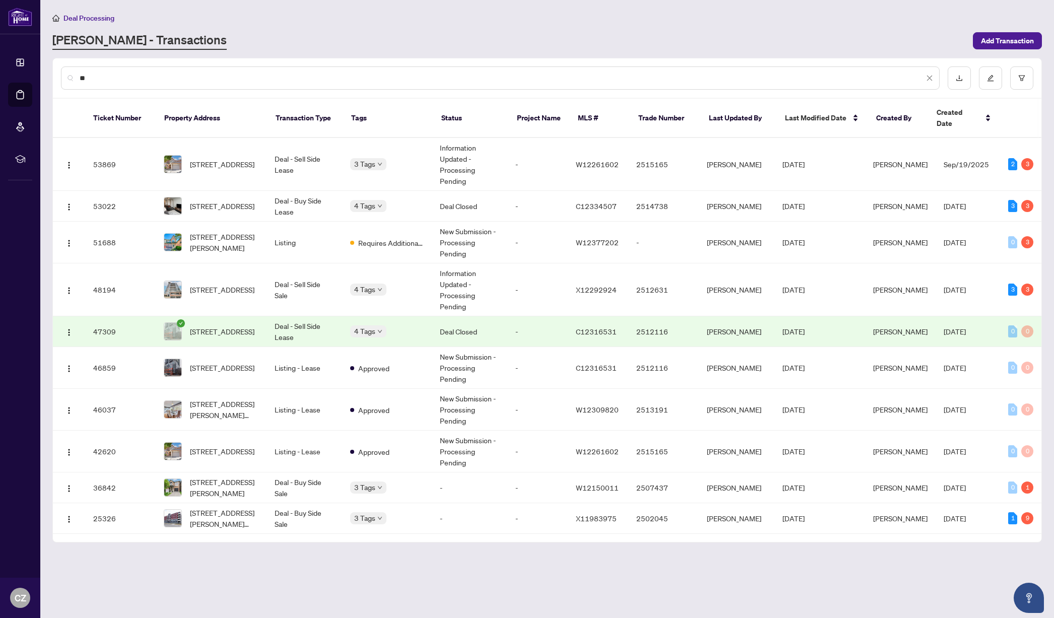
scroll to position [0, 0]
type input "*"
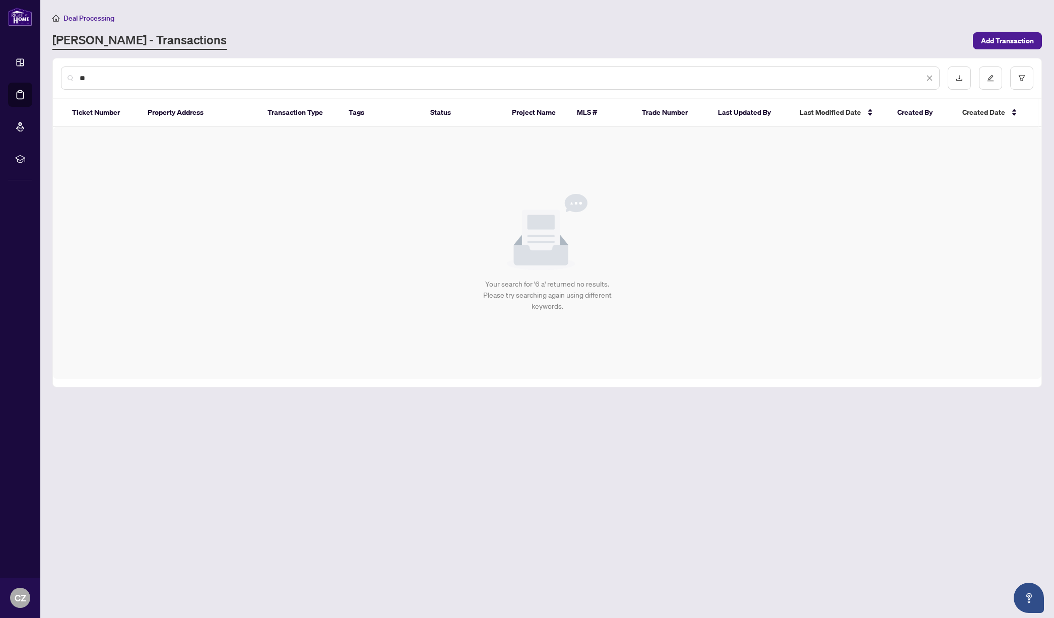
type input "*"
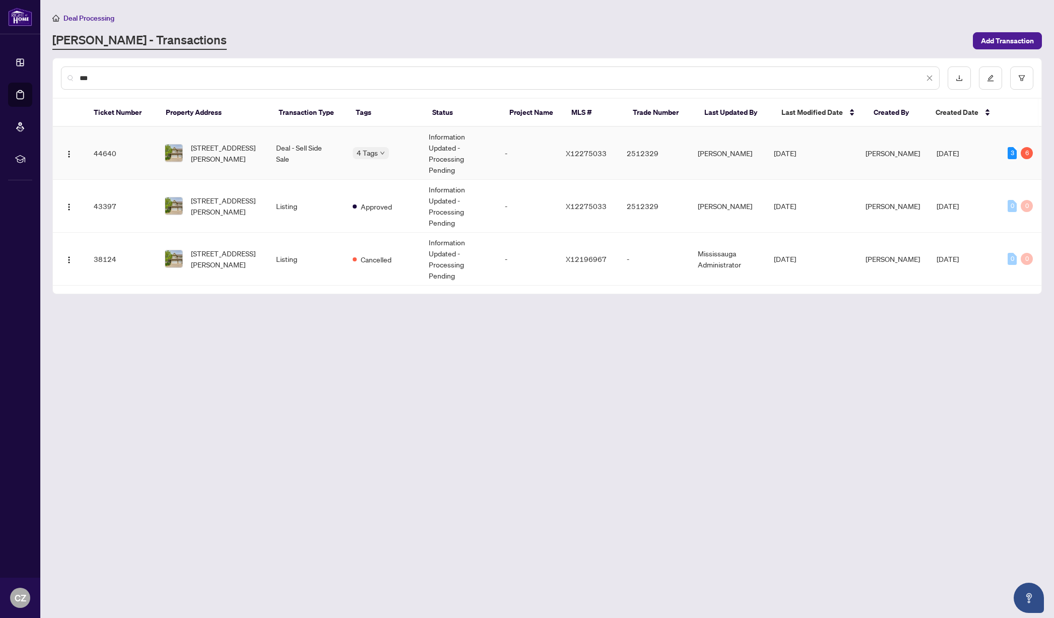
type input "***"
click at [222, 152] on span "1-6 Atessa Dr, Hamilton, Ontario L9B 0C6, Canada" at bounding box center [226, 153] width 70 height 22
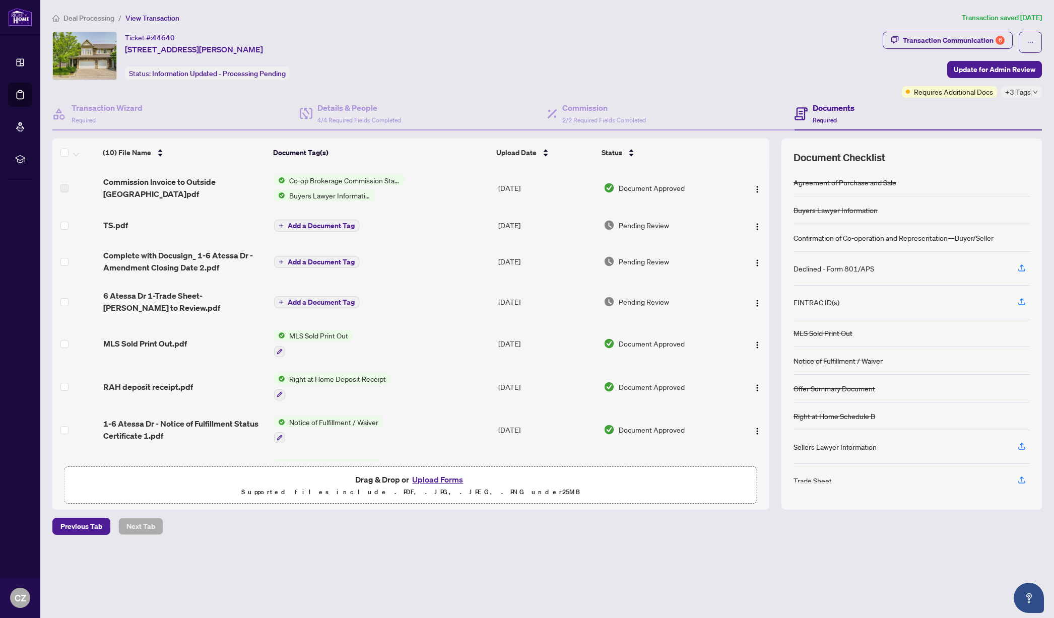
click at [437, 478] on button "Upload Forms" at bounding box center [437, 479] width 57 height 13
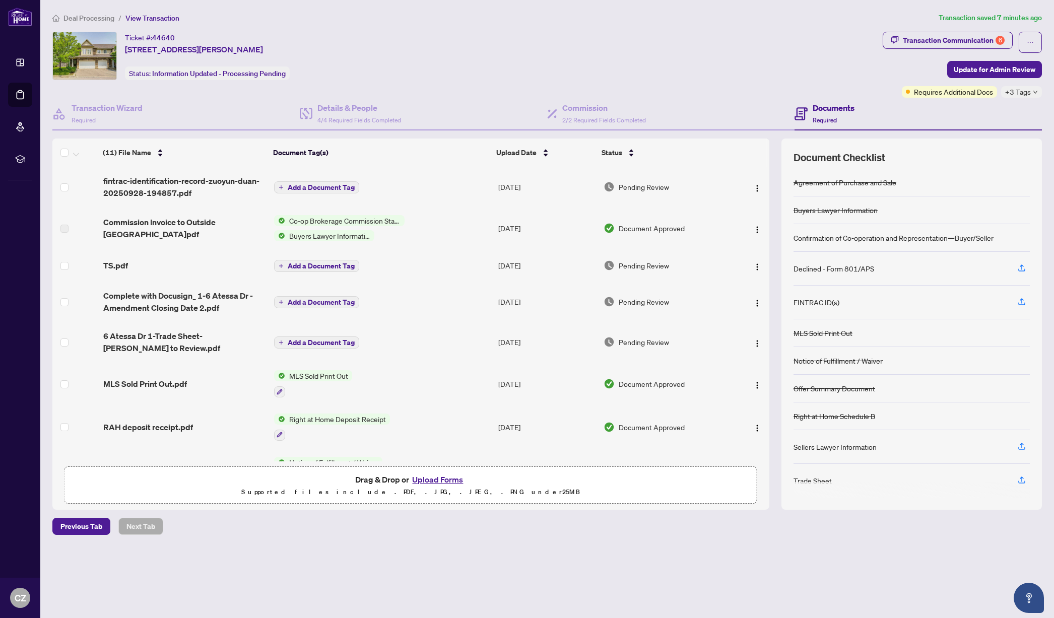
click at [443, 481] on button "Upload Forms" at bounding box center [437, 479] width 57 height 13
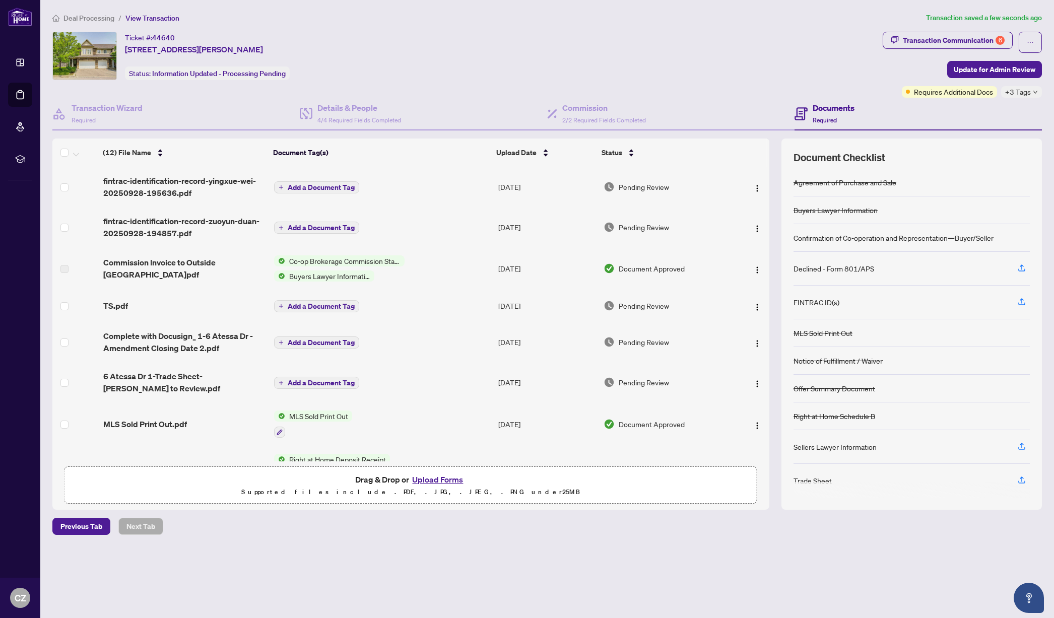
scroll to position [189, 0]
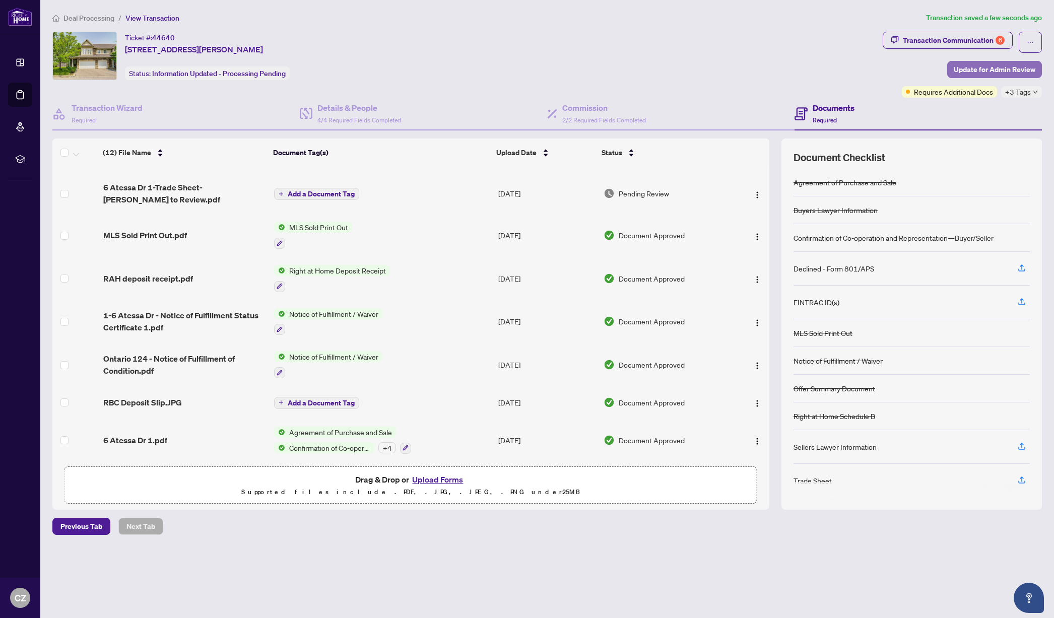
click at [988, 67] on span "Update for Admin Review" at bounding box center [995, 69] width 82 height 16
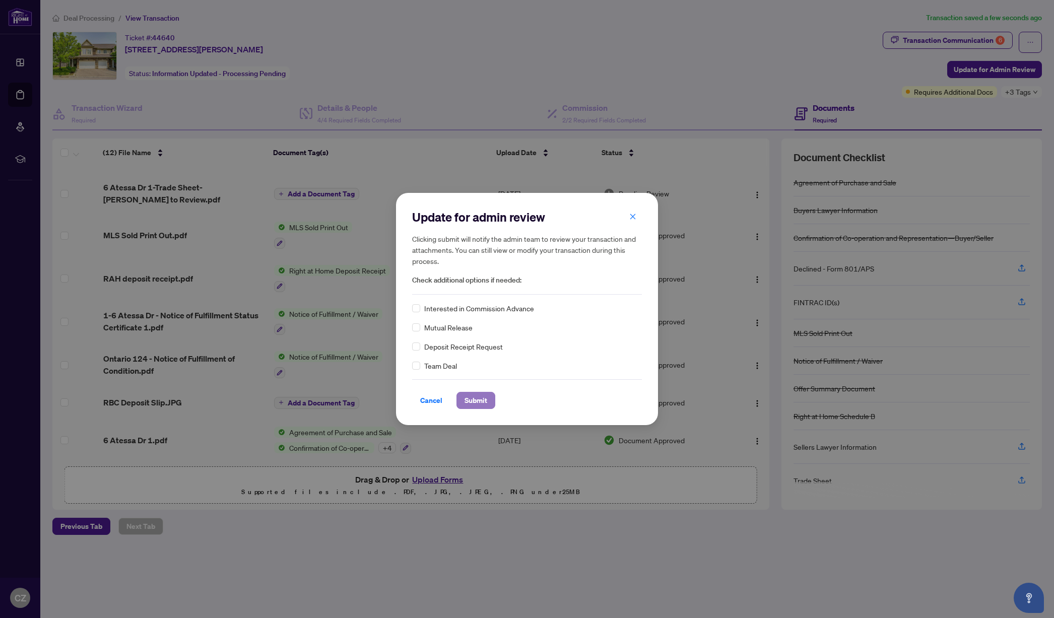
click at [474, 398] on span "Submit" at bounding box center [476, 400] width 23 height 16
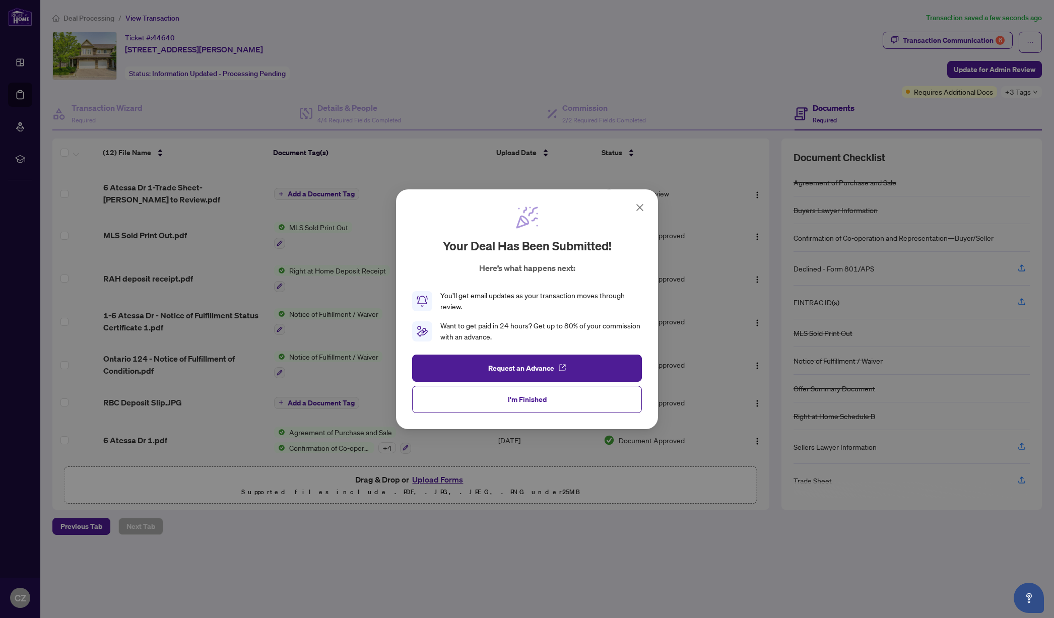
click at [93, 19] on div "Your deal has been submitted! Here’s what happens next: You’ll get email update…" at bounding box center [527, 309] width 1054 height 618
click at [518, 402] on span "I'm Finished" at bounding box center [527, 399] width 39 height 16
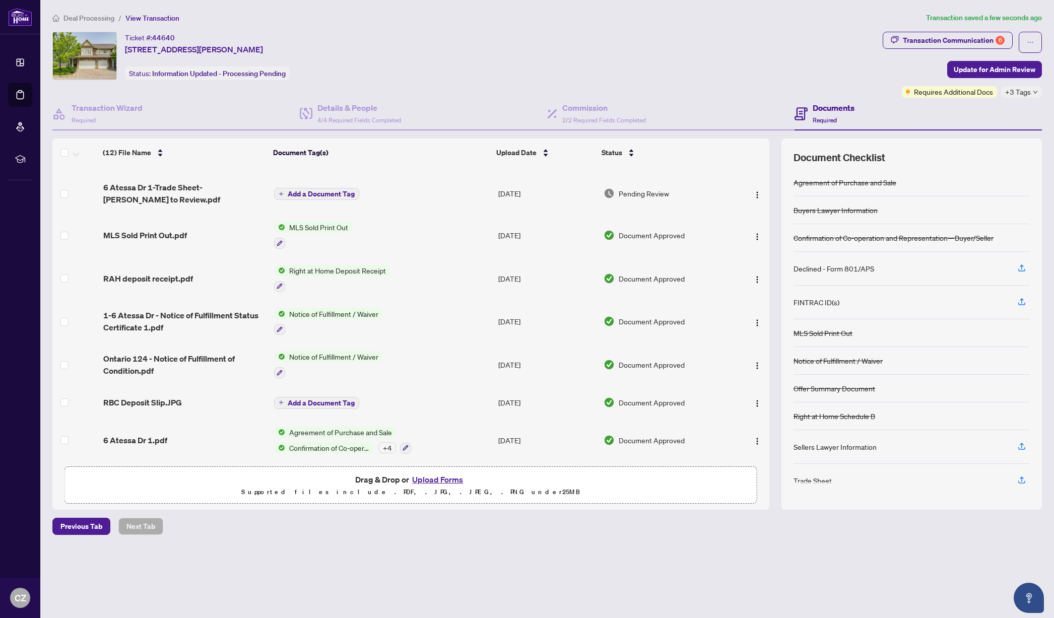
click at [87, 21] on span "Deal Processing" at bounding box center [88, 18] width 51 height 9
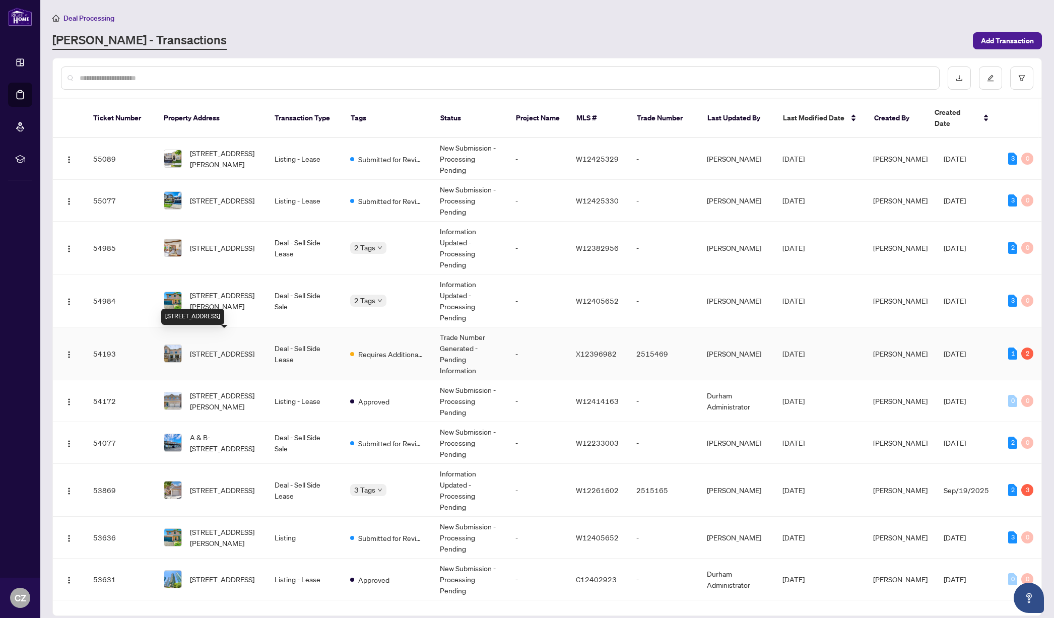
click at [205, 348] on span "[STREET_ADDRESS]" at bounding box center [222, 353] width 64 height 11
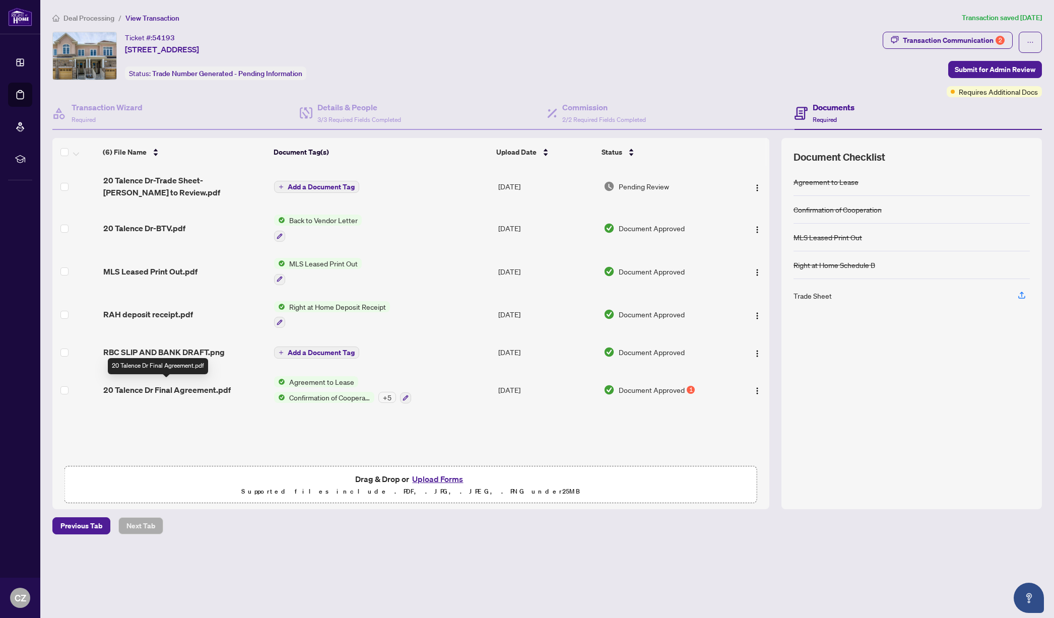
click at [165, 387] on span "20 Talence Dr Final Agreement.pdf" at bounding box center [166, 390] width 127 height 12
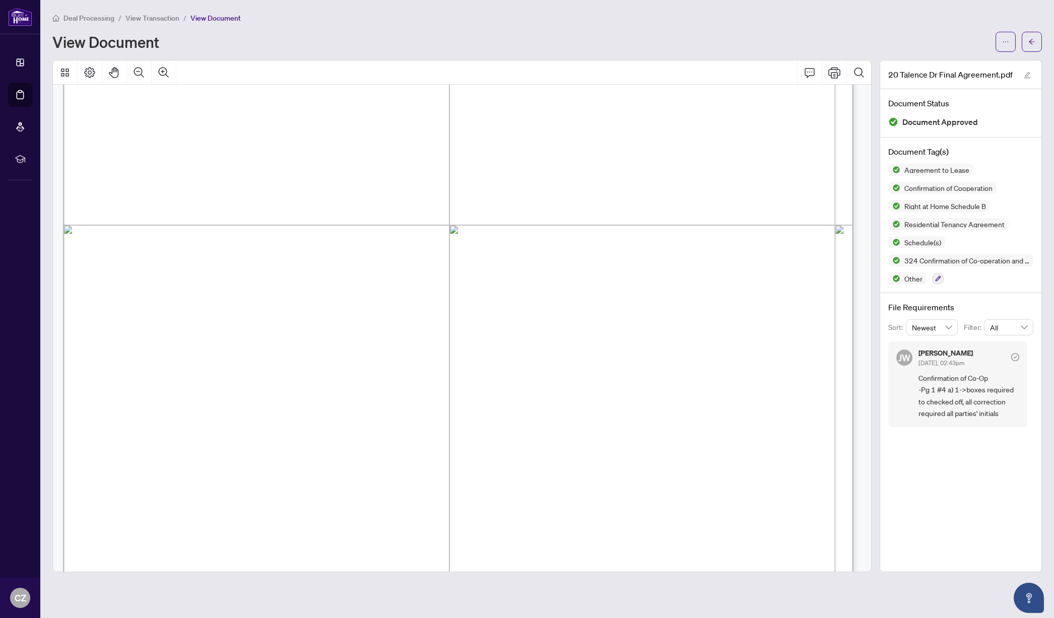
scroll to position [828, 0]
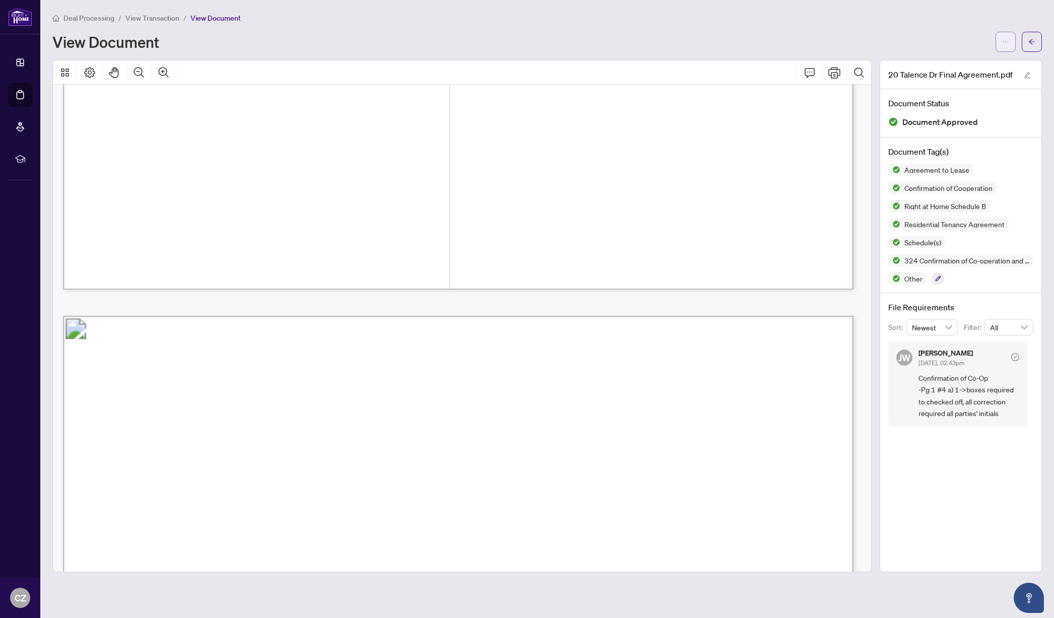
click at [1009, 40] on button "button" at bounding box center [1006, 42] width 20 height 20
click at [944, 61] on span "Download" at bounding box center [969, 63] width 77 height 11
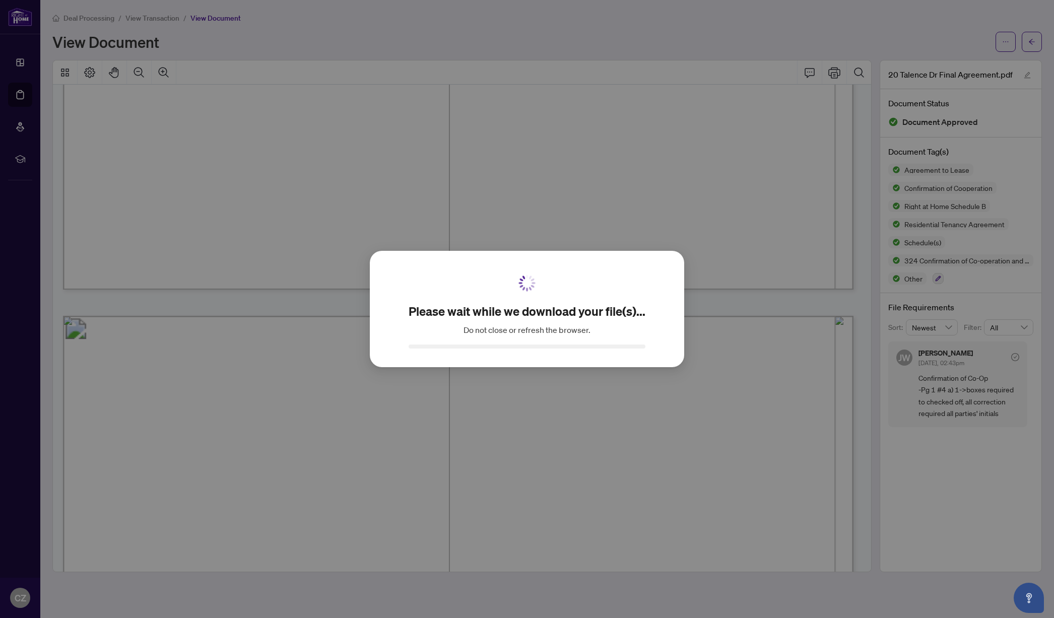
click at [159, 20] on div "Please wait while we download your file(s)... Do not close or refresh the brows…" at bounding box center [527, 309] width 1054 height 618
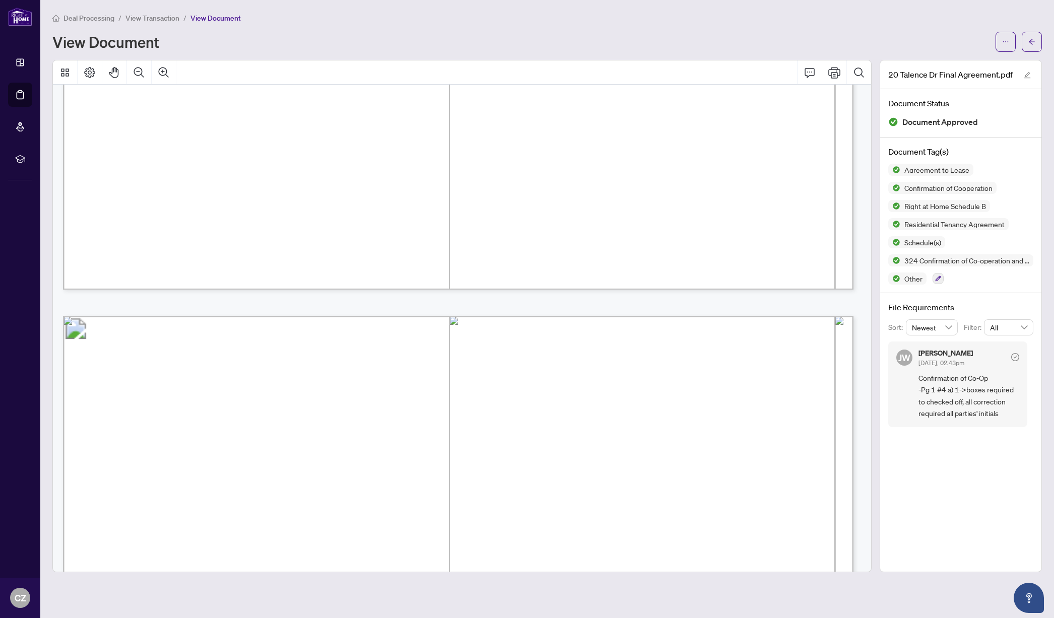
click at [152, 19] on span "View Transaction" at bounding box center [152, 18] width 54 height 9
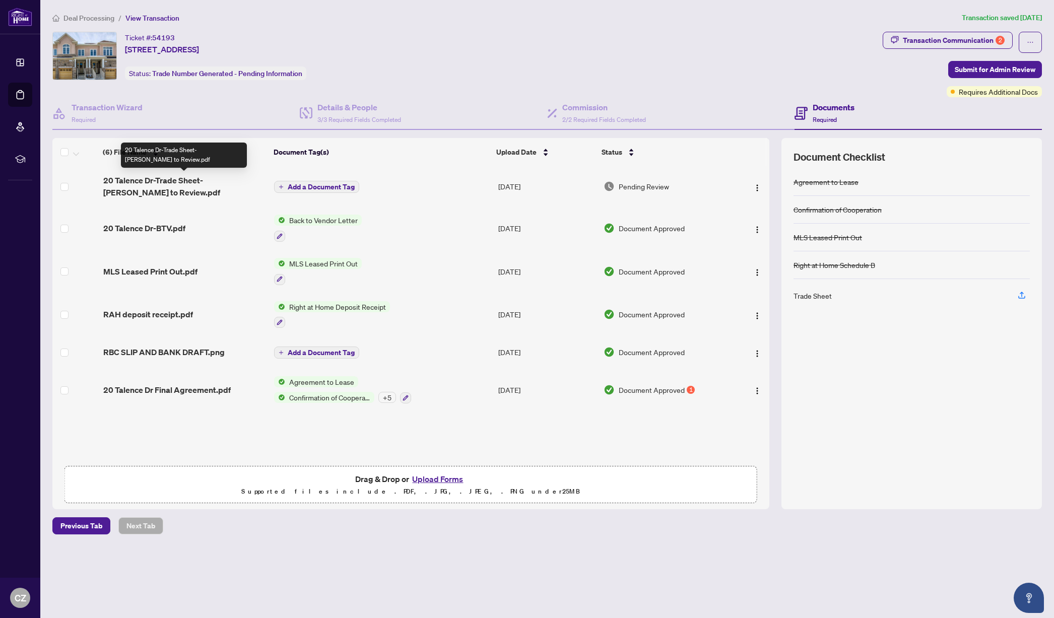
click at [176, 179] on span "20 Talence Dr-Trade Sheet-Cindy to Review.pdf" at bounding box center [184, 186] width 163 height 24
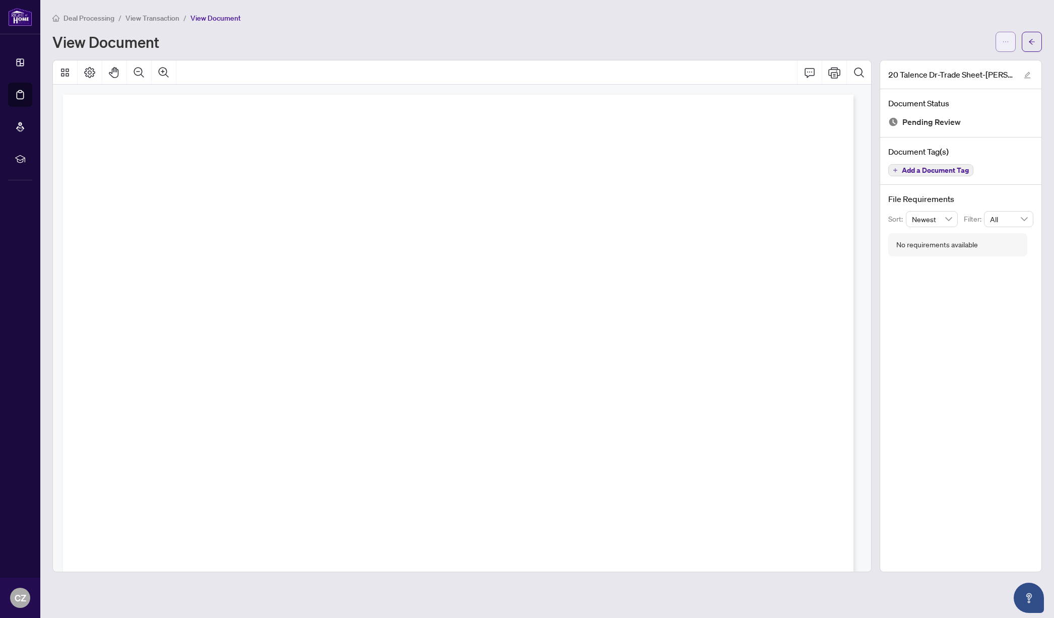
click at [1003, 39] on icon "ellipsis" at bounding box center [1005, 41] width 7 height 7
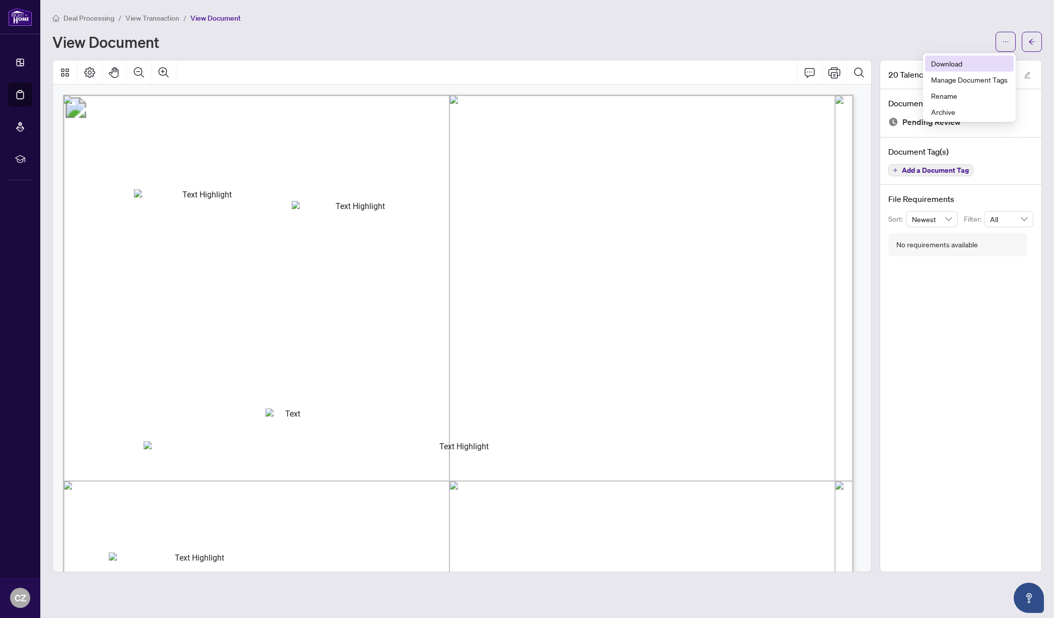
click at [955, 60] on span "Download" at bounding box center [969, 63] width 77 height 11
click at [144, 17] on span "View Transaction" at bounding box center [152, 18] width 54 height 9
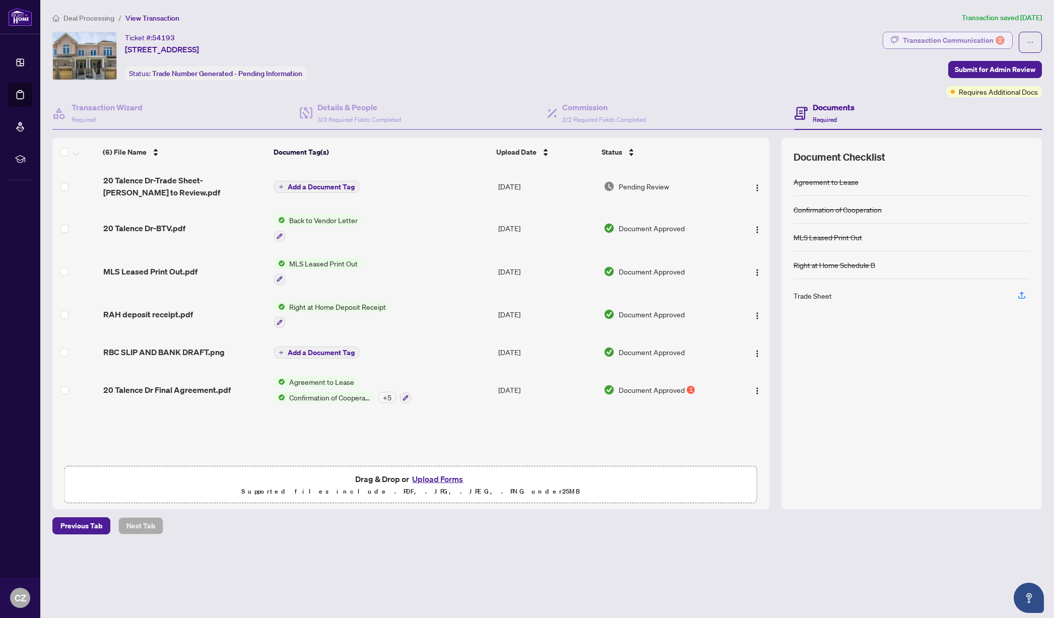
click at [983, 39] on div "Transaction Communication 2" at bounding box center [954, 40] width 102 height 16
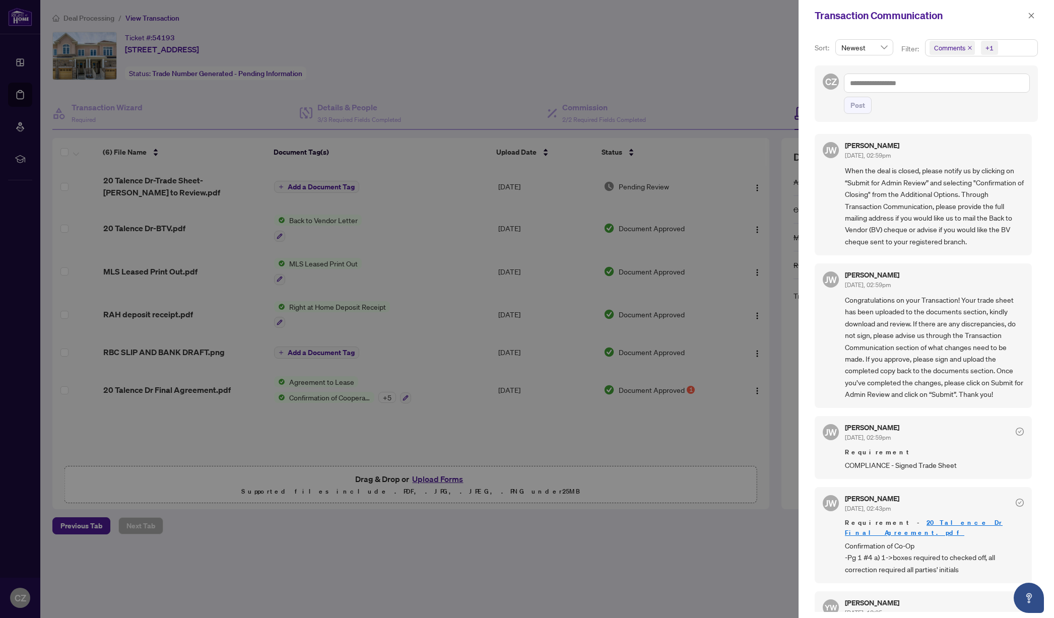
click at [969, 48] on icon "close" at bounding box center [969, 47] width 5 height 5
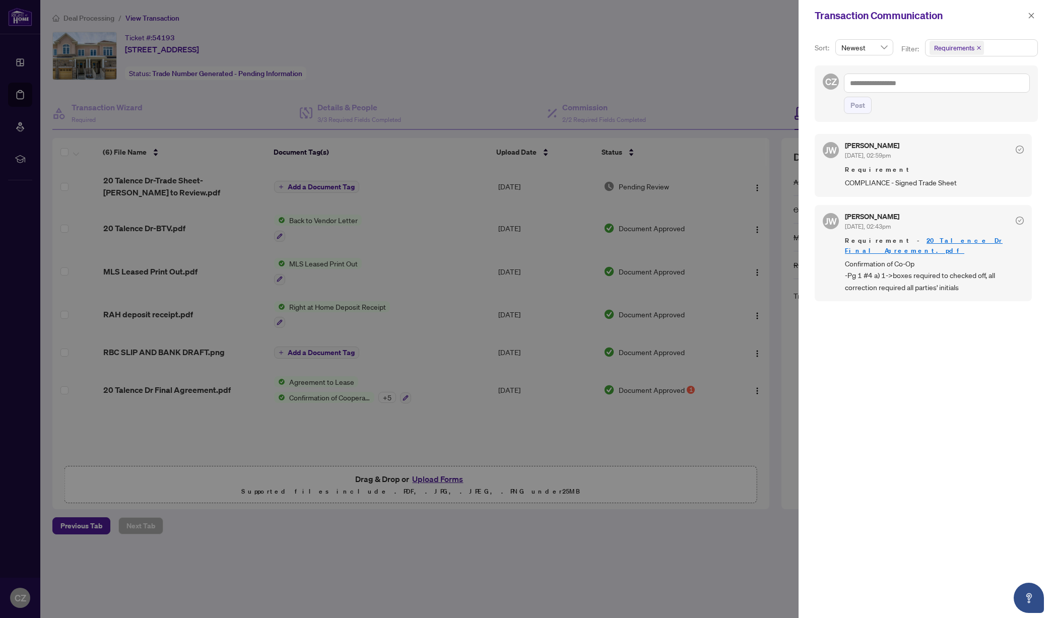
click at [432, 477] on div at bounding box center [527, 309] width 1054 height 618
click at [432, 409] on div at bounding box center [527, 309] width 1054 height 618
click at [1030, 18] on icon "close" at bounding box center [1031, 15] width 7 height 7
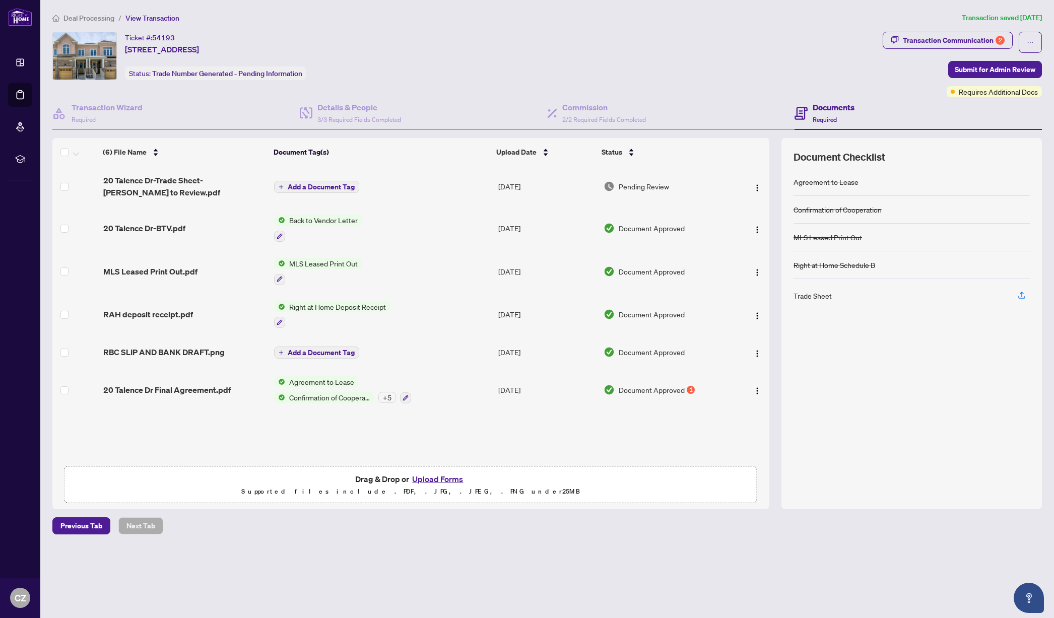
click at [451, 481] on button "Upload Forms" at bounding box center [437, 479] width 57 height 13
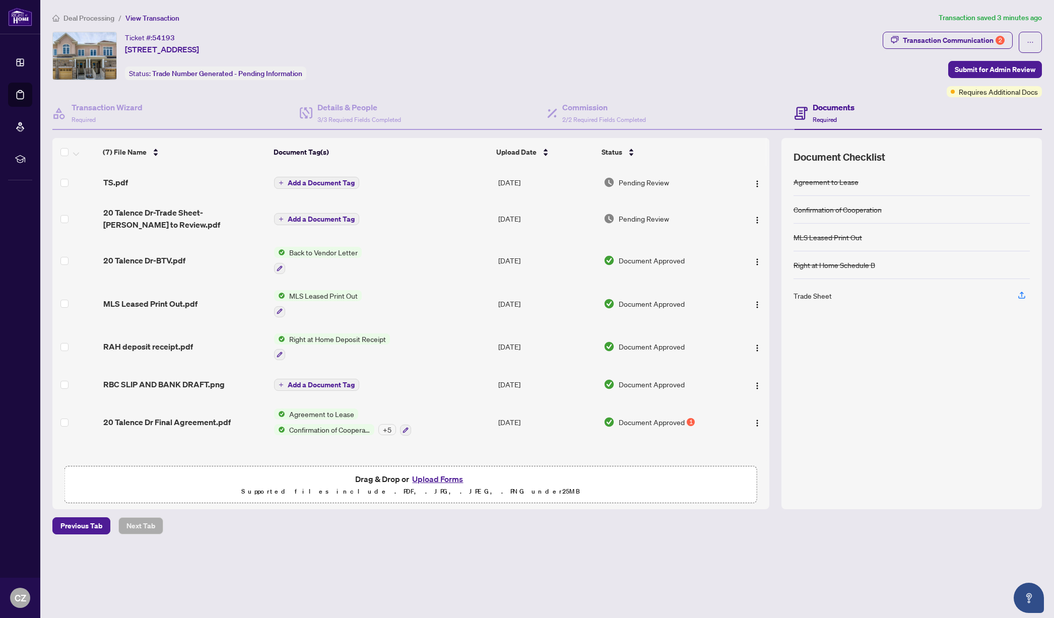
click at [443, 478] on button "Upload Forms" at bounding box center [437, 479] width 57 height 13
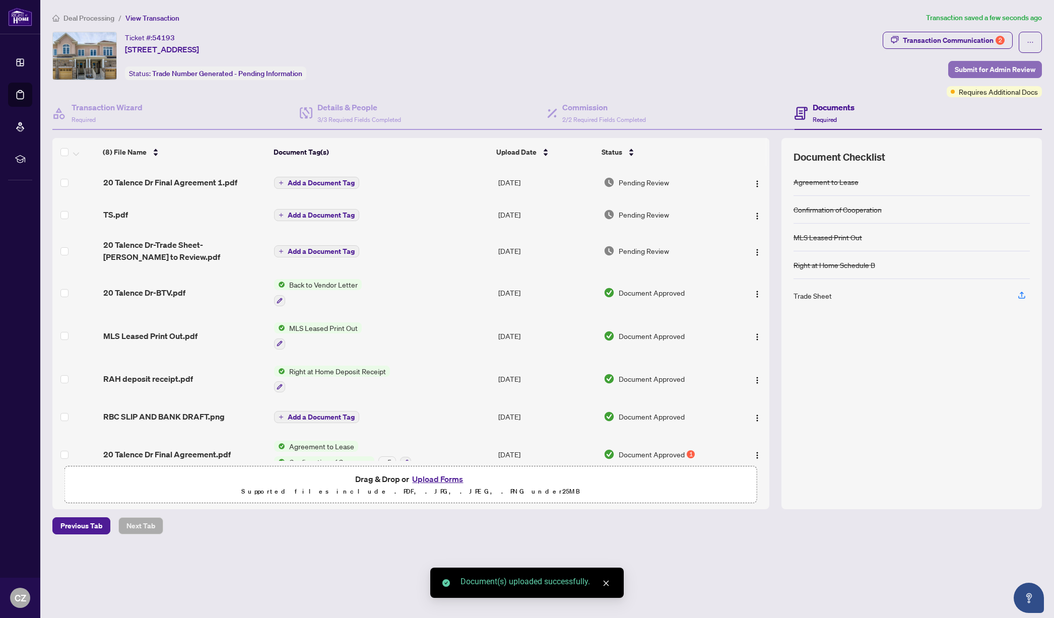
click at [980, 70] on span "Submit for Admin Review" at bounding box center [995, 69] width 81 height 16
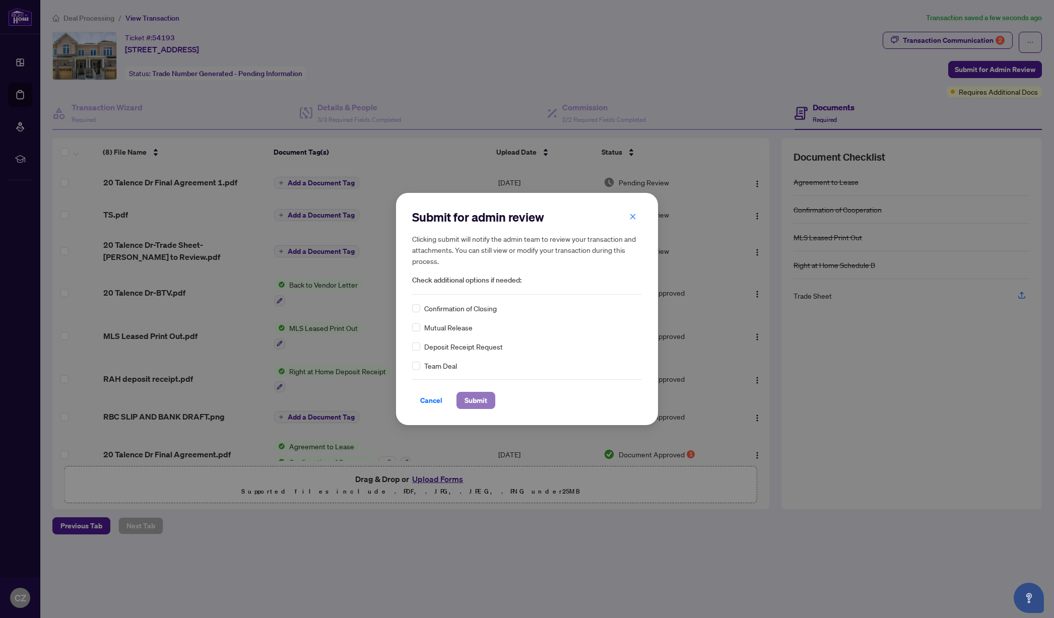
click at [479, 401] on span "Submit" at bounding box center [476, 400] width 23 height 16
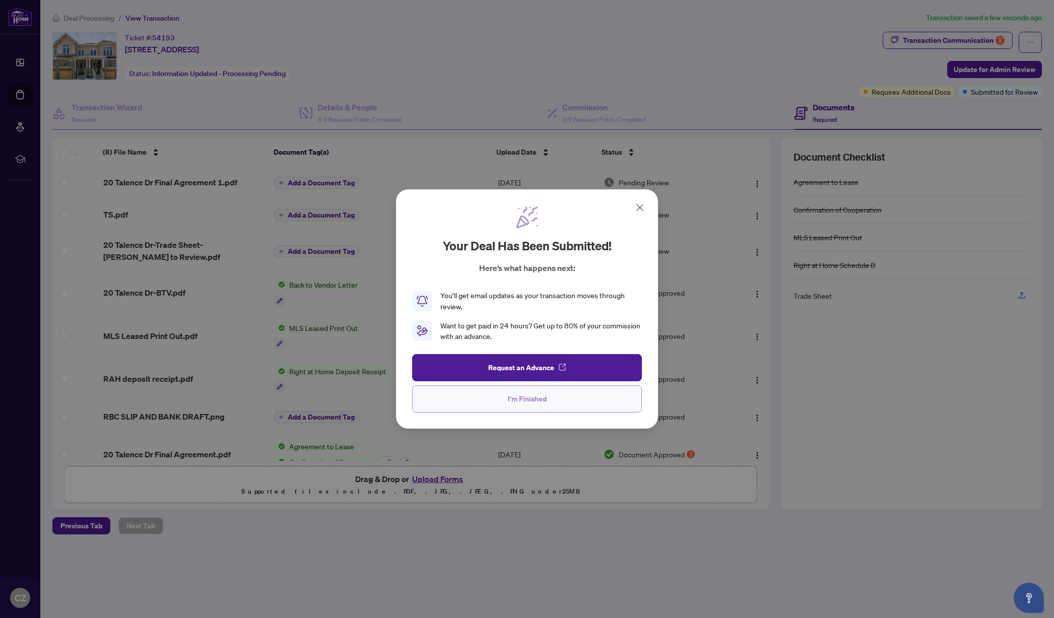
click at [484, 402] on button "I'm Finished" at bounding box center [527, 398] width 230 height 27
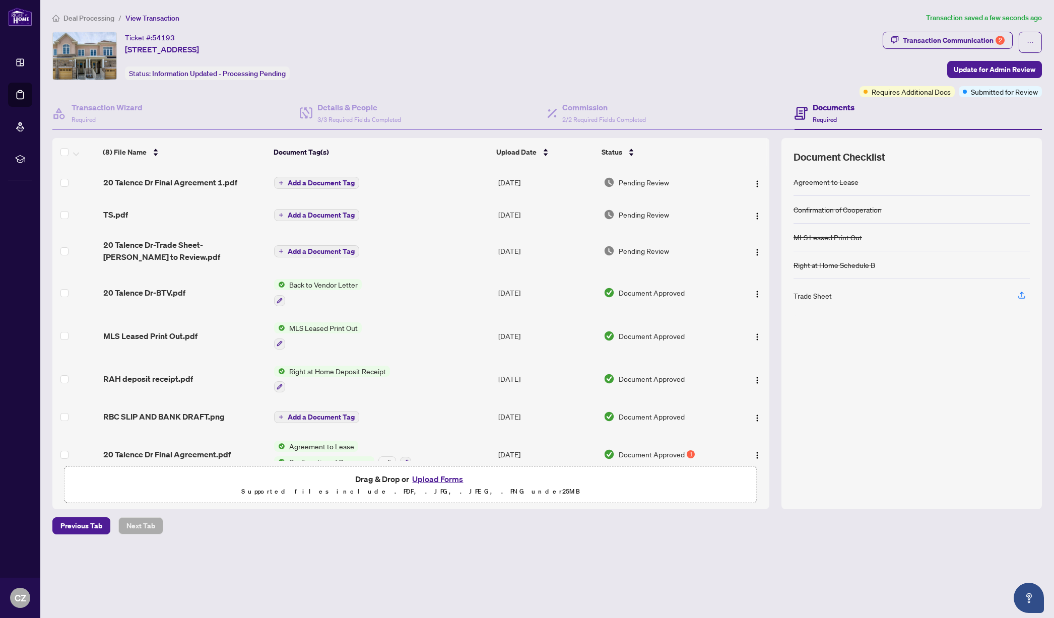
click at [84, 16] on span "Deal Processing" at bounding box center [88, 18] width 51 height 9
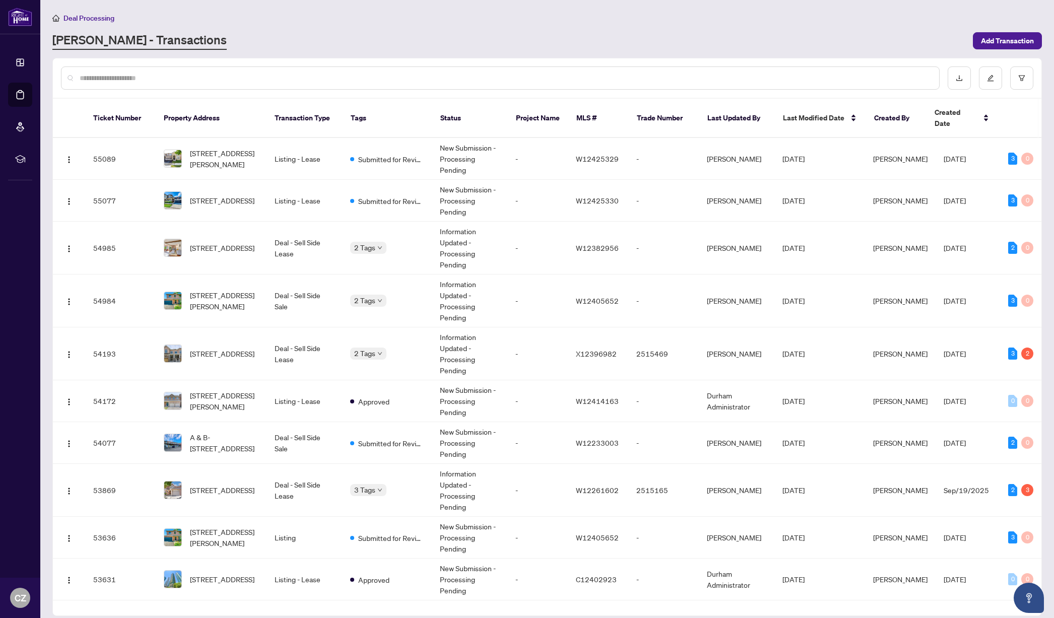
click at [283, 76] on input "text" at bounding box center [505, 78] width 851 height 11
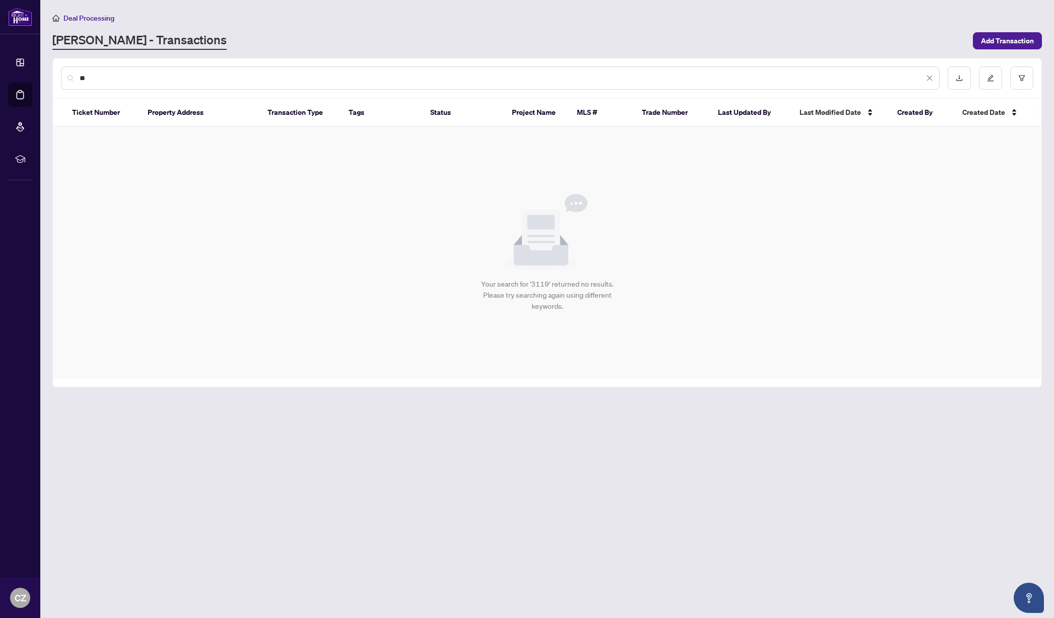
type input "*"
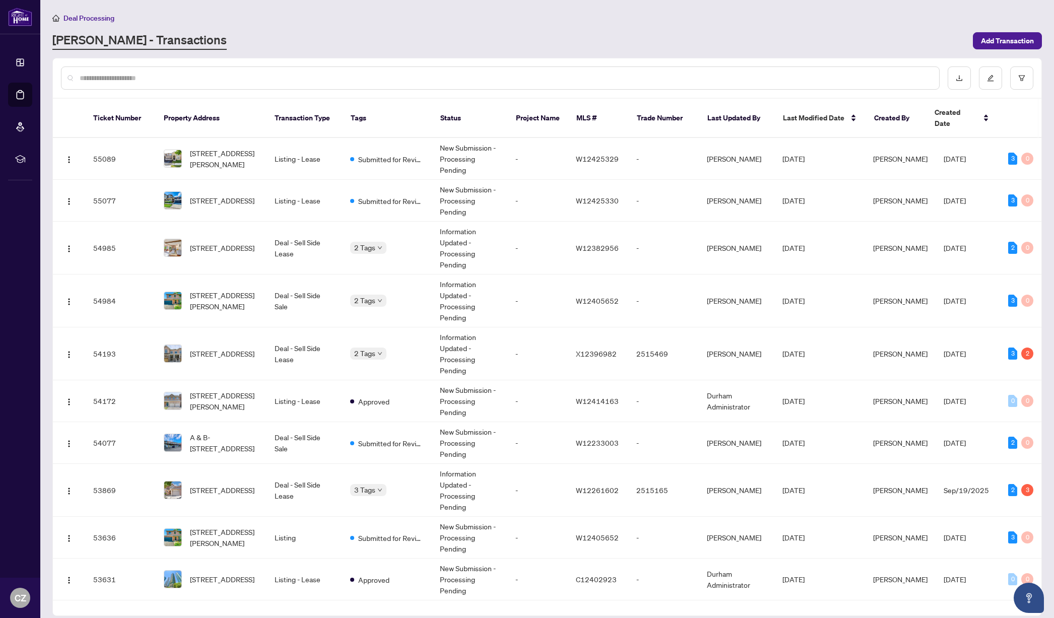
click at [324, 75] on input "text" at bounding box center [505, 78] width 851 height 11
type input "*******"
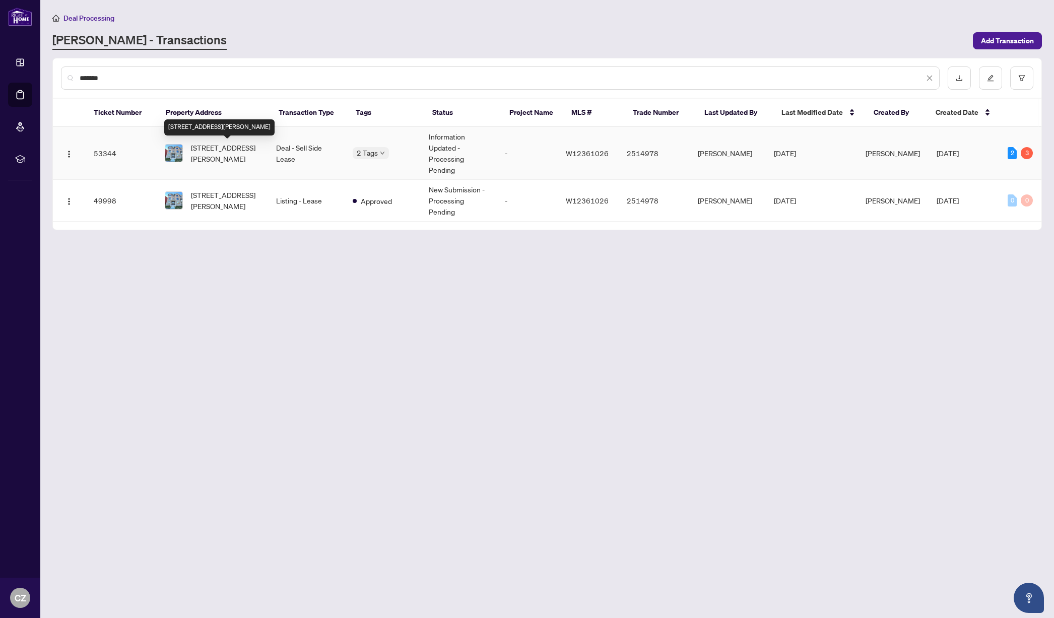
click at [231, 152] on span "[STREET_ADDRESS][PERSON_NAME]" at bounding box center [226, 153] width 70 height 22
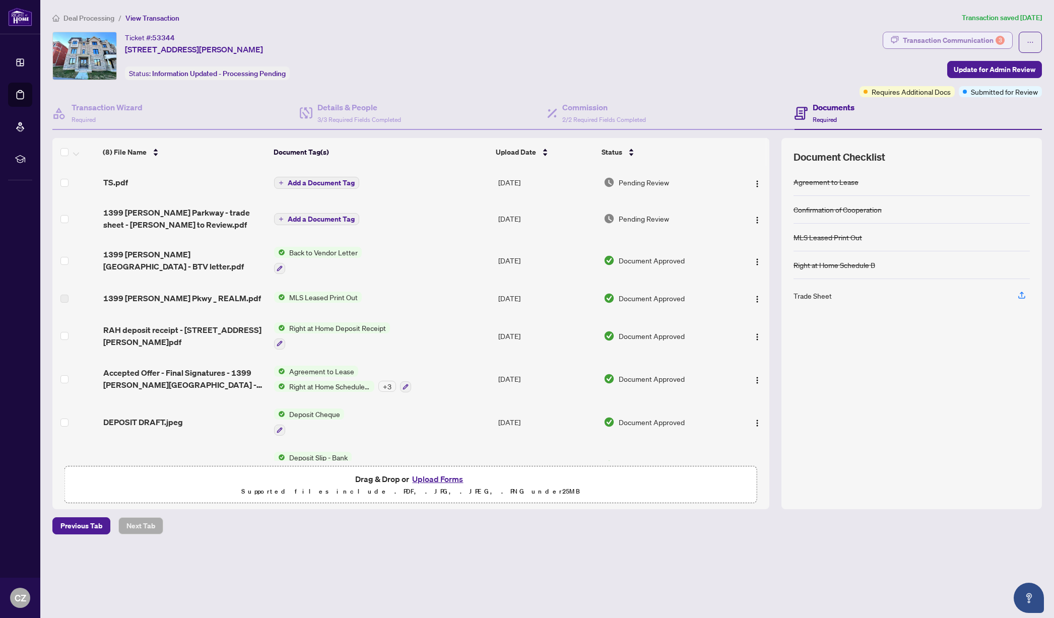
click at [917, 44] on div "Transaction Communication 3" at bounding box center [954, 40] width 102 height 16
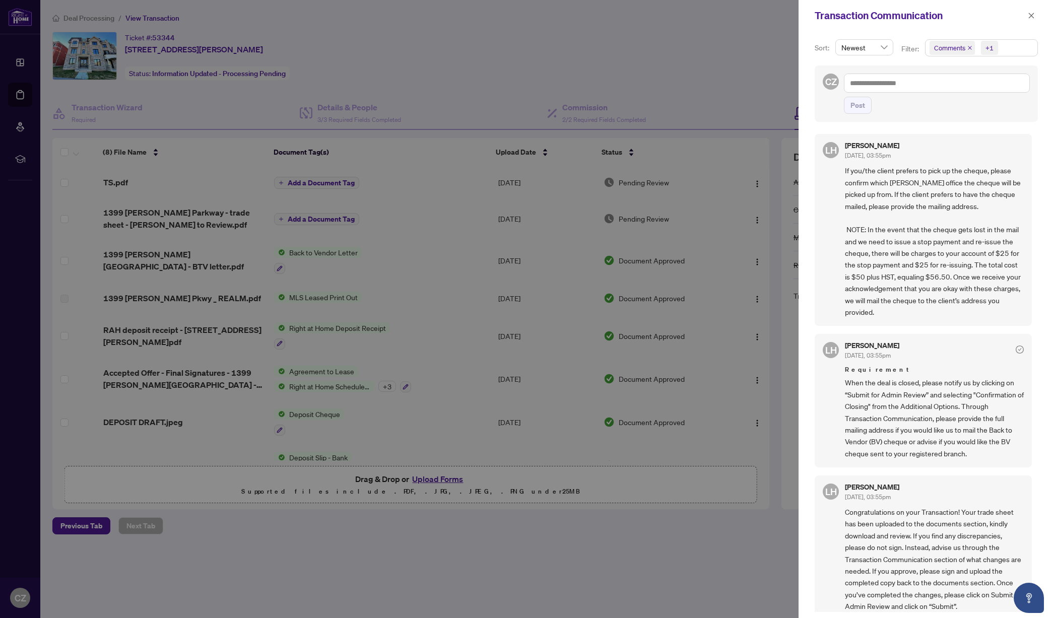
click at [972, 47] on icon "close" at bounding box center [969, 47] width 5 height 5
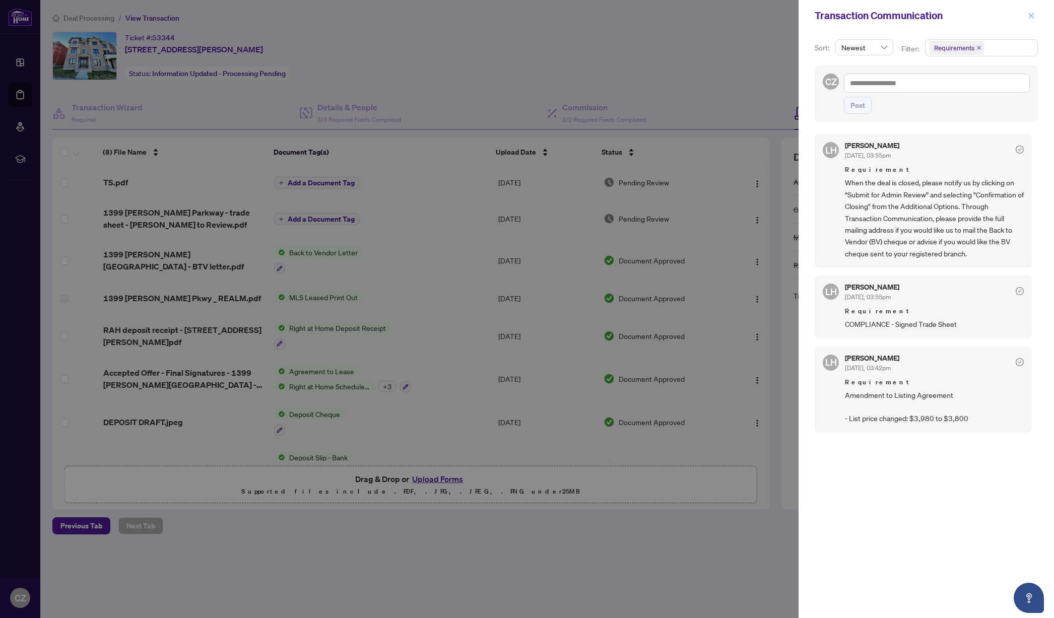
click at [1028, 16] on icon "close" at bounding box center [1031, 15] width 7 height 7
